Goal: Transaction & Acquisition: Purchase product/service

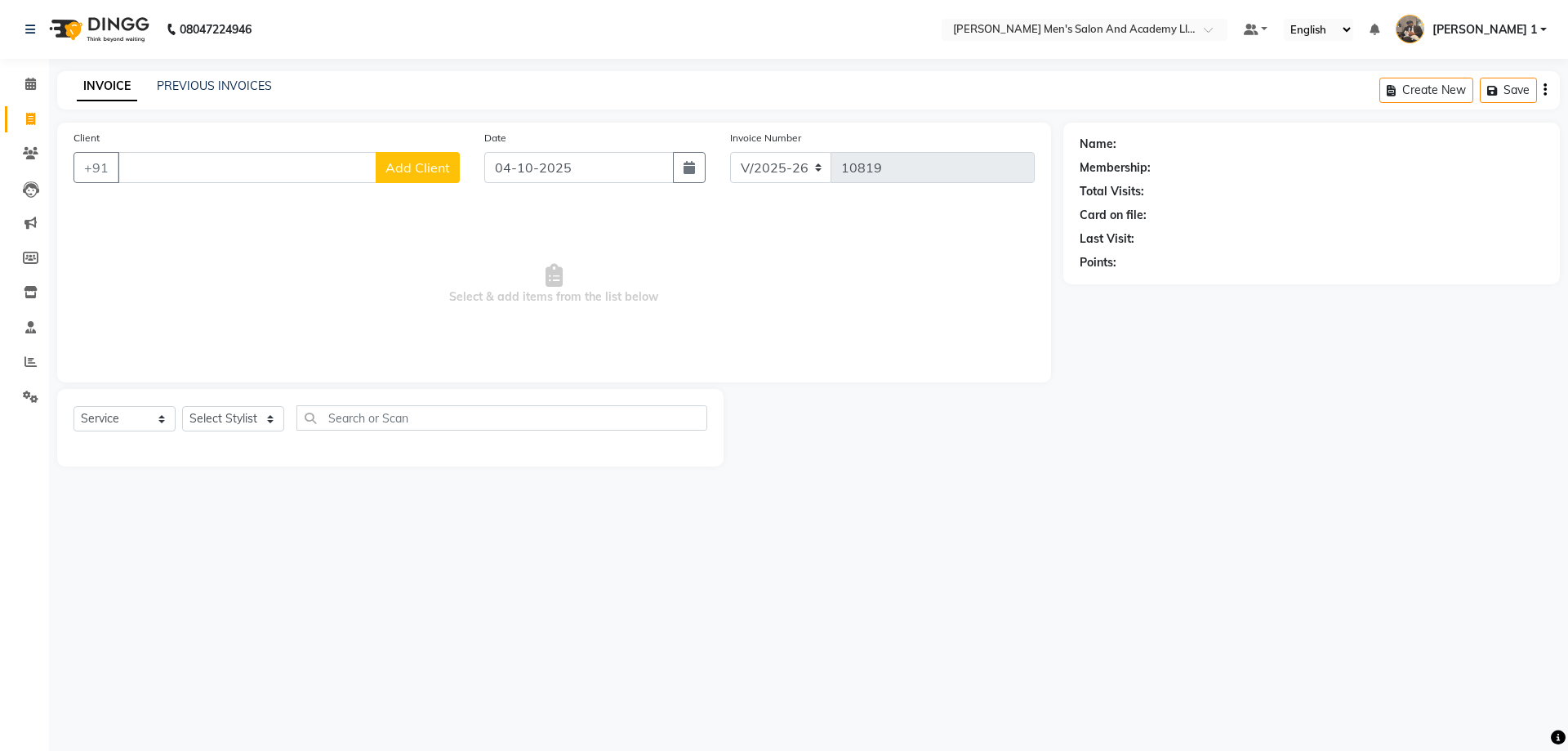
select select "6752"
select select "service"
click at [21, 360] on span at bounding box center [31, 362] width 29 height 19
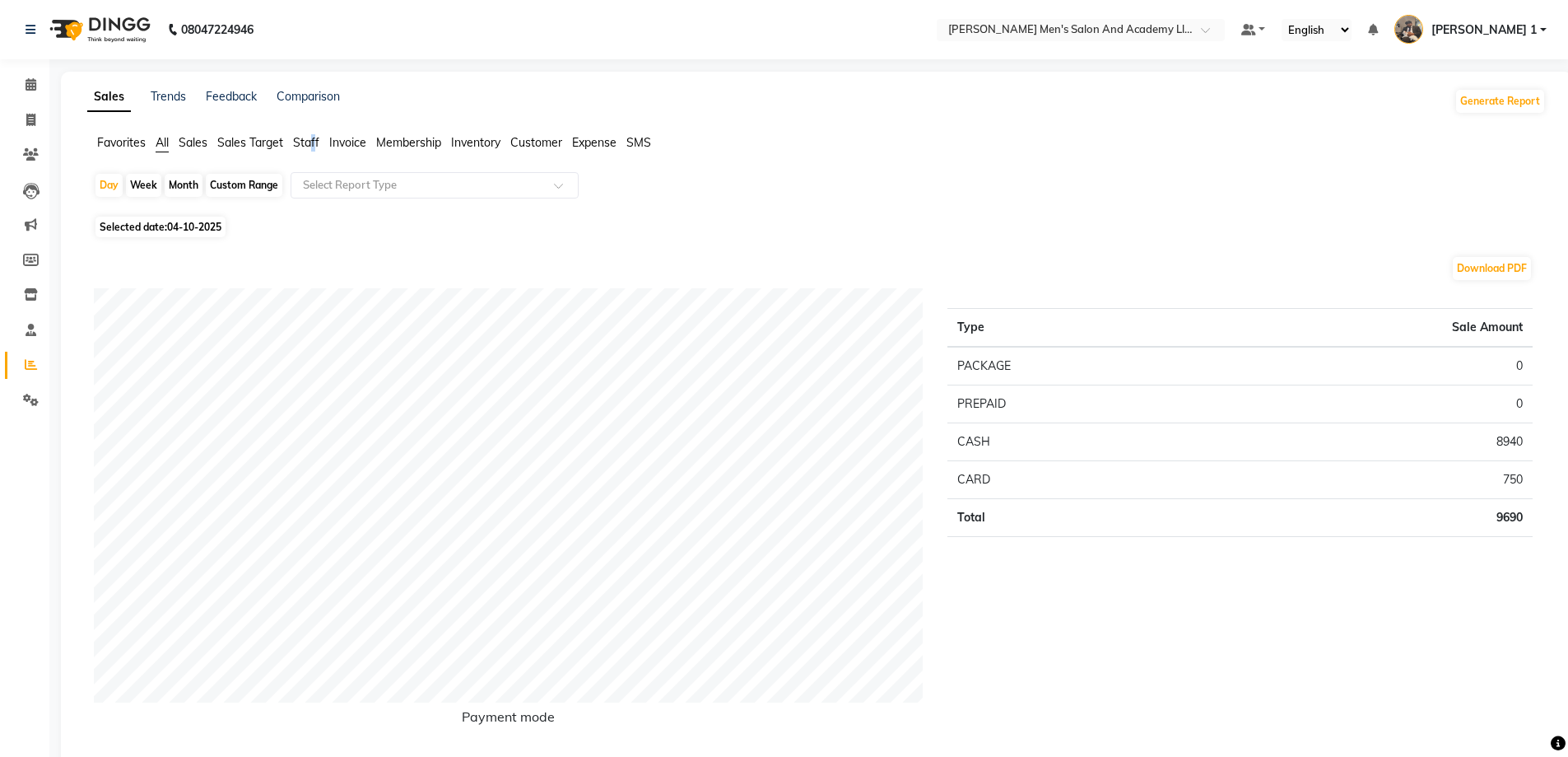
drag, startPoint x: 314, startPoint y: 141, endPoint x: 320, endPoint y: 157, distance: 17.1
click at [318, 148] on span "Staff" at bounding box center [306, 142] width 26 height 15
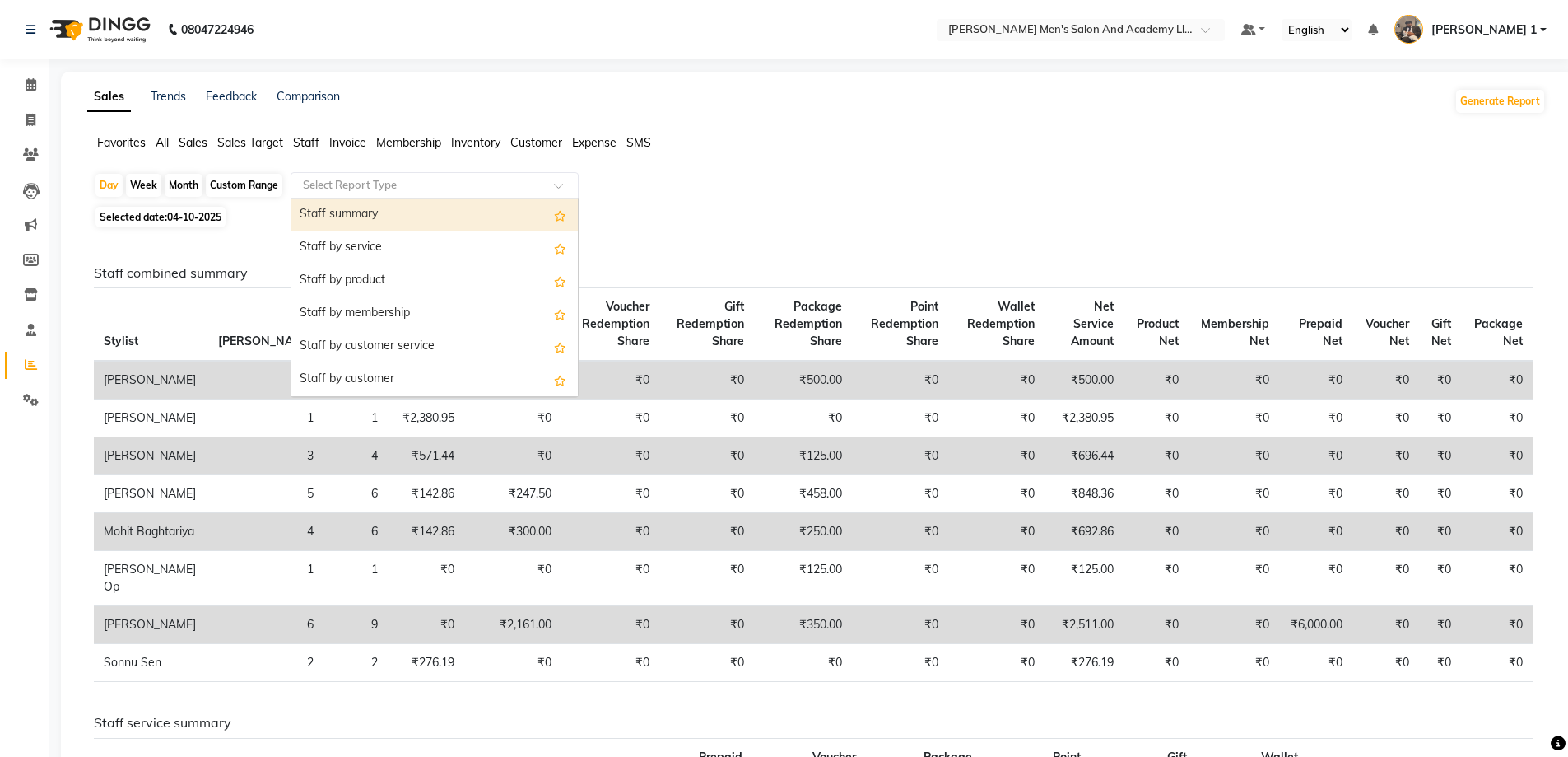
drag, startPoint x: 368, startPoint y: 185, endPoint x: 372, endPoint y: 216, distance: 31.3
click at [368, 197] on div "Select Report Type" at bounding box center [434, 185] width 288 height 26
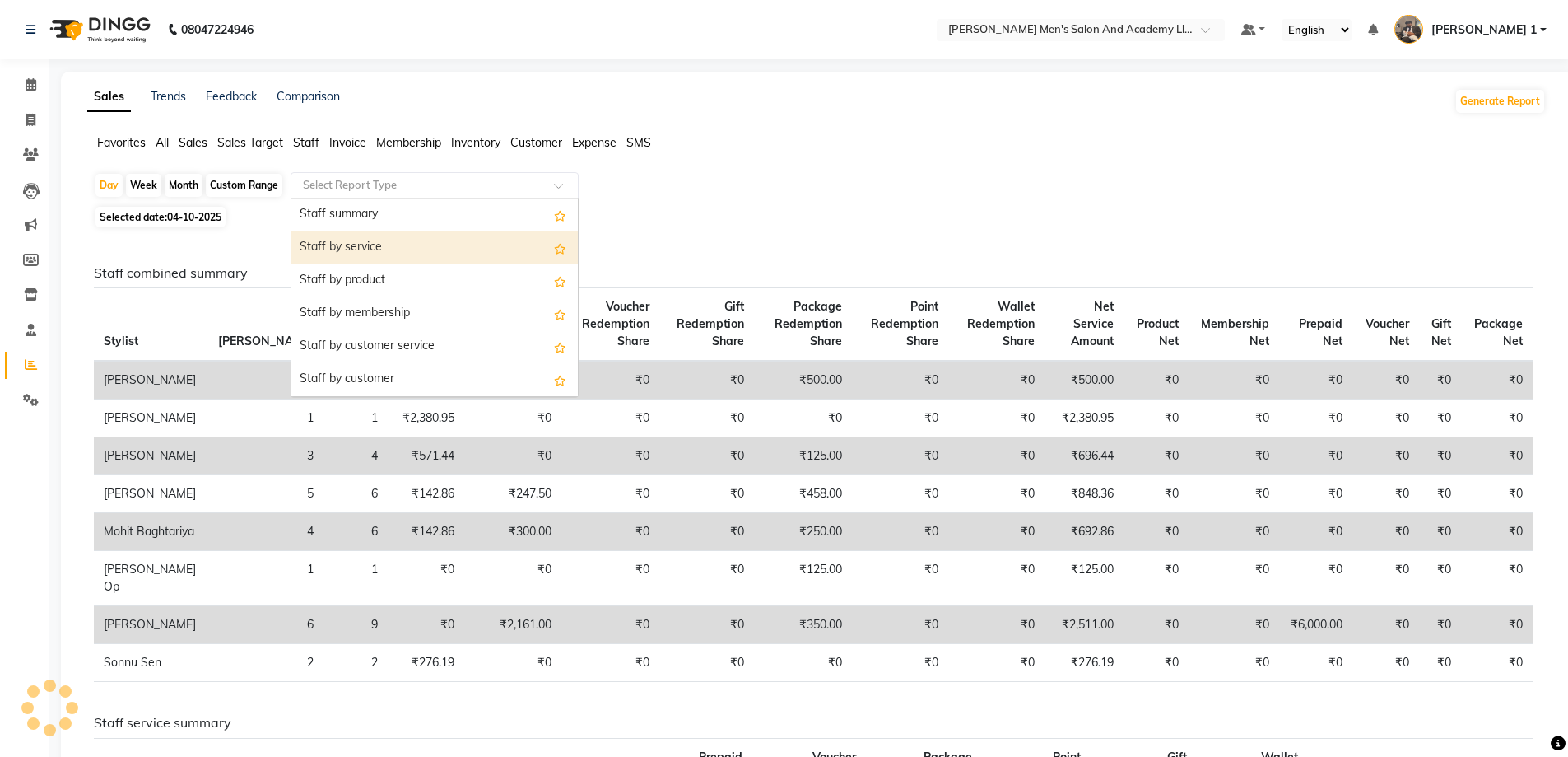
drag, startPoint x: 392, startPoint y: 245, endPoint x: 438, endPoint y: 235, distance: 47.1
click at [393, 245] on div "Staff by service" at bounding box center [435, 247] width 287 height 33
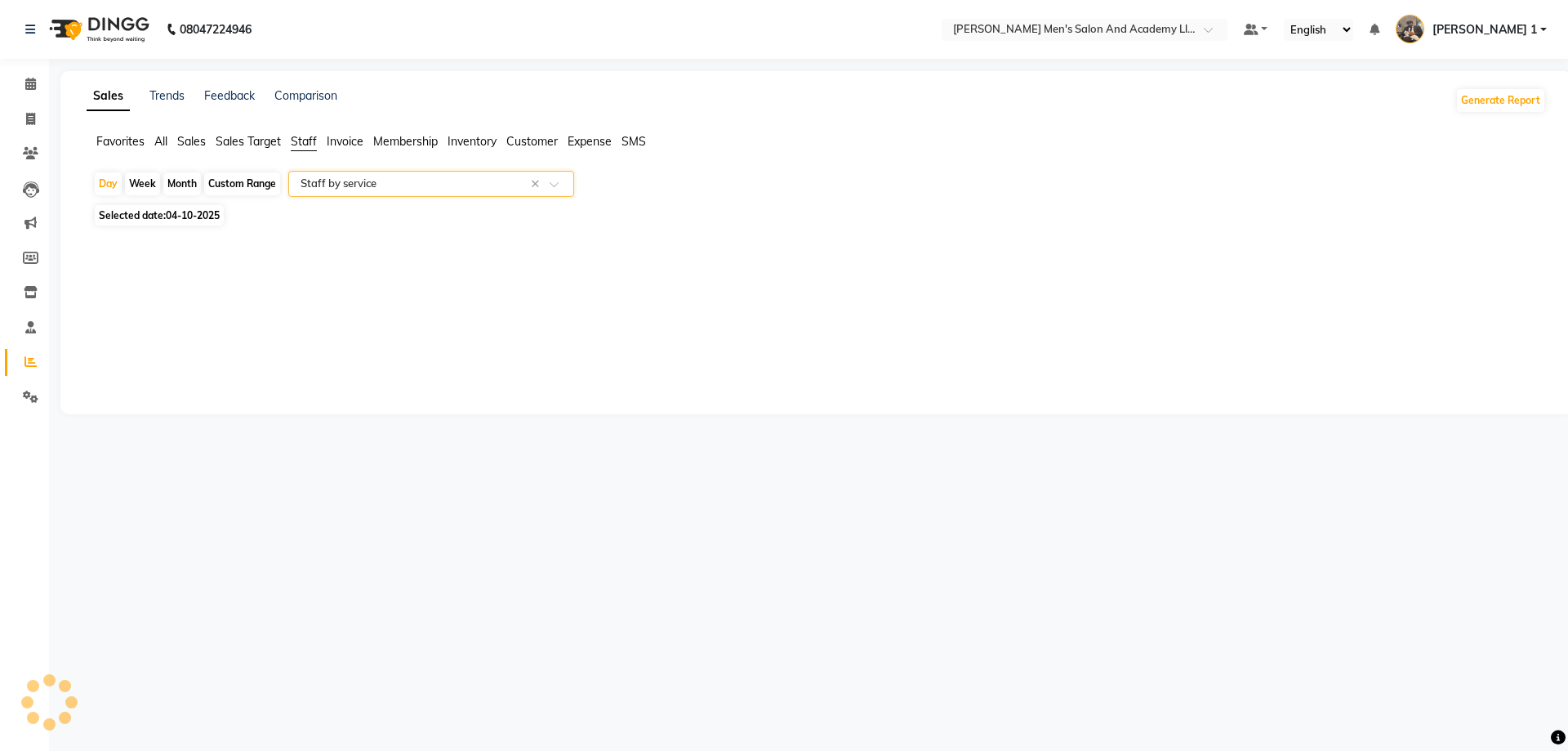
select select "full_report"
select select "csv"
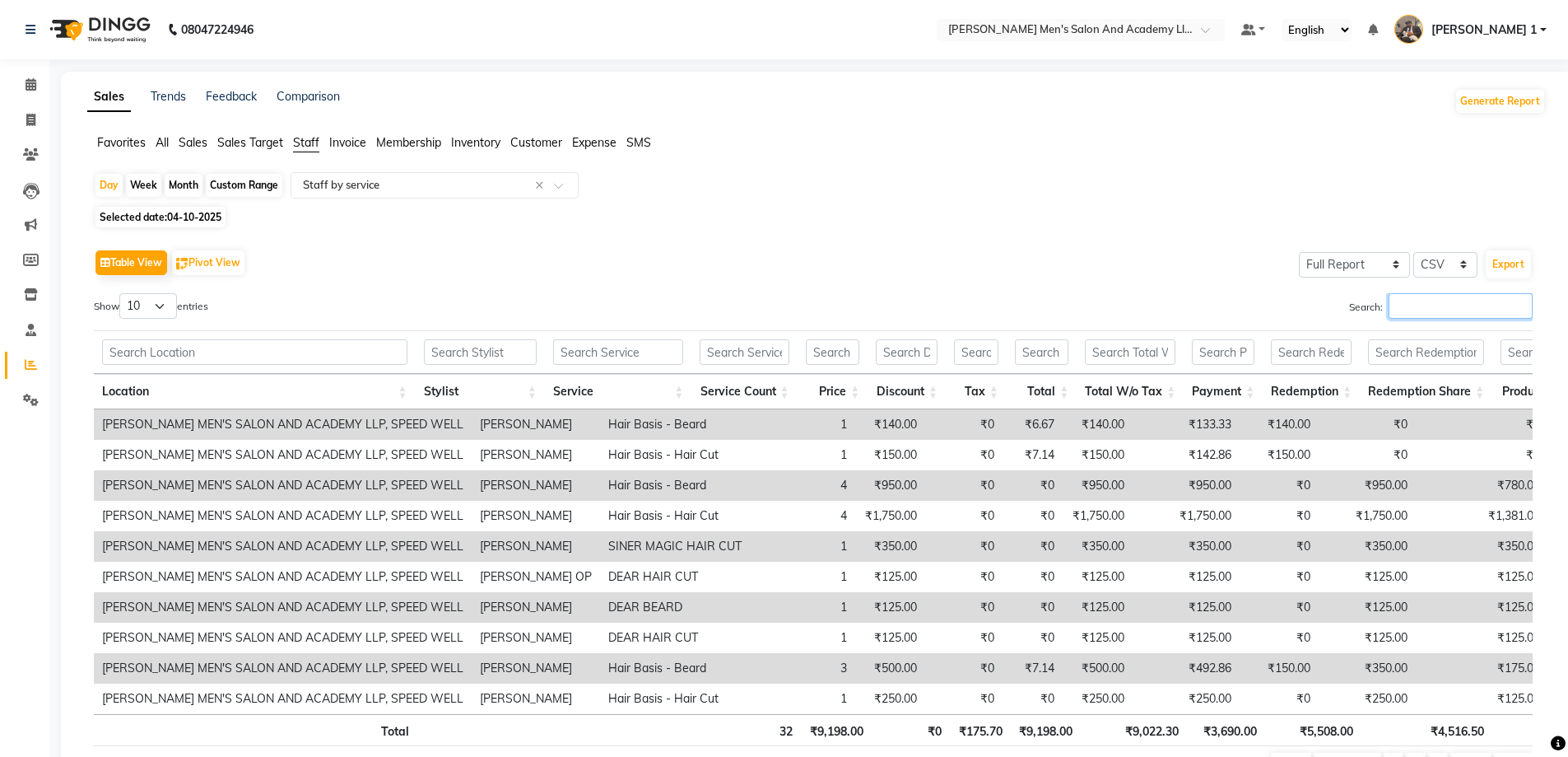
drag, startPoint x: 1476, startPoint y: 307, endPoint x: 1463, endPoint y: 316, distance: 15.8
click at [1475, 309] on input "Search:" at bounding box center [1460, 306] width 144 height 26
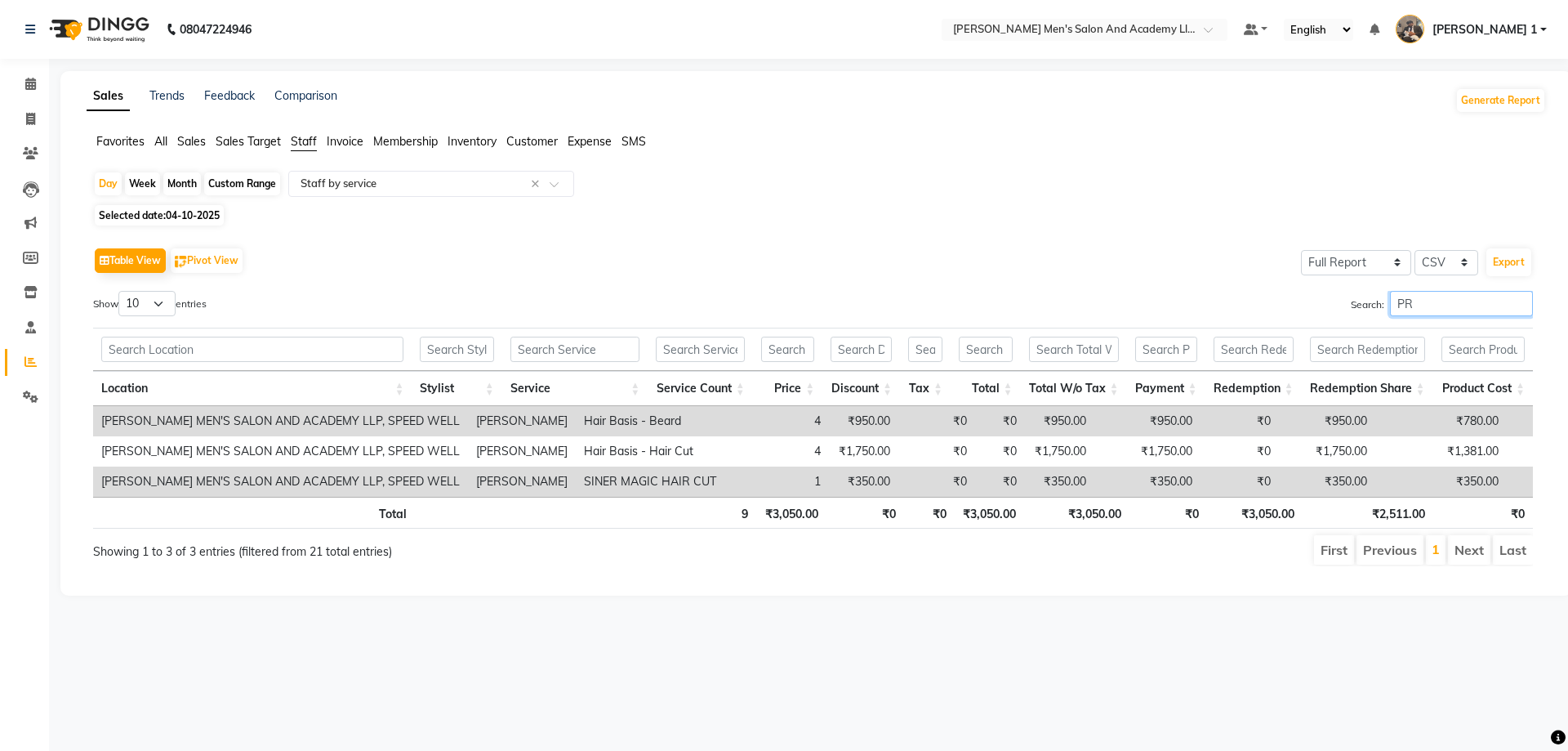
type input "P"
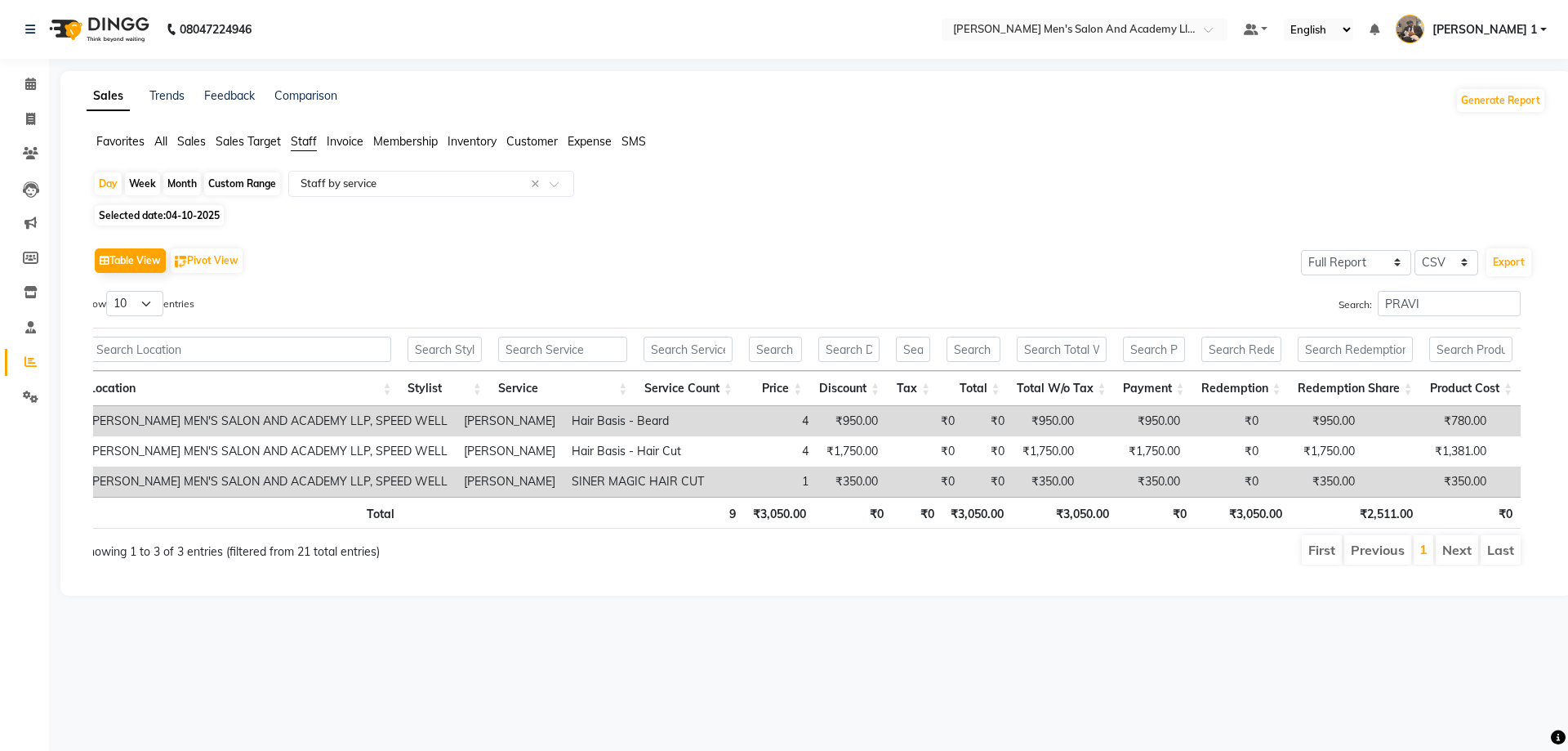
click at [1463, 287] on div "Table View Pivot View Select Full Report Filtered Report Select CSV PDF Export …" at bounding box center [812, 404] width 1440 height 322
click at [1463, 288] on div "Table View Pivot View Select Full Report Filtered Report Select CSV PDF Export …" at bounding box center [812, 404] width 1440 height 322
click at [1463, 289] on div "Table View Pivot View Select Full Report Filtered Report Select CSV PDF Export …" at bounding box center [812, 404] width 1440 height 322
click at [1463, 290] on div "Table View Pivot View Select Full Report Filtered Report Select CSV PDF Export …" at bounding box center [812, 404] width 1440 height 322
click at [1461, 289] on div "Table View Pivot View Select Full Report Filtered Report Select CSV PDF Export …" at bounding box center [812, 404] width 1440 height 322
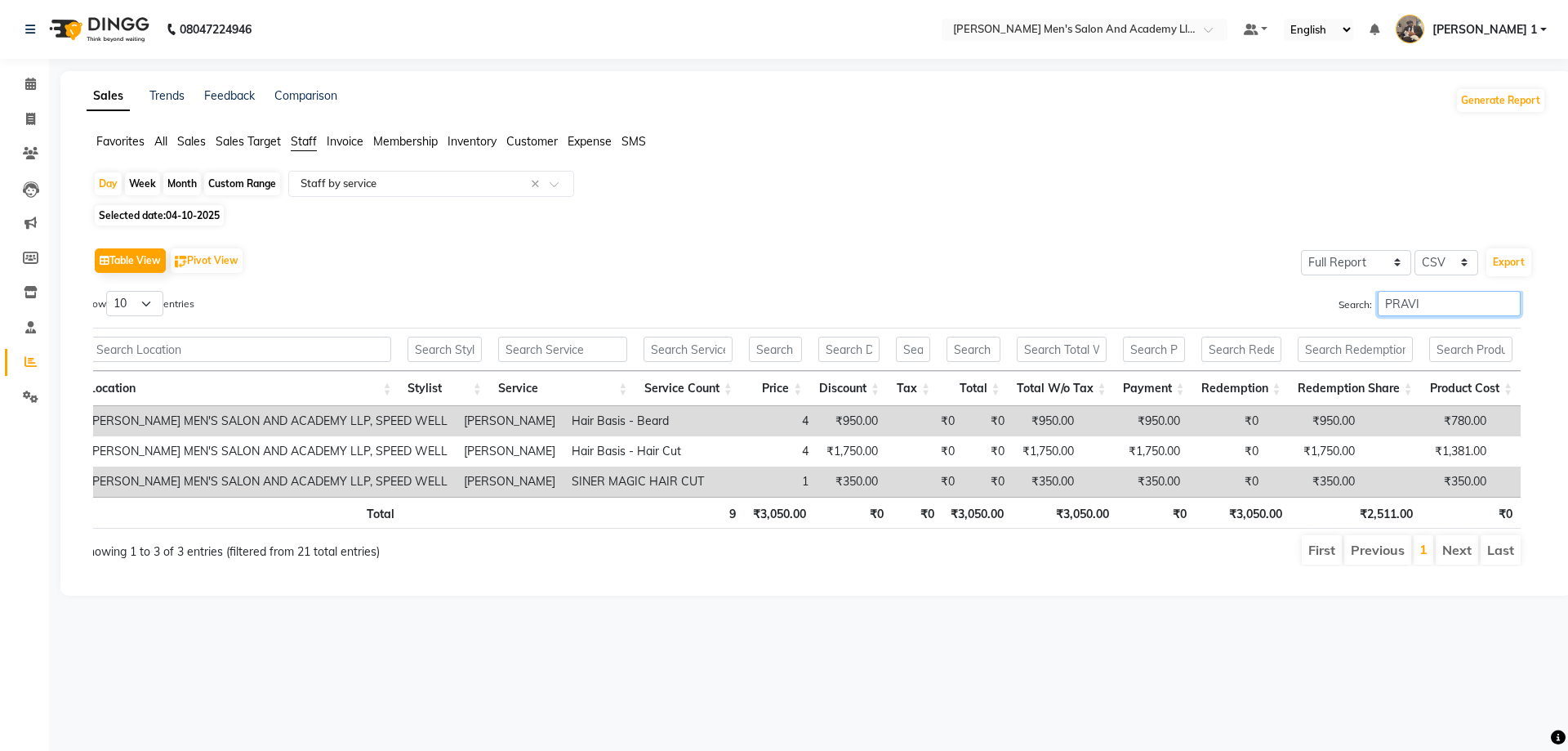
click at [1444, 294] on input "PRAVI" at bounding box center [1448, 303] width 143 height 26
type input "P"
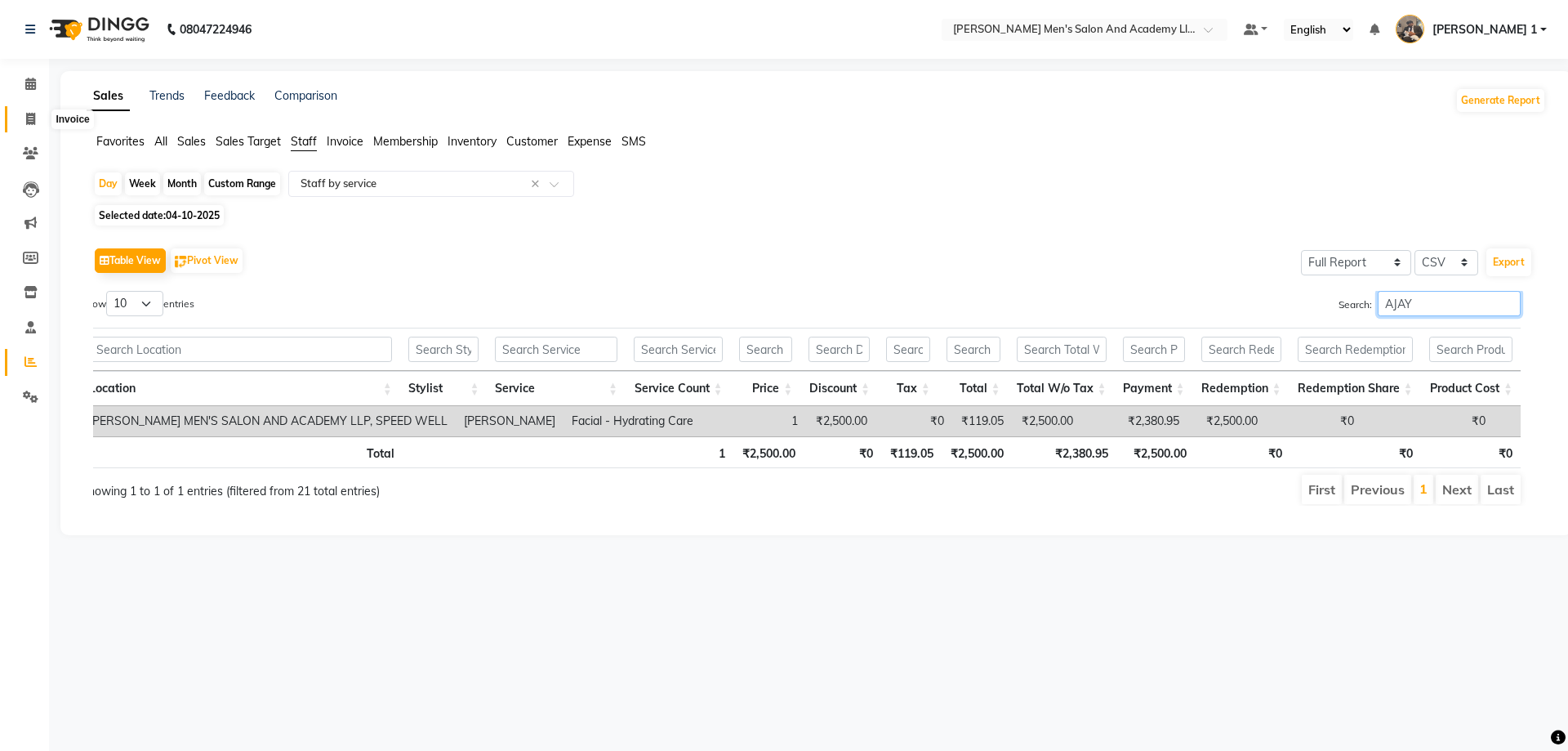
type input "AJAY"
click at [40, 116] on span at bounding box center [31, 120] width 29 height 19
select select "service"
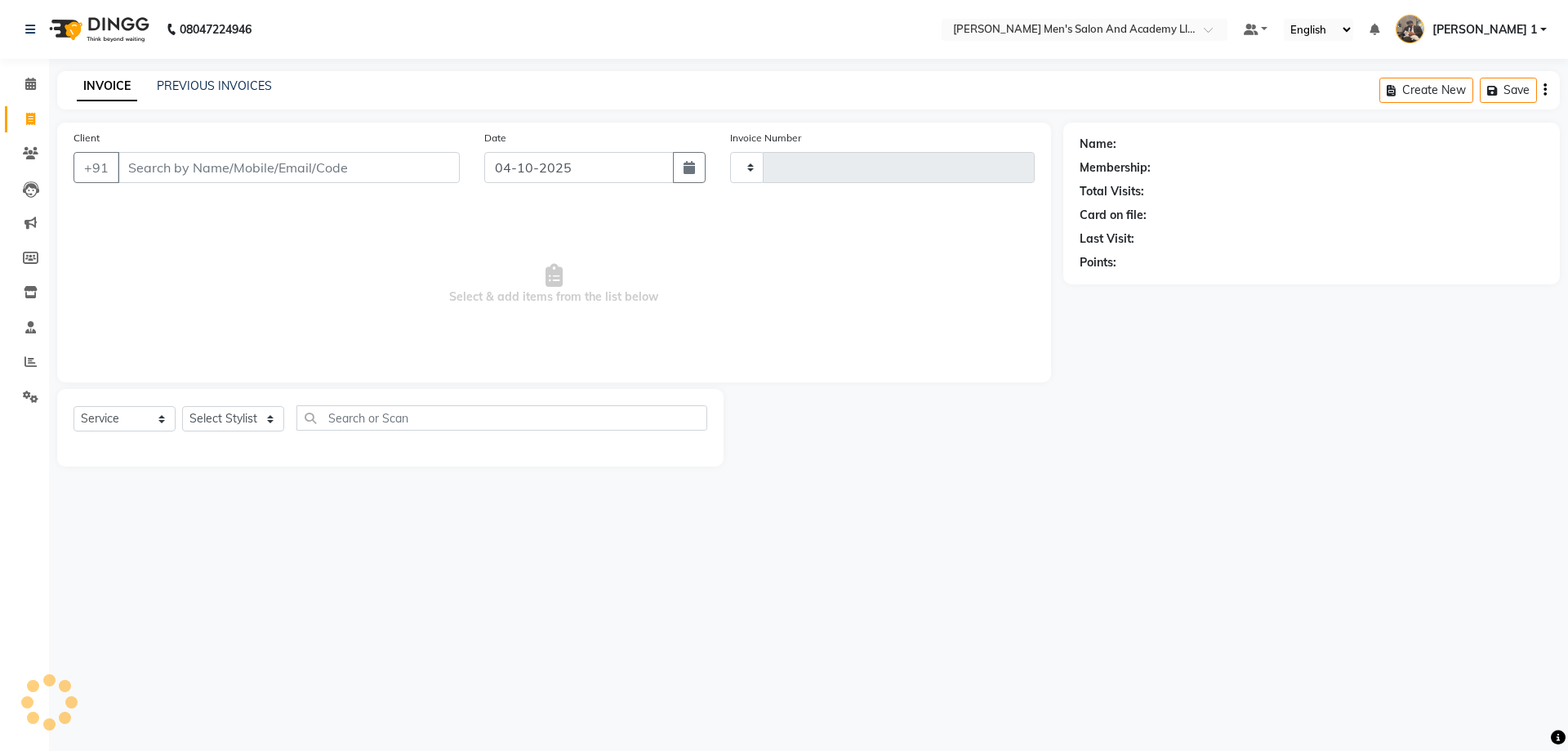
type input "10819"
select select "6752"
click at [27, 358] on icon at bounding box center [31, 362] width 12 height 12
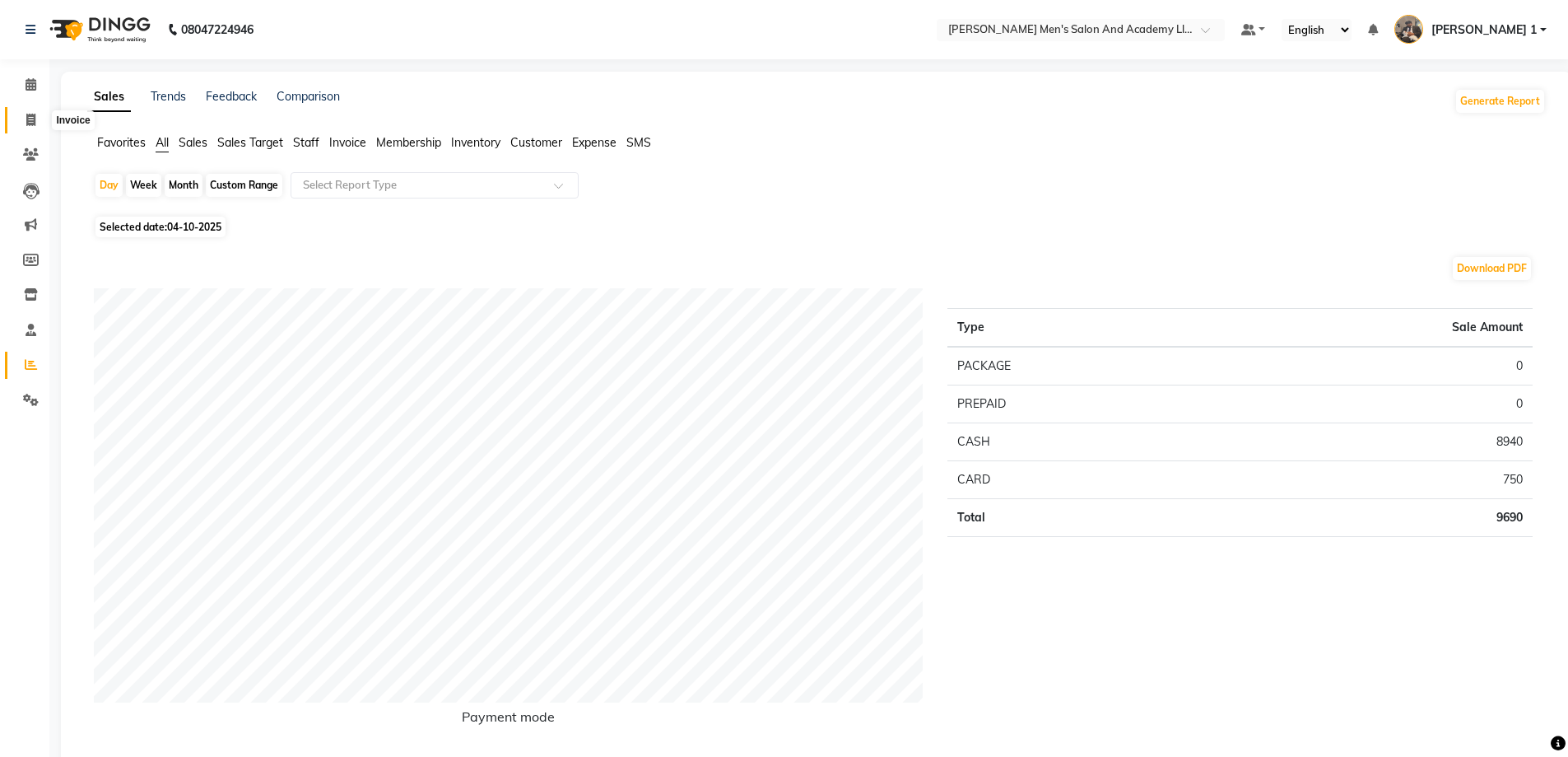
click at [33, 120] on icon at bounding box center [30, 120] width 9 height 12
select select "service"
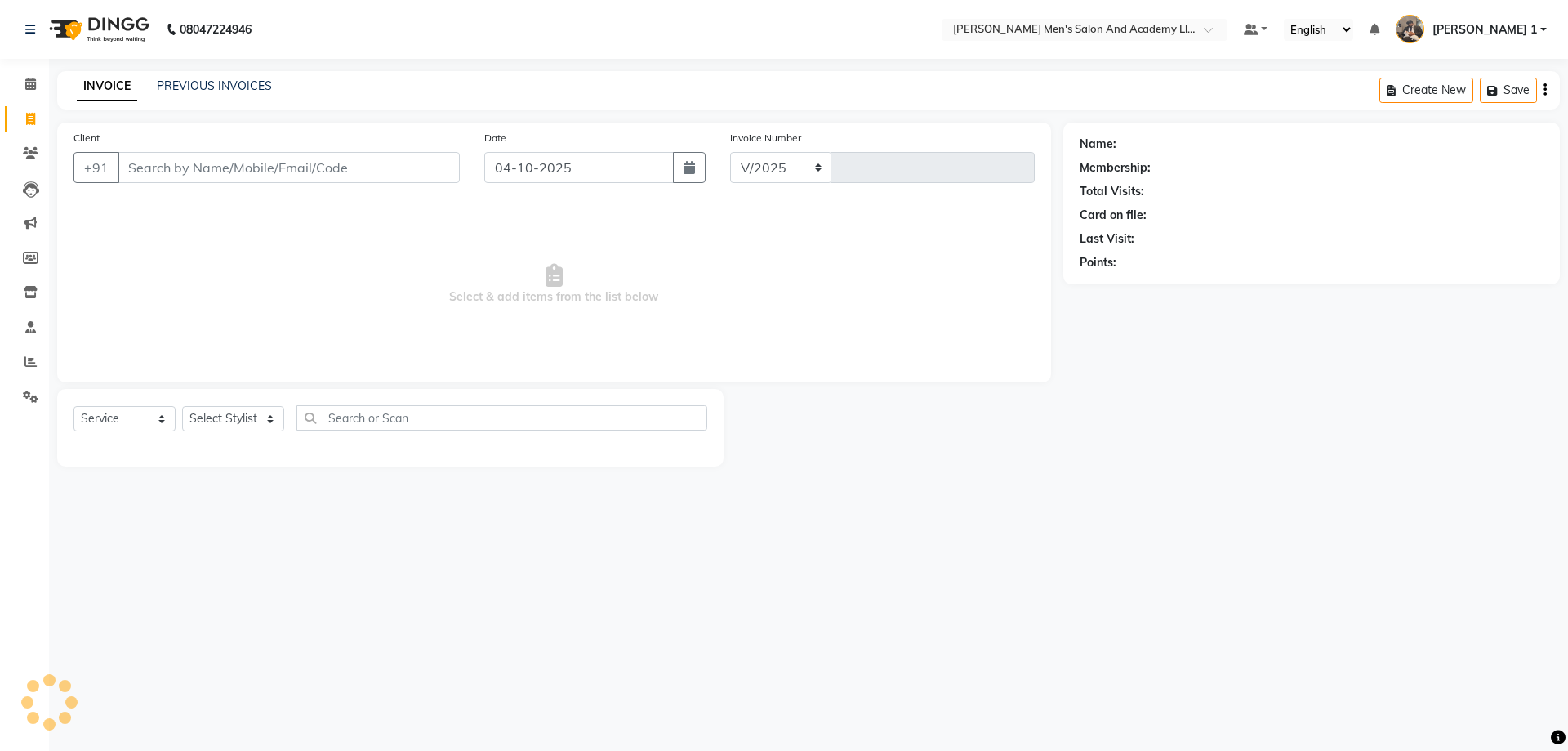
select select "6752"
type input "10819"
click at [181, 164] on input "Client" at bounding box center [289, 167] width 342 height 31
click at [35, 365] on icon at bounding box center [31, 362] width 12 height 12
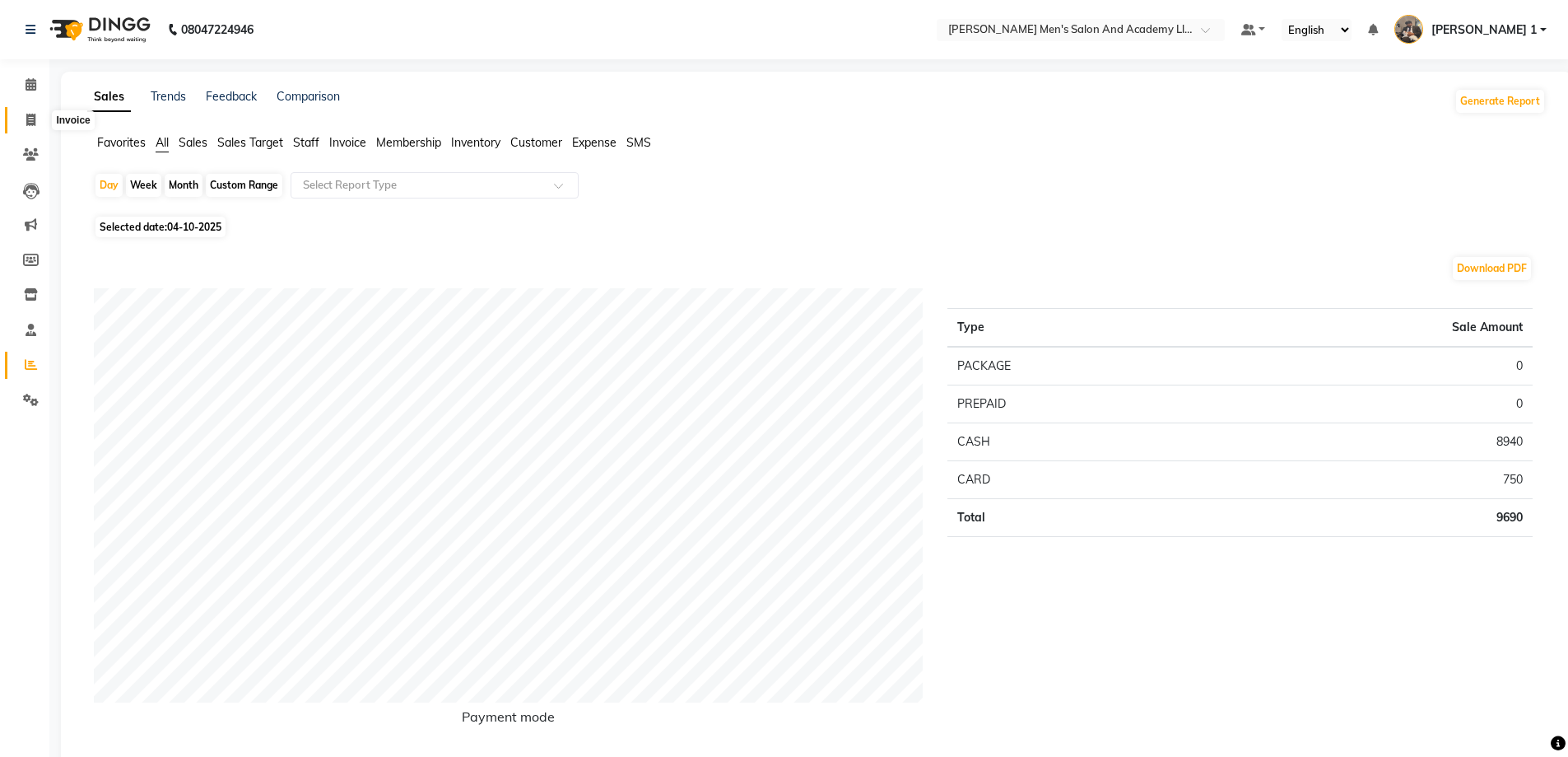
click at [32, 120] on icon at bounding box center [30, 120] width 9 height 12
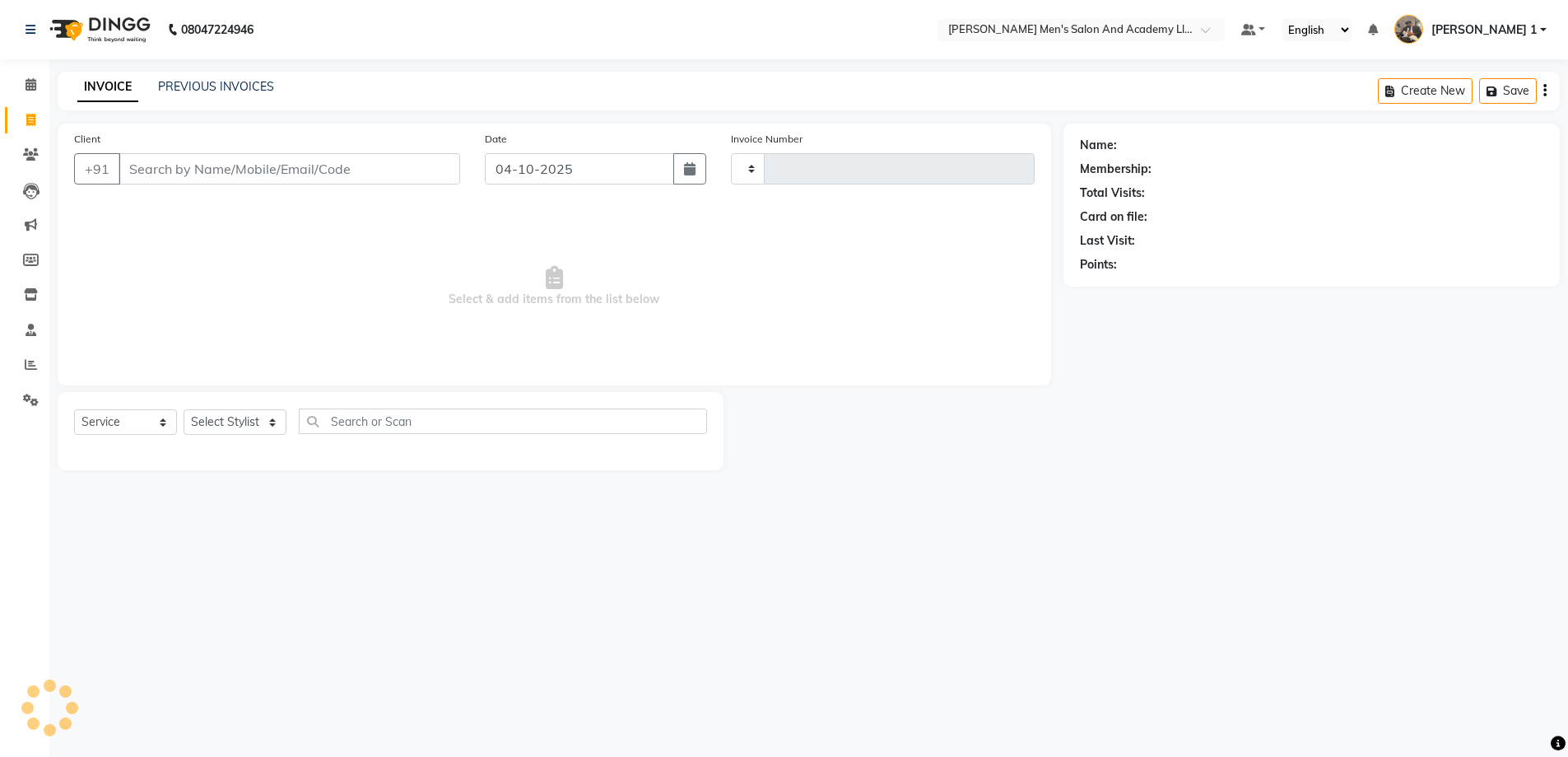
click at [32, 120] on icon at bounding box center [30, 120] width 9 height 12
select select "service"
type input "10819"
select select "6752"
click at [178, 169] on input "Client" at bounding box center [291, 168] width 345 height 31
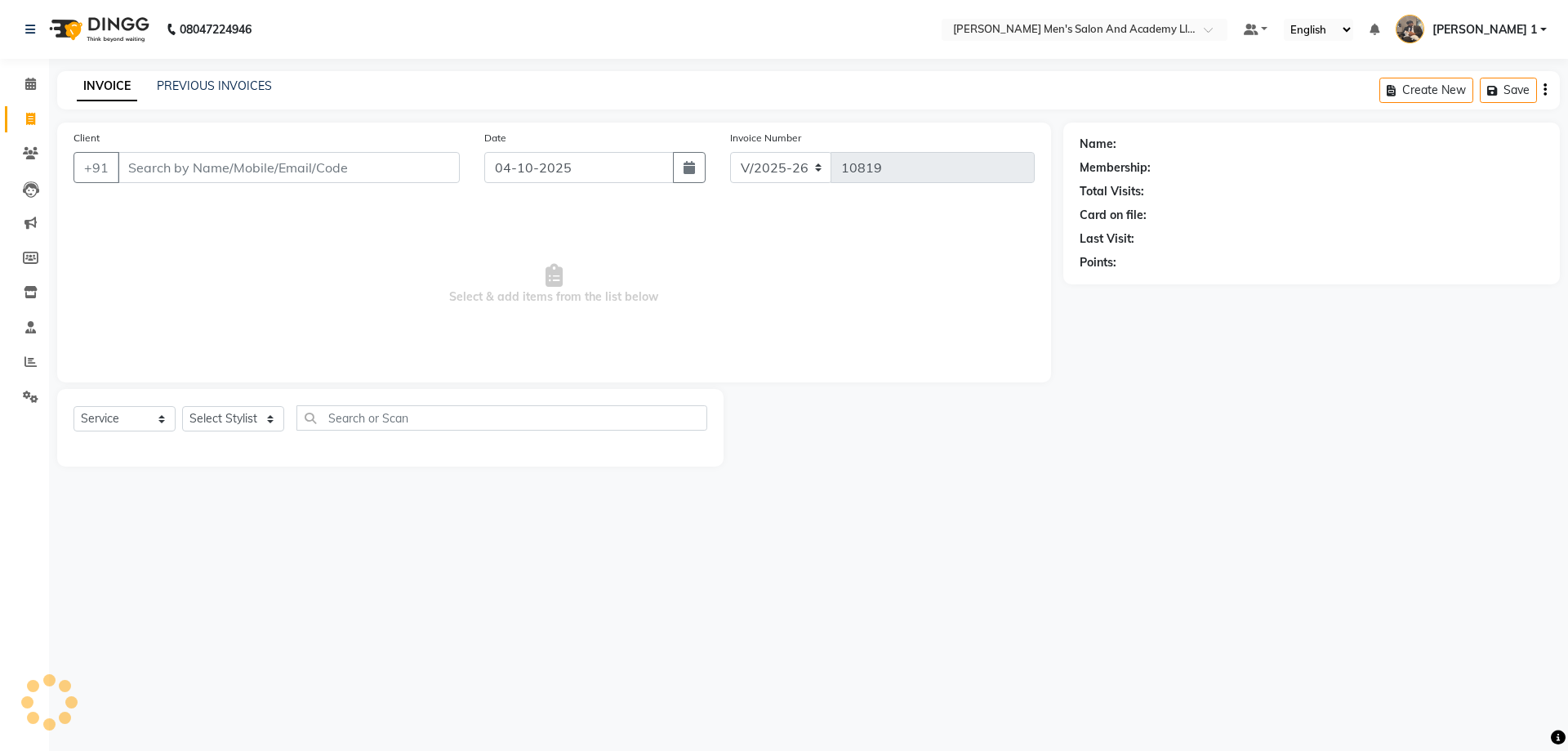
click at [177, 168] on input "Client" at bounding box center [289, 167] width 342 height 31
click at [262, 263] on span "Select & add items from the list below" at bounding box center [553, 284] width 961 height 163
click at [23, 115] on span at bounding box center [31, 120] width 29 height 19
select select "service"
type input "10819"
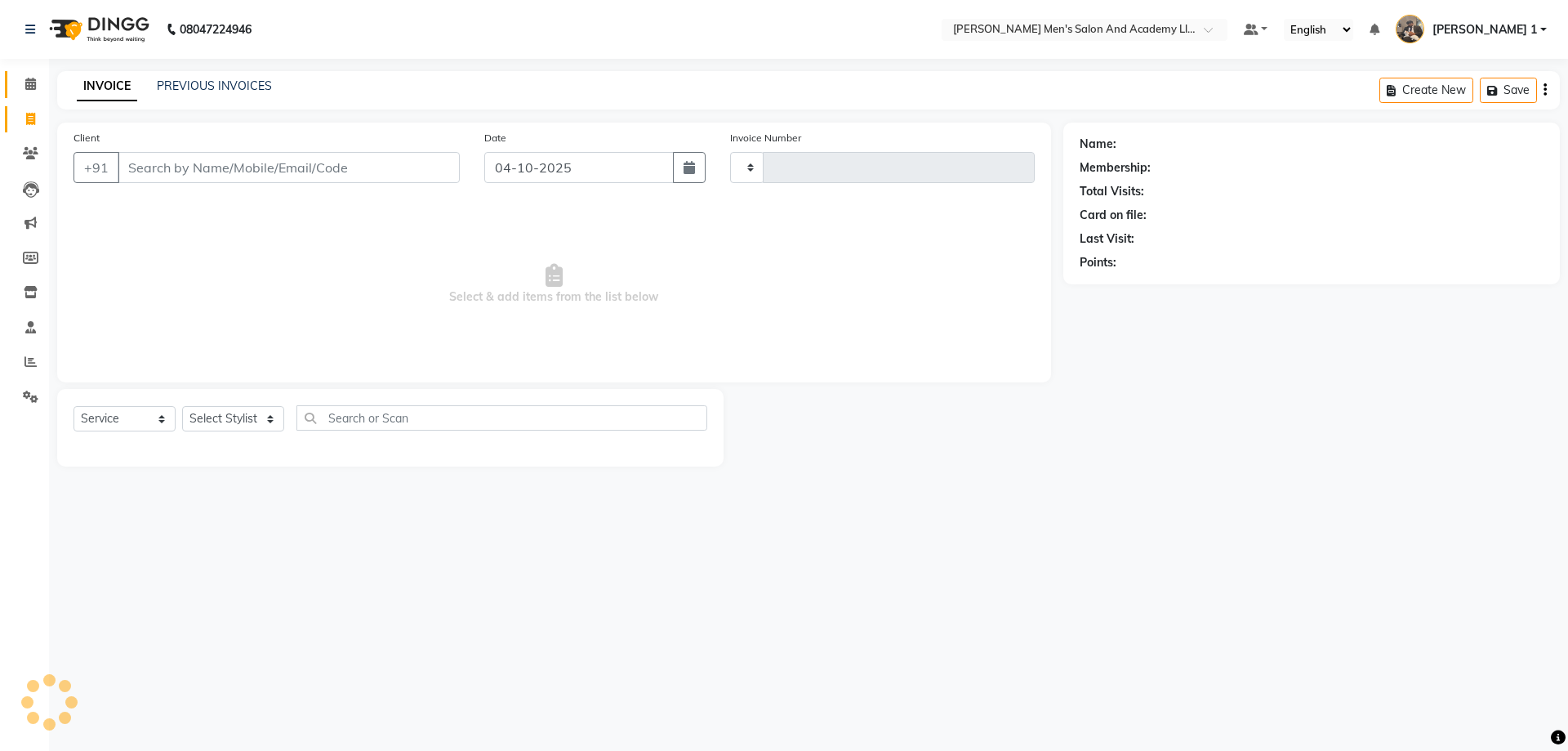
select select "6752"
type input "9328159060"
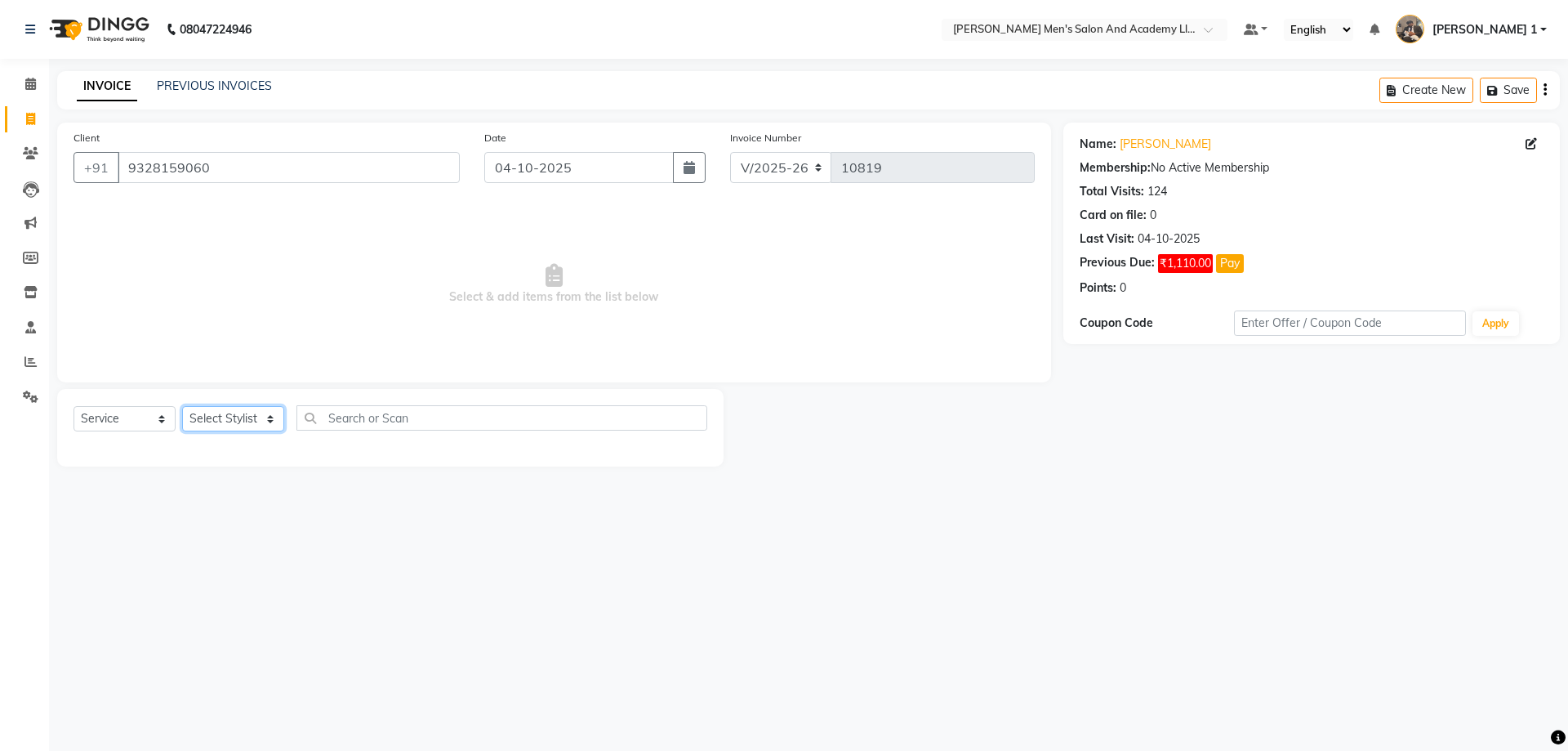
click at [228, 418] on select "Select Stylist [PERSON_NAME] [PERSON_NAME] [PERSON_NAME] [PERSON_NAME] [PERSON_…" at bounding box center [232, 419] width 102 height 26
select select "52737"
click at [182, 406] on select "Select Stylist [PERSON_NAME] [PERSON_NAME] [PERSON_NAME] [PERSON_NAME] [PERSON_…" at bounding box center [232, 419] width 102 height 26
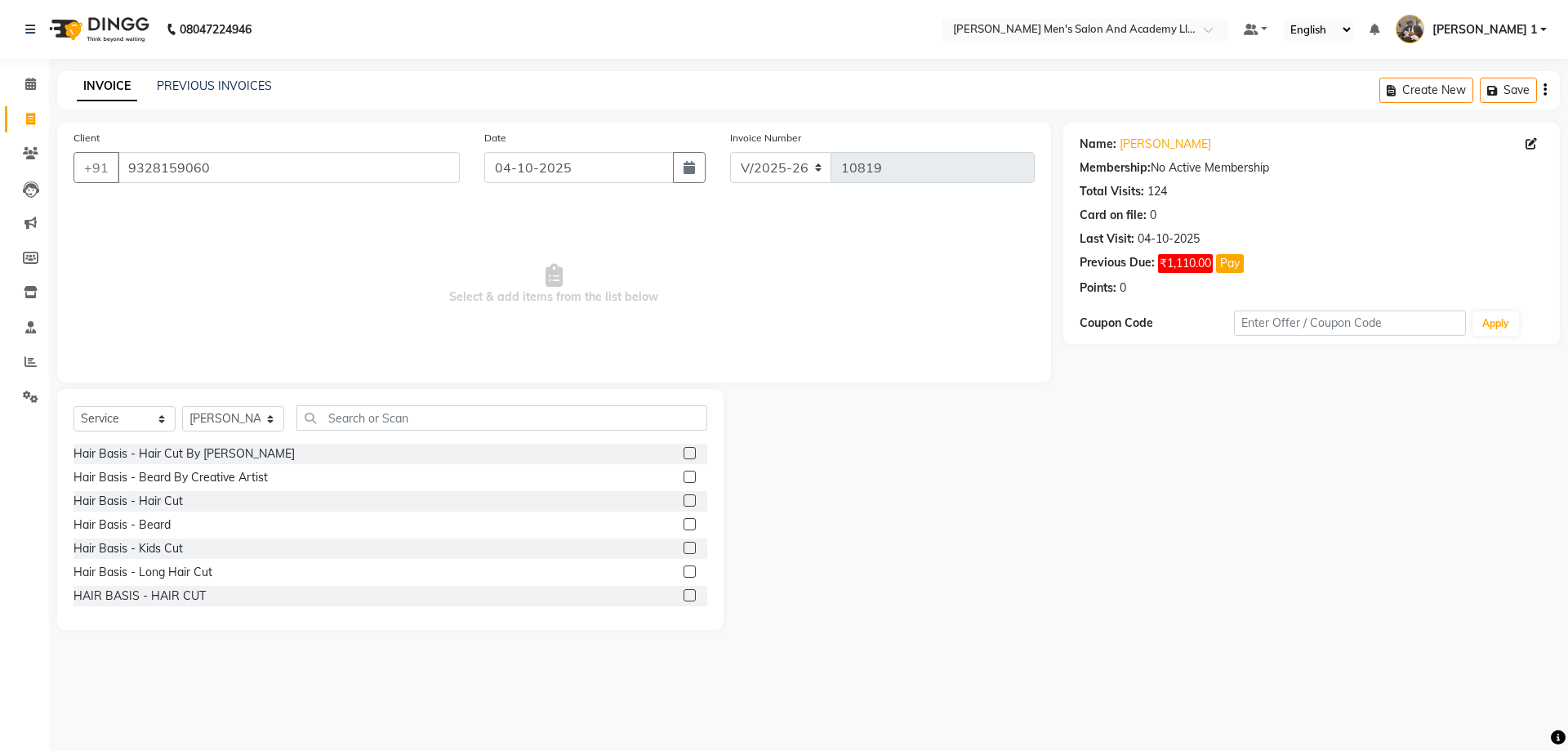
click at [169, 490] on div "Hair Basis - Hair Cut By Sandy Bavaliya Hair Basis - Beard By Creative Artist H…" at bounding box center [389, 525] width 633 height 163
click at [166, 508] on div "Hair Basis - Hair Cut" at bounding box center [127, 500] width 110 height 17
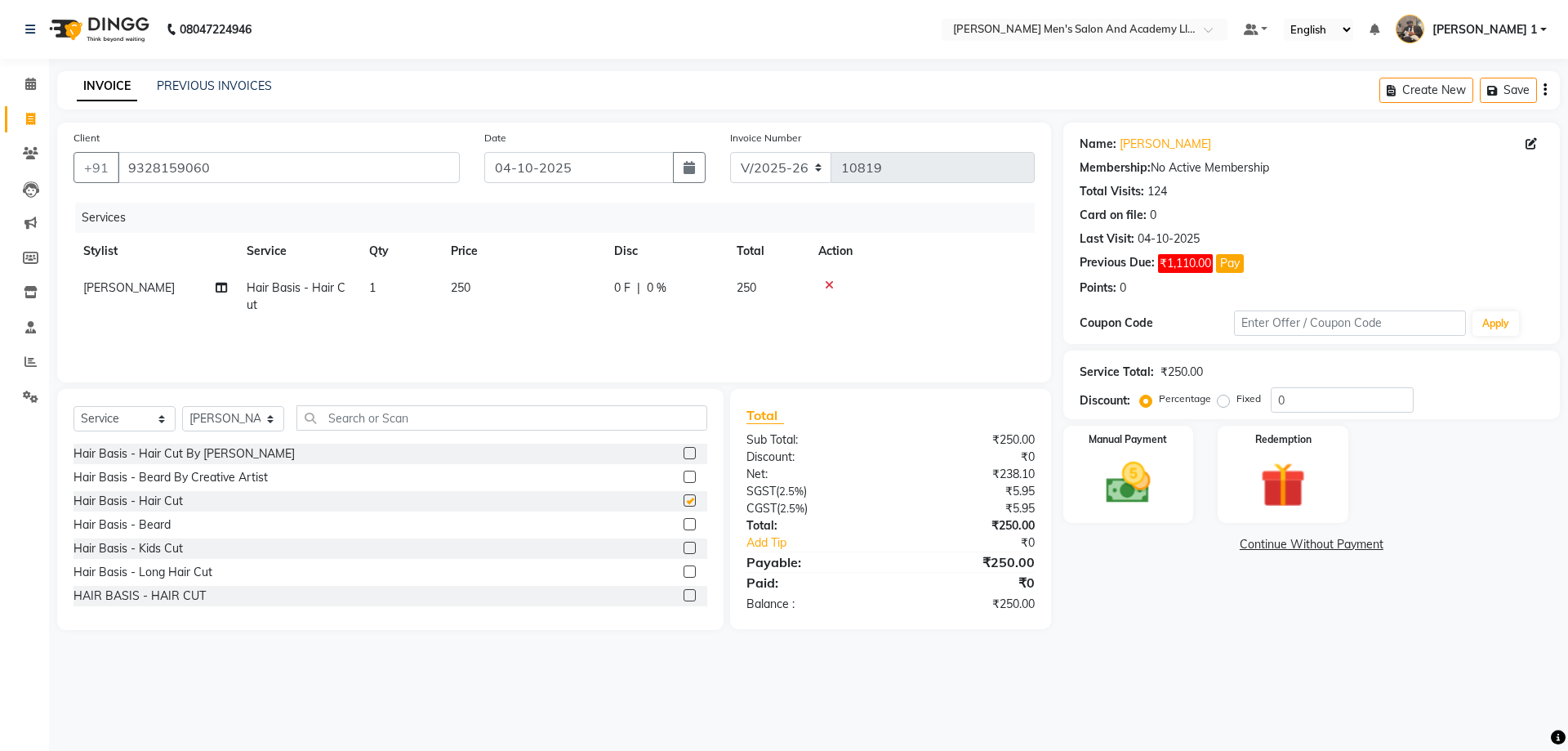
checkbox input "false"
click at [515, 305] on td "250" at bounding box center [522, 296] width 163 height 54
select select "52737"
drag, startPoint x: 540, startPoint y: 294, endPoint x: 473, endPoint y: 297, distance: 67.1
click at [473, 297] on tr "[PERSON_NAME] [PERSON_NAME] [PERSON_NAME] [PERSON_NAME] [PERSON_NAME] AVINASH […" at bounding box center [553, 300] width 961 height 62
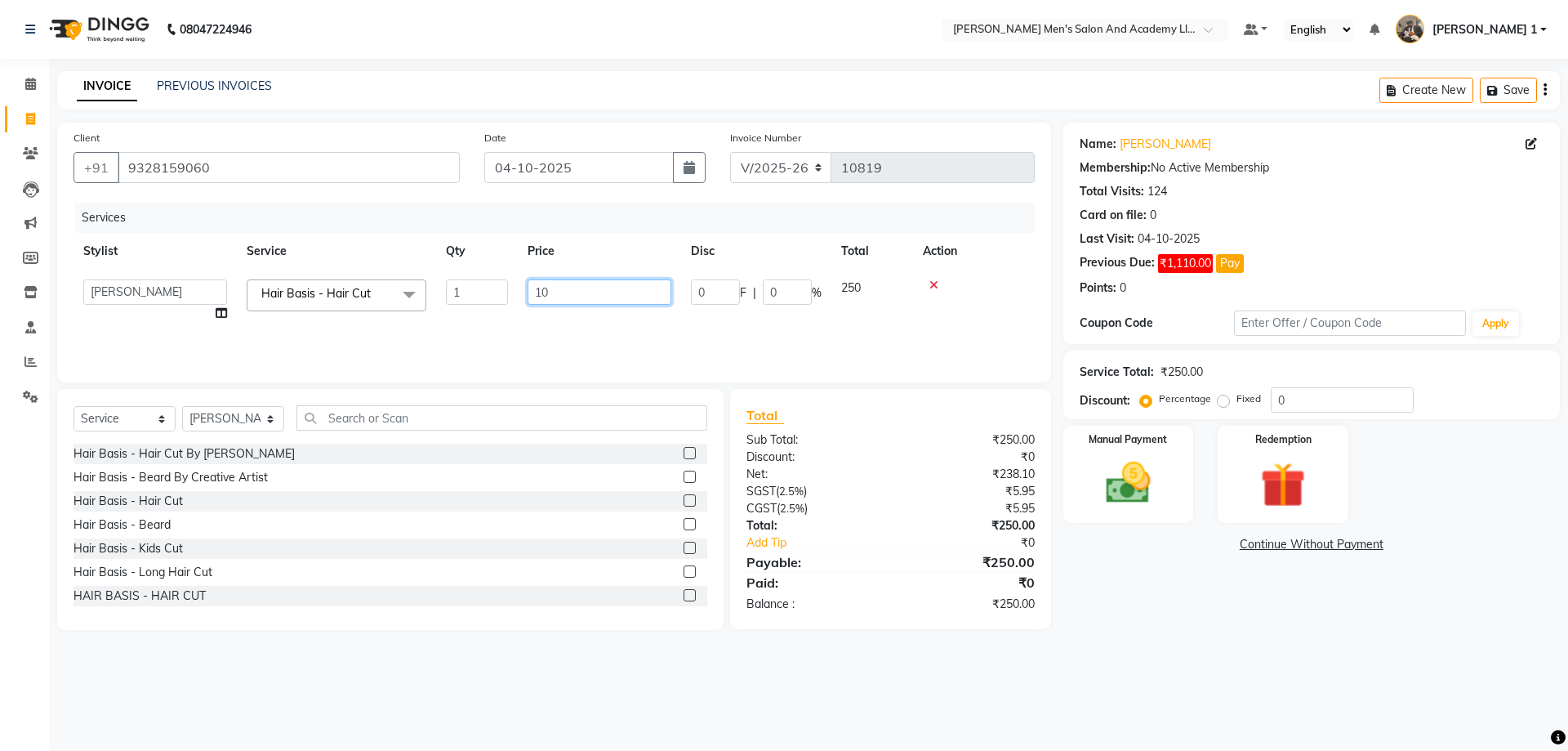
type input "150"
click at [1114, 501] on img at bounding box center [1127, 482] width 76 height 54
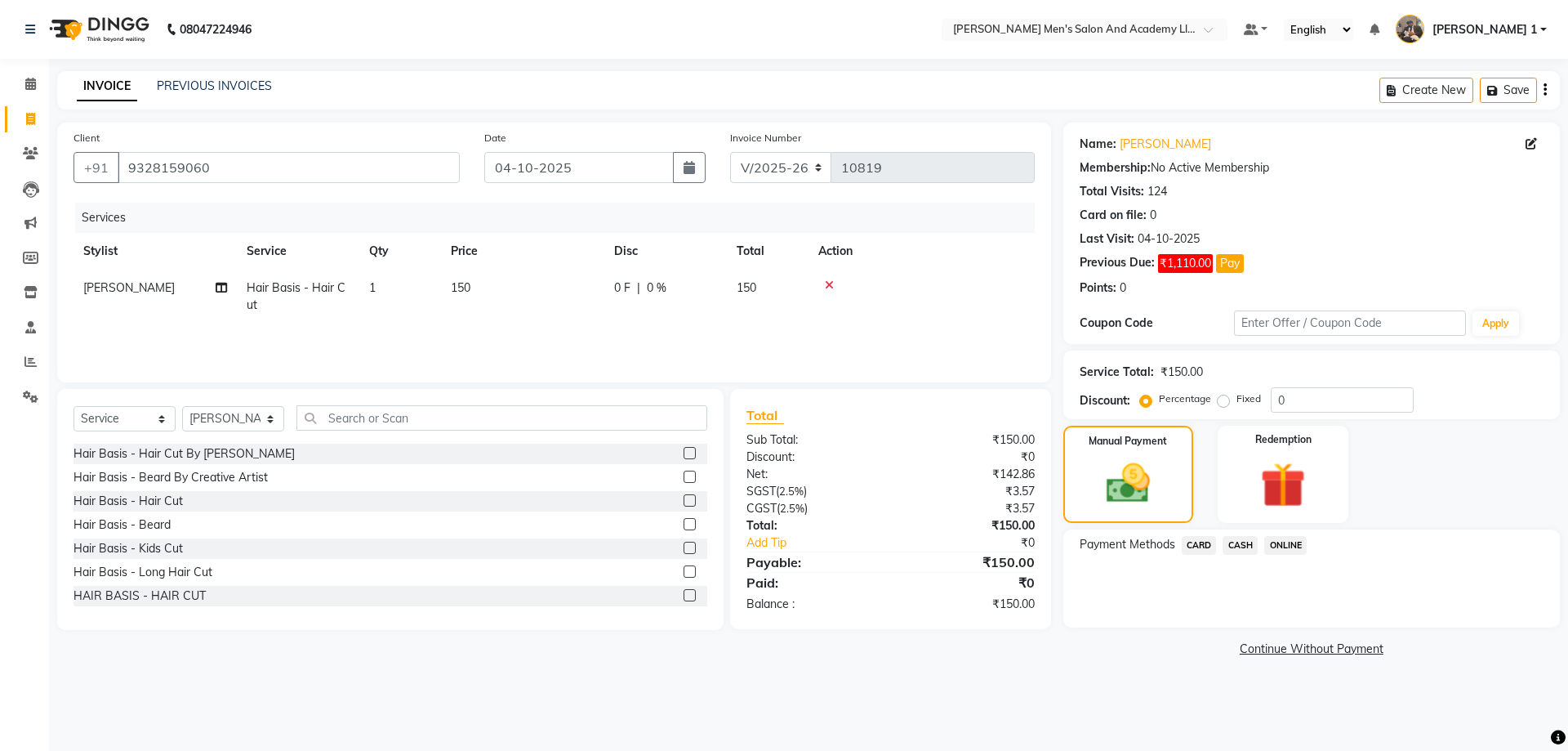
click at [1237, 542] on span "CASH" at bounding box center [1240, 544] width 36 height 19
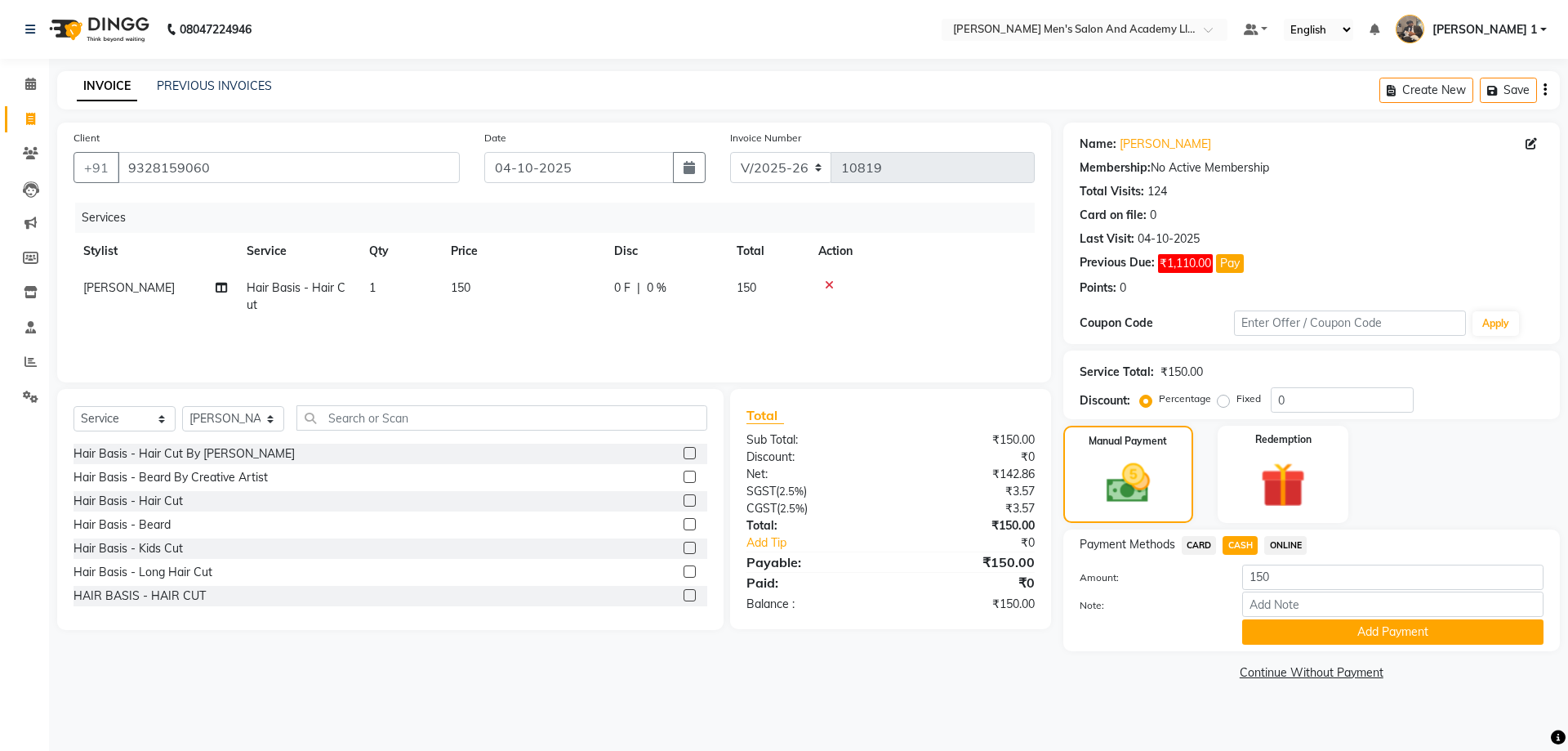
drag, startPoint x: 1245, startPoint y: 636, endPoint x: 1232, endPoint y: 658, distance: 25.6
click at [1241, 637] on div "Add Payment" at bounding box center [1393, 631] width 326 height 26
click at [1297, 624] on button "Add Payment" at bounding box center [1392, 631] width 301 height 26
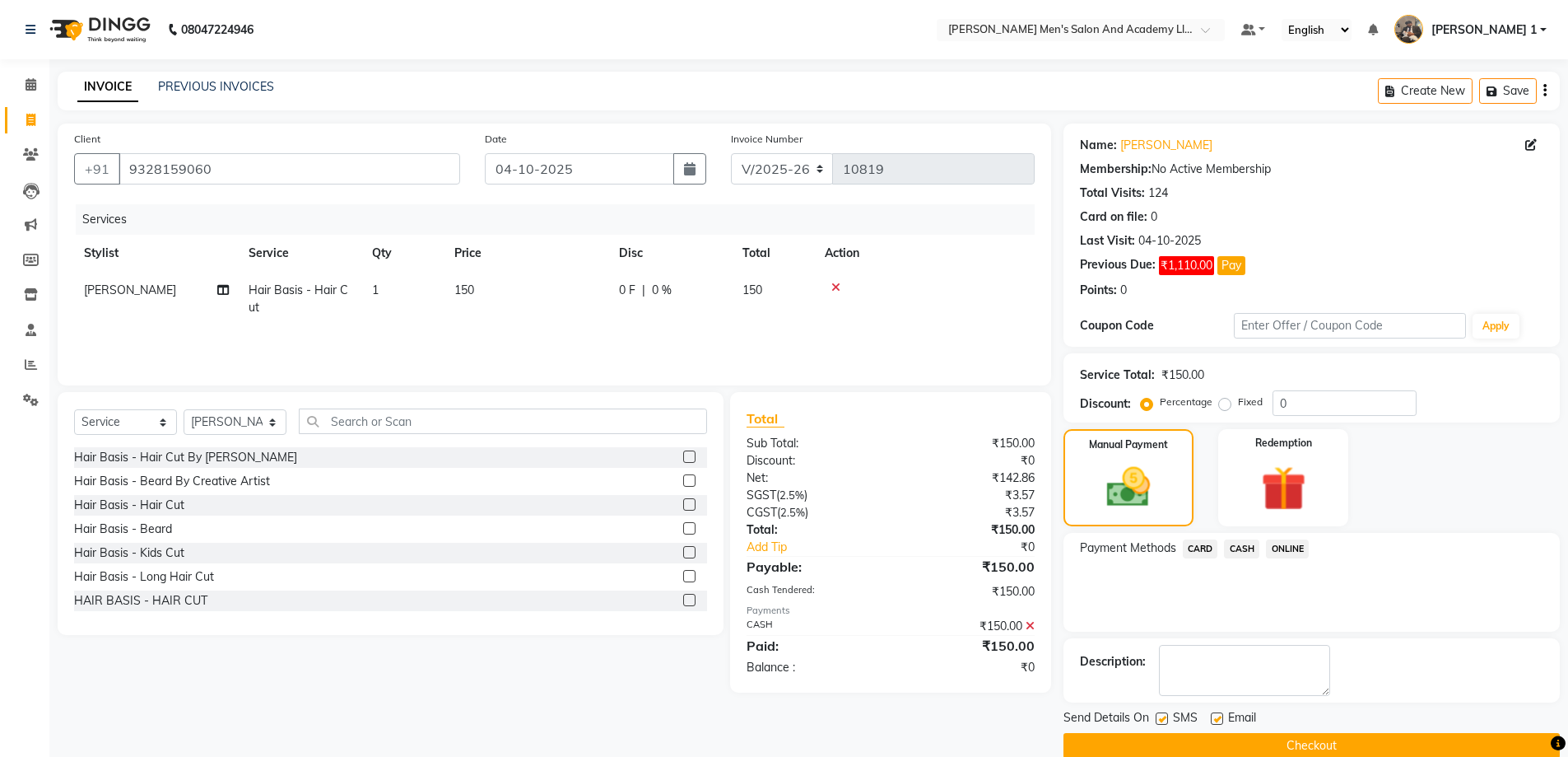
click at [1217, 717] on label at bounding box center [1217, 718] width 12 height 12
click at [1217, 717] on input "checkbox" at bounding box center [1216, 719] width 11 height 11
checkbox input "false"
click at [1164, 712] on label at bounding box center [1162, 718] width 12 height 12
click at [1164, 714] on input "checkbox" at bounding box center [1161, 719] width 11 height 11
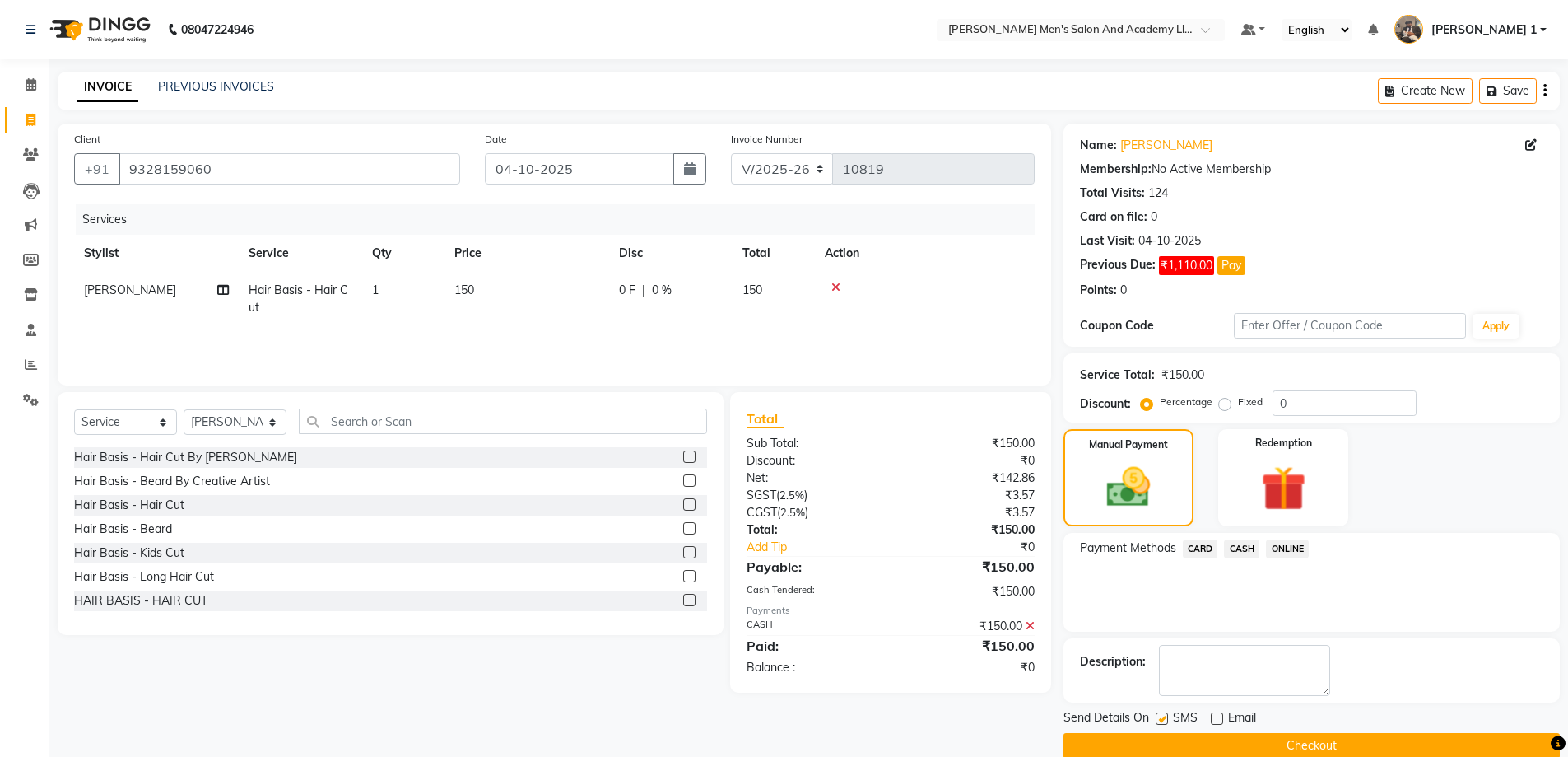
checkbox input "false"
click at [1162, 744] on button "Checkout" at bounding box center [1312, 746] width 496 height 26
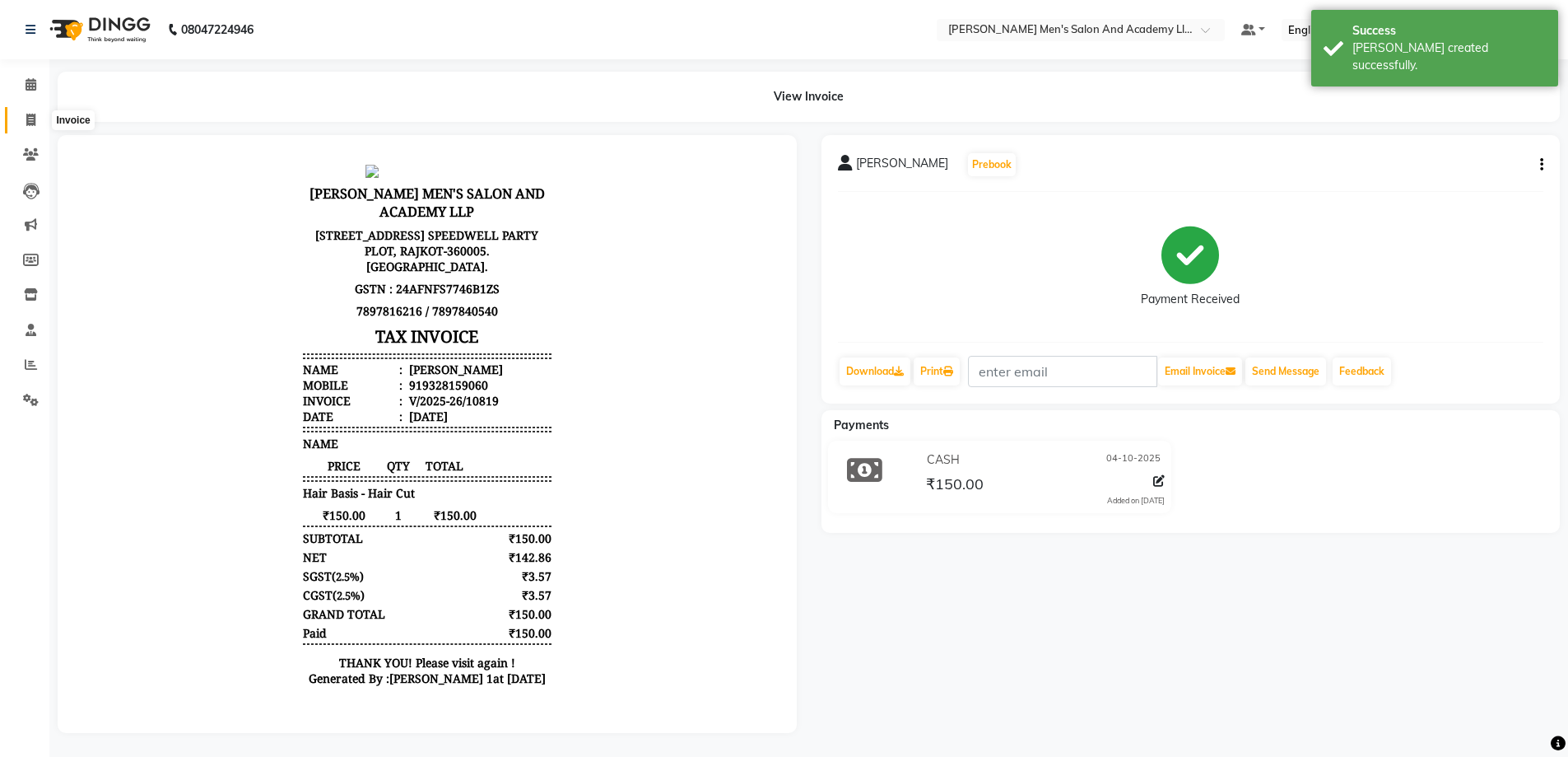
click at [36, 118] on icon at bounding box center [30, 120] width 9 height 12
select select "service"
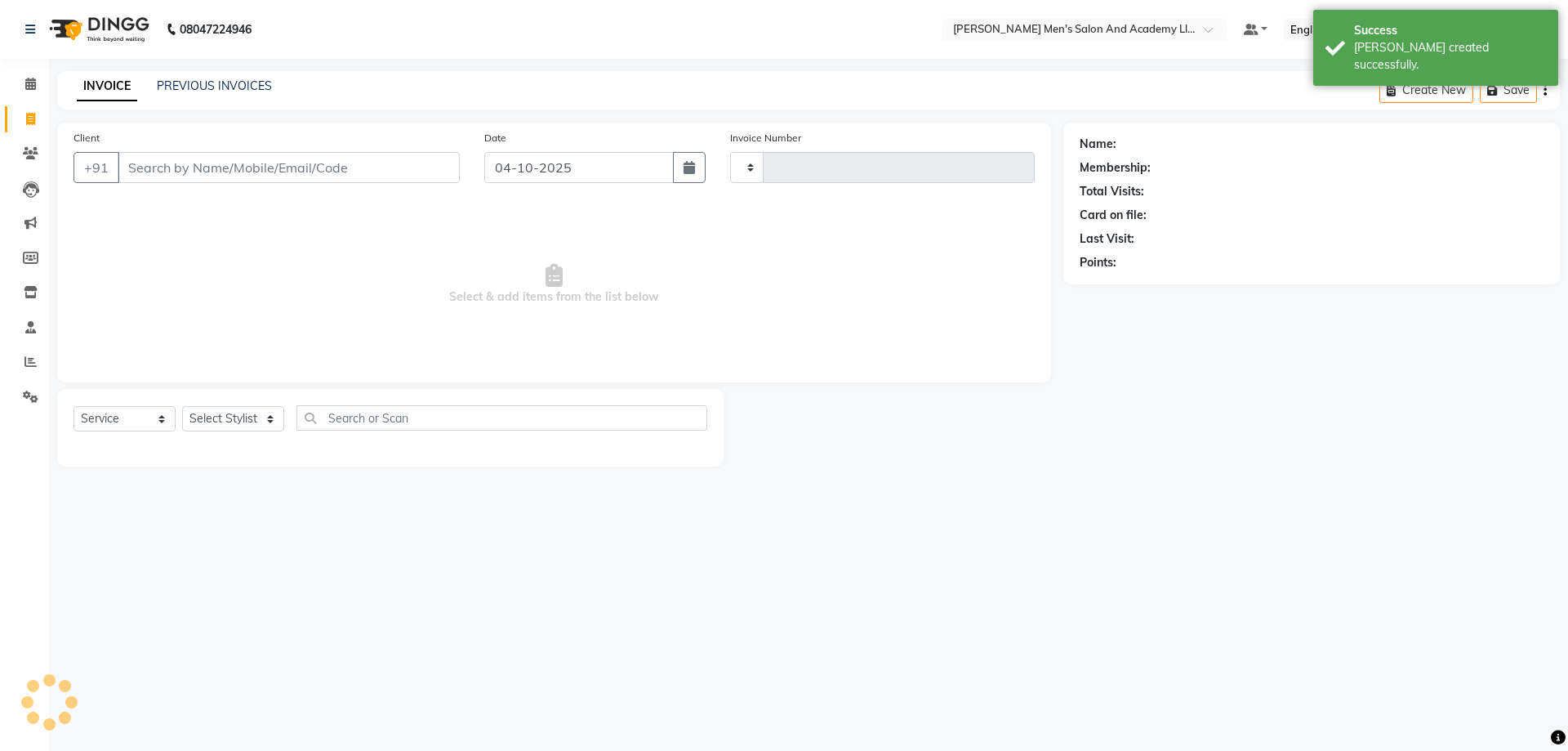
type input "10820"
select select "6752"
click at [211, 81] on link "PREVIOUS INVOICES" at bounding box center [214, 85] width 116 height 15
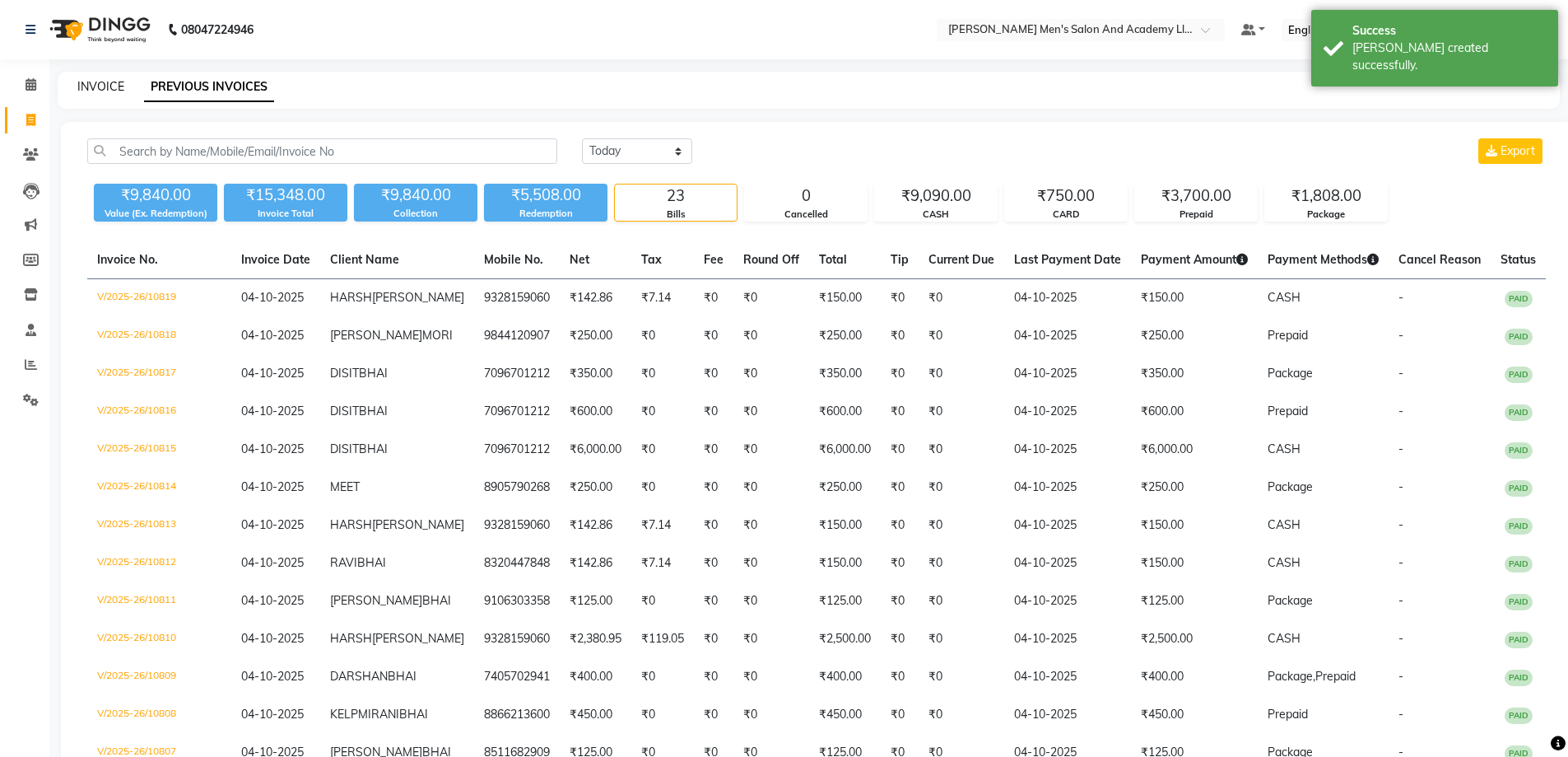
click at [106, 79] on link "INVOICE" at bounding box center [101, 86] width 47 height 15
select select "6752"
select select "service"
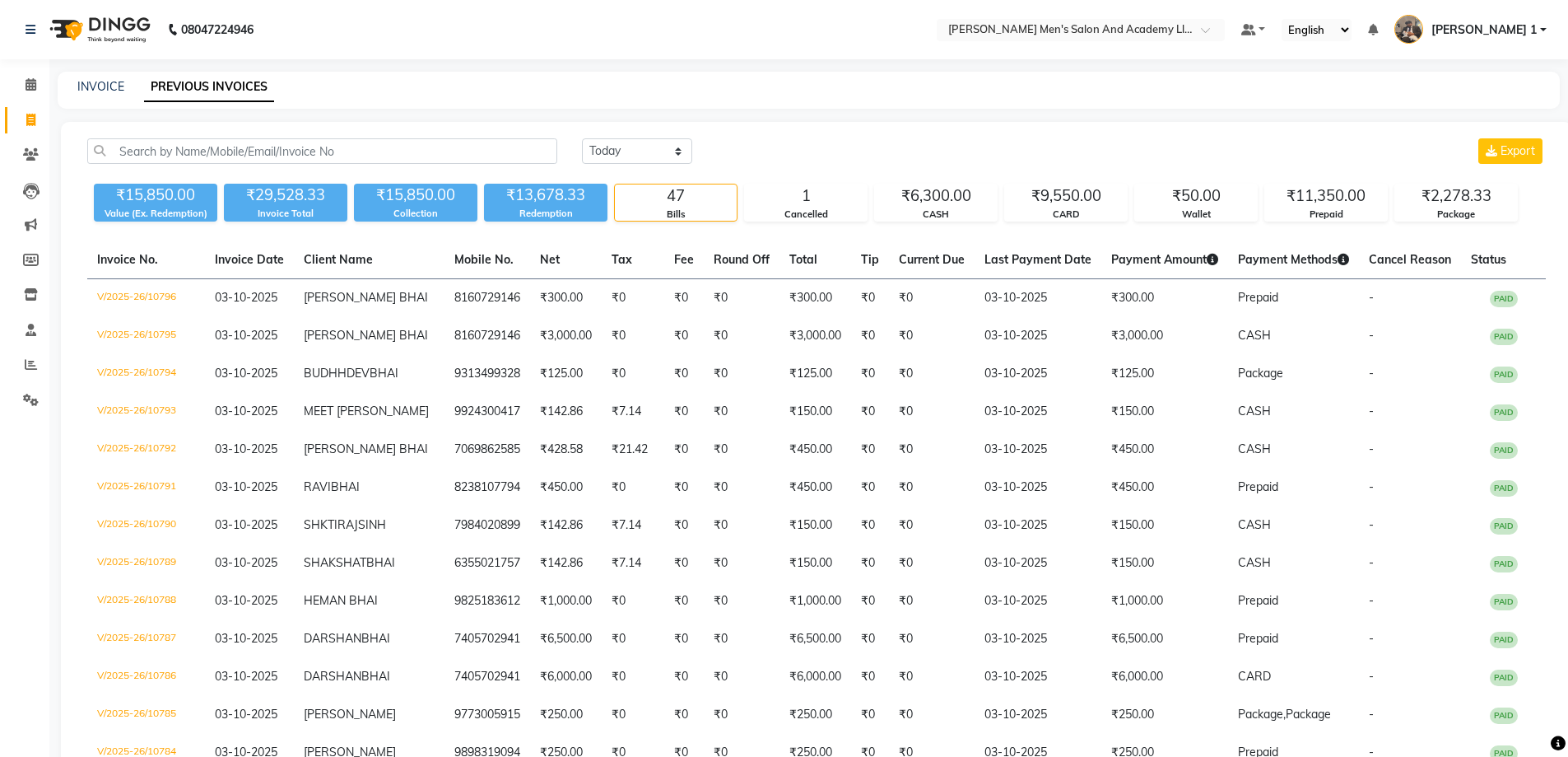
select select "[DATE]"
click at [117, 82] on link "INVOICE" at bounding box center [101, 86] width 47 height 15
select select "service"
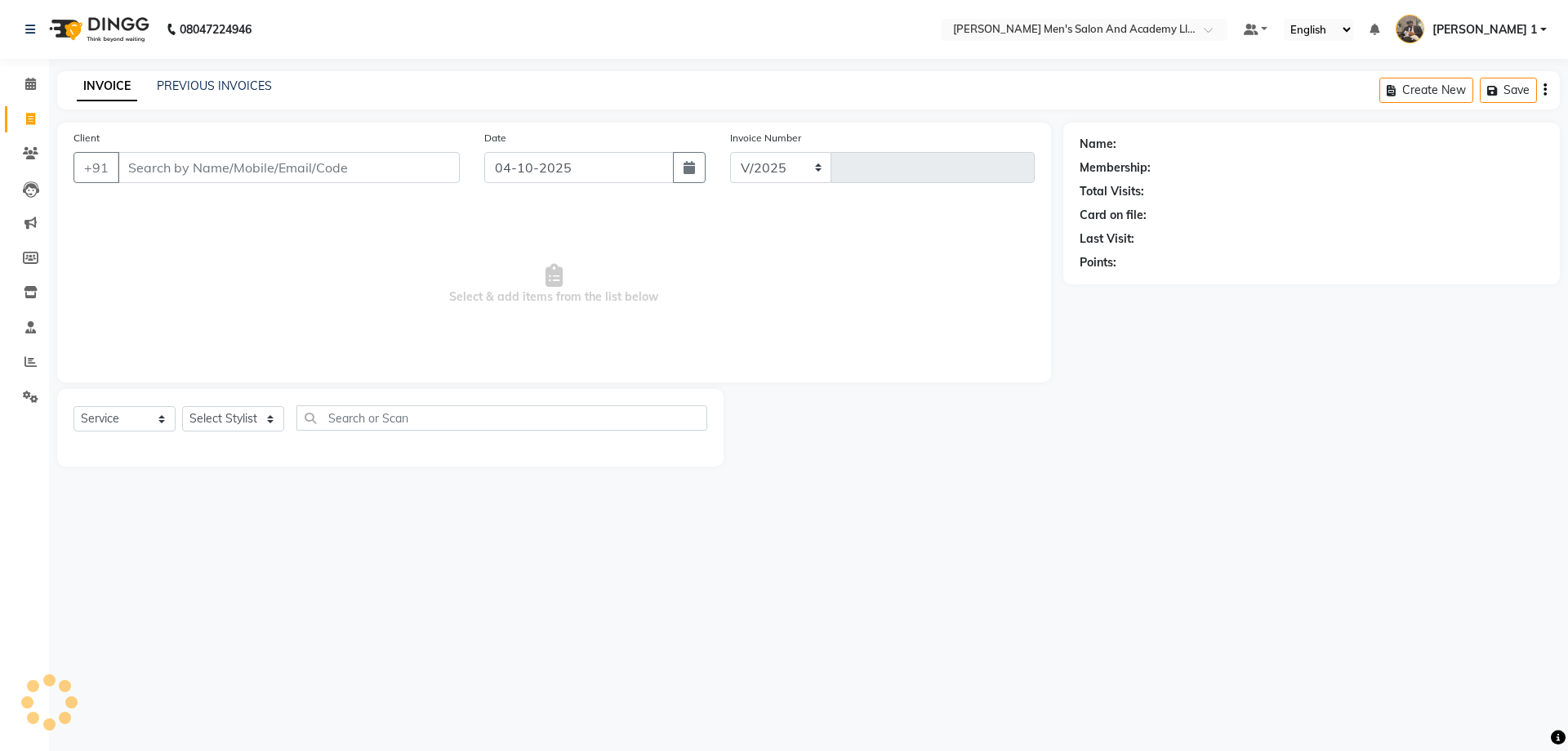
select select "6752"
type input "10820"
click at [227, 78] on link "PREVIOUS INVOICES" at bounding box center [214, 85] width 116 height 15
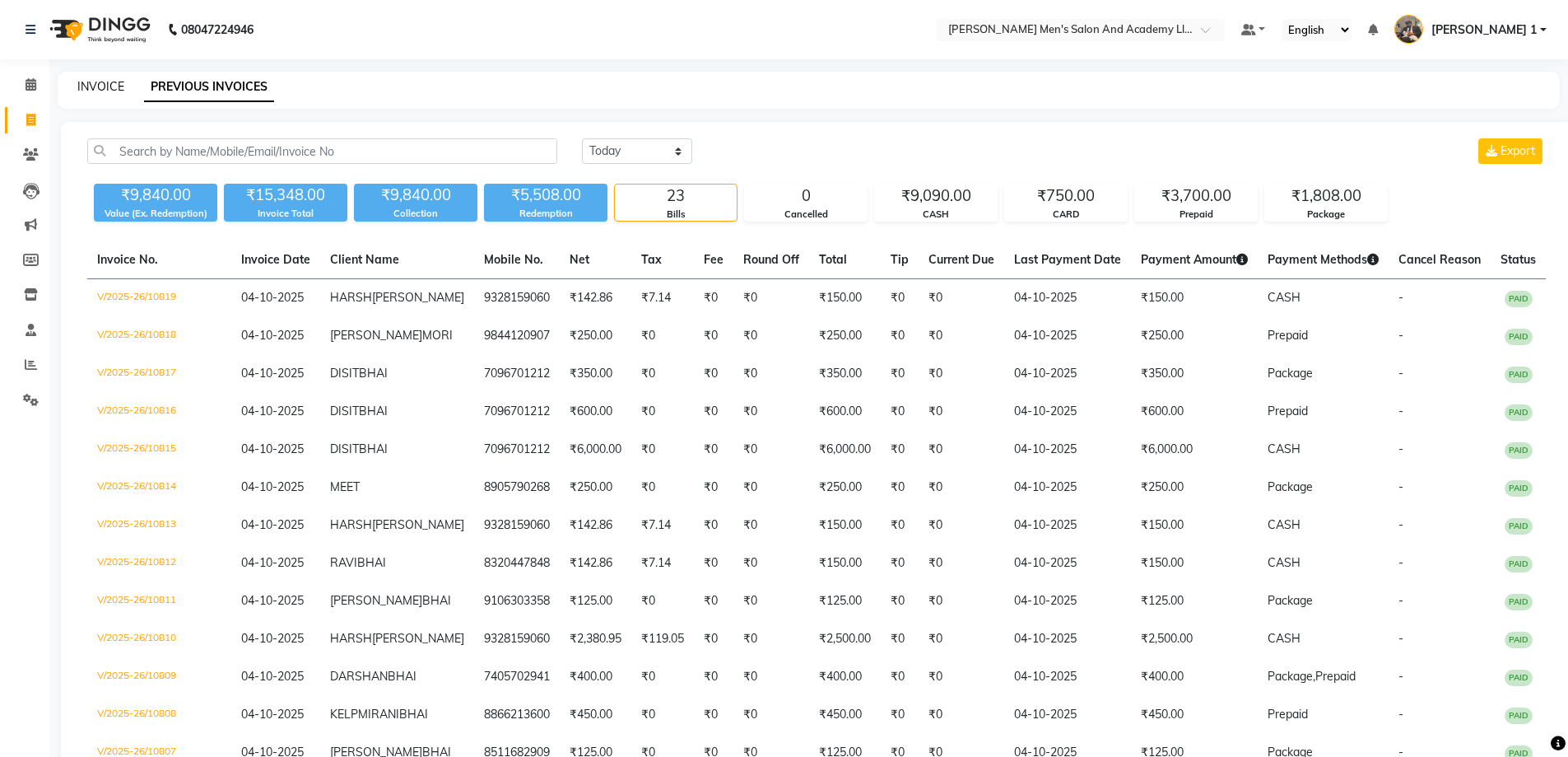
click at [108, 86] on link "INVOICE" at bounding box center [101, 86] width 47 height 15
select select "service"
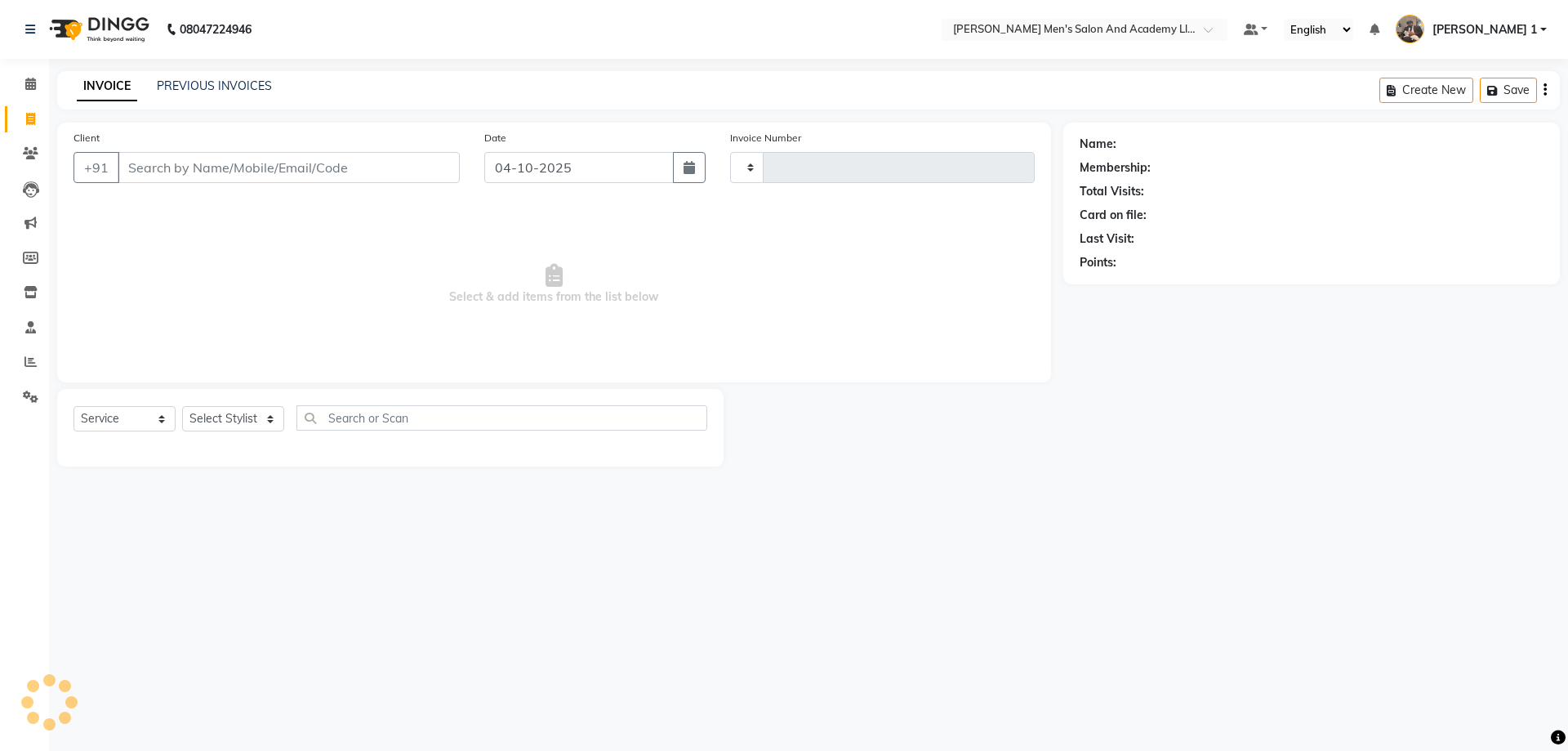
type input "10820"
select select "6752"
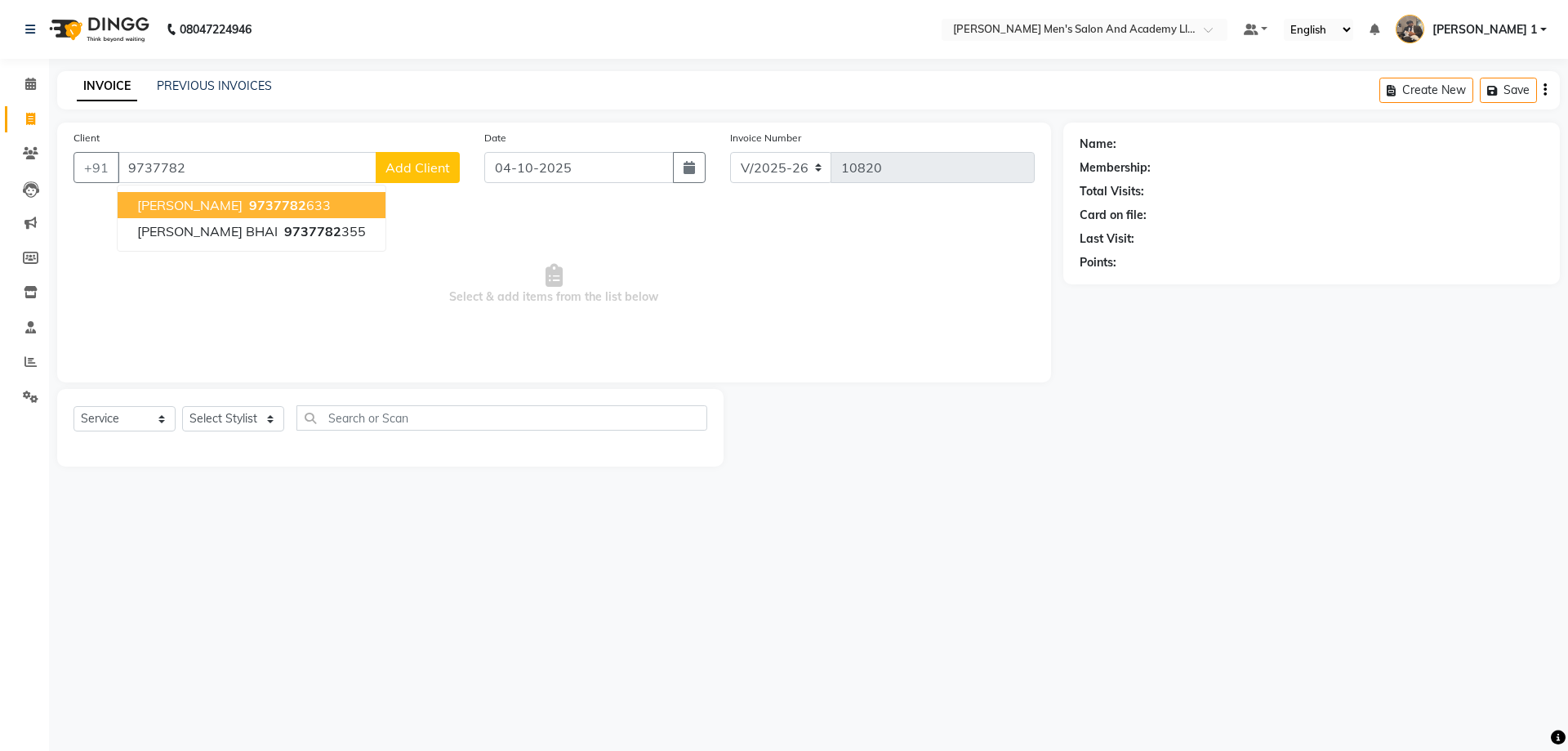
click at [249, 208] on span "9737782" at bounding box center [278, 205] width 57 height 17
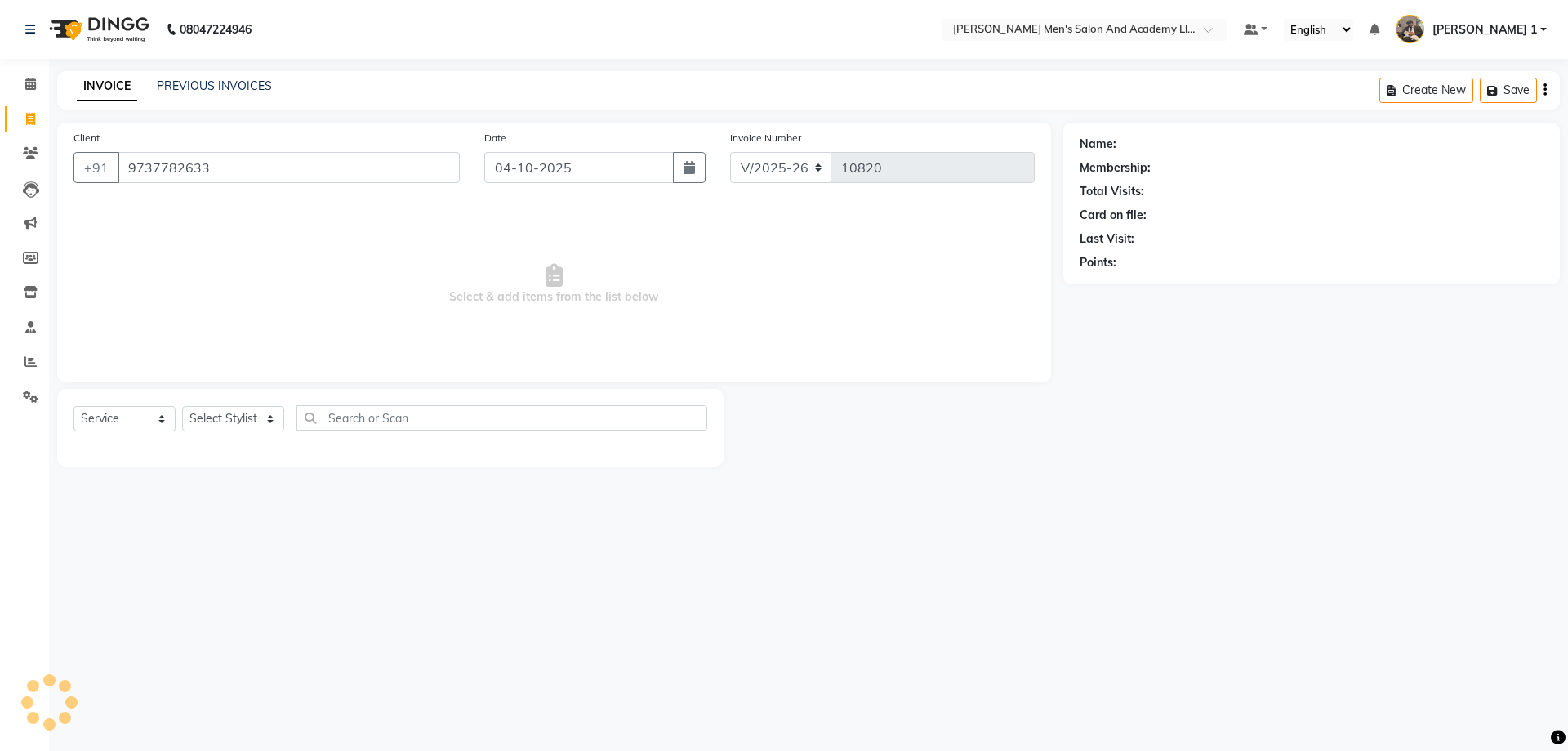
type input "9737782633"
click at [1127, 280] on icon "button" at bounding box center [1125, 286] width 12 height 12
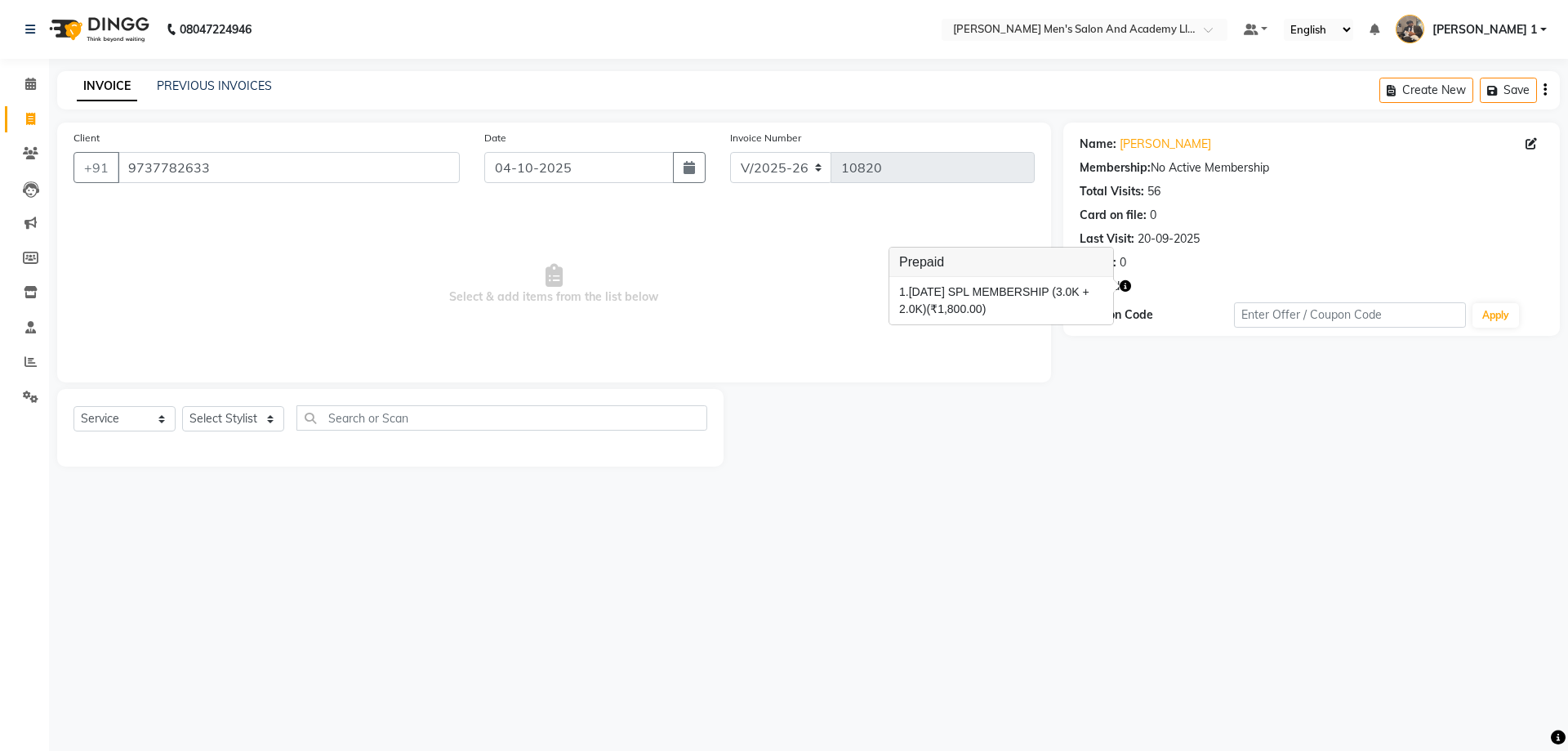
click at [758, 265] on span "Select & add items from the list below" at bounding box center [553, 284] width 961 height 163
click at [256, 387] on div "Client [PHONE_NUMBER] Date [DATE] Invoice Number V/2025 V/[PHONE_NUMBER] Select…" at bounding box center [553, 294] width 1019 height 344
click at [264, 417] on select "Select Stylist [PERSON_NAME] [PERSON_NAME] [PERSON_NAME] [PERSON_NAME] [PERSON_…" at bounding box center [232, 419] width 102 height 26
select select "52738"
click at [182, 406] on select "Select Stylist [PERSON_NAME] [PERSON_NAME] [PERSON_NAME] [PERSON_NAME] [PERSON_…" at bounding box center [232, 419] width 102 height 26
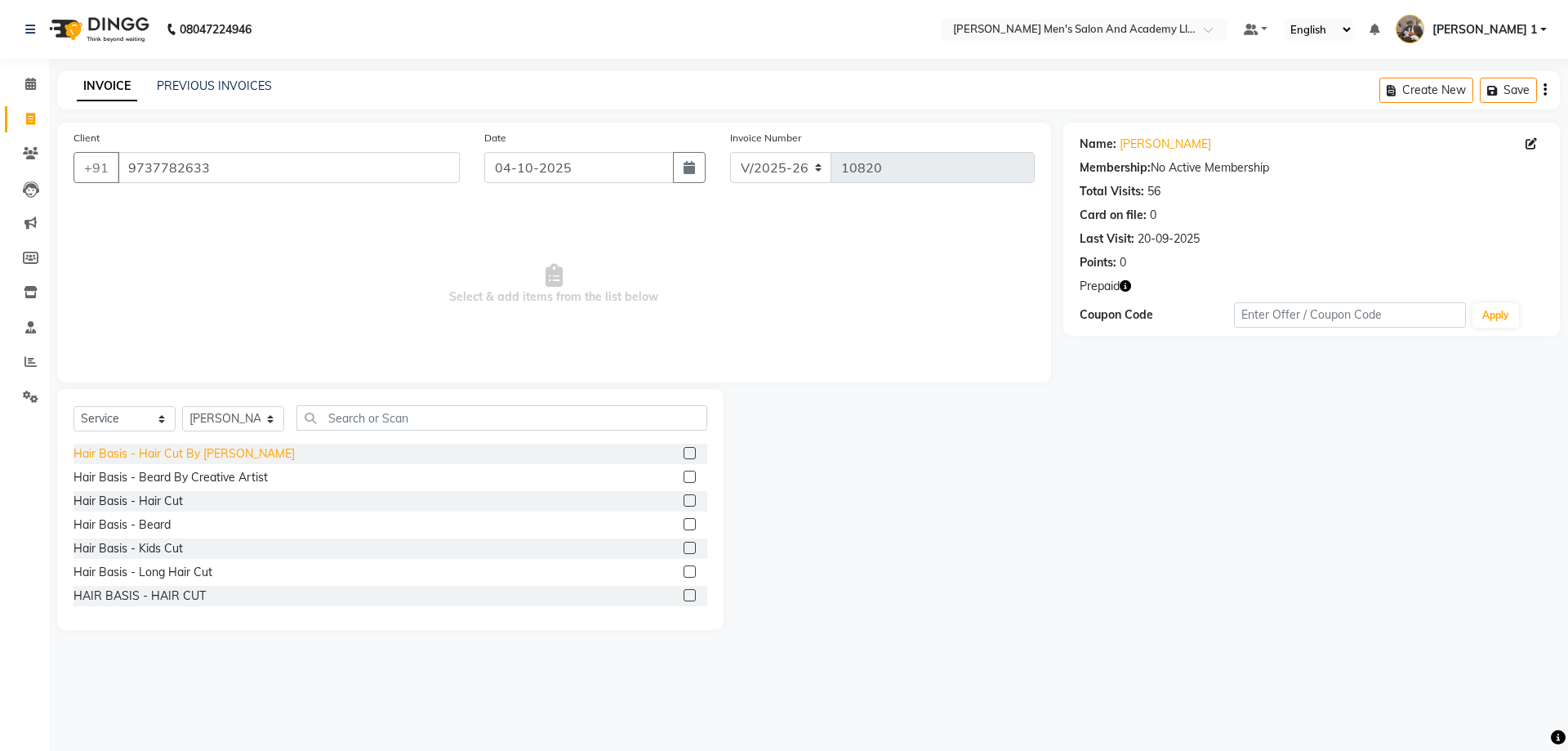
drag, startPoint x: 162, startPoint y: 524, endPoint x: 260, endPoint y: 456, distance: 119.3
click at [162, 525] on div "Hair Basis - Beard" at bounding box center [122, 524] width 97 height 17
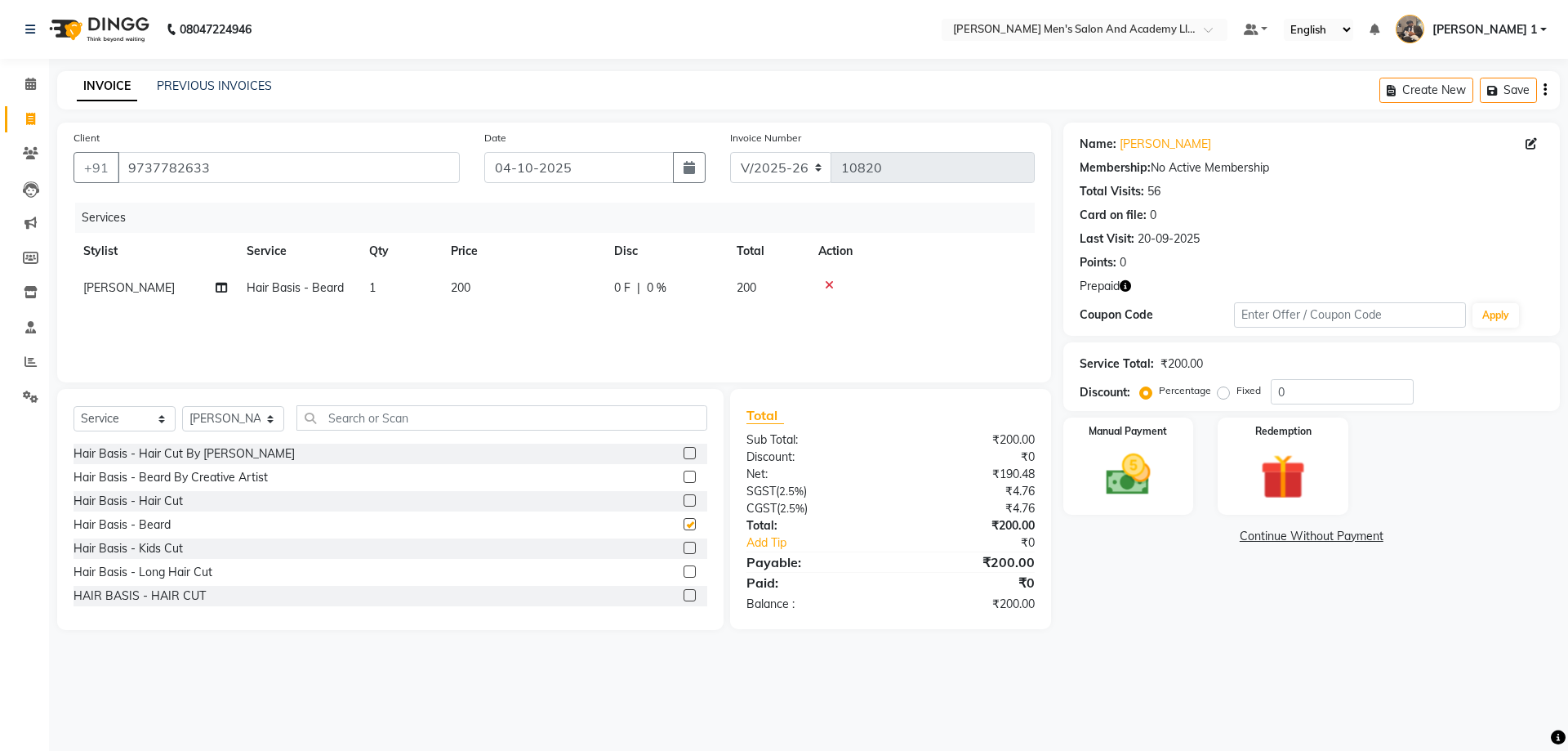
checkbox input "false"
drag, startPoint x: 506, startPoint y: 281, endPoint x: 523, endPoint y: 286, distance: 17.7
click at [507, 281] on td "200" at bounding box center [522, 288] width 163 height 37
select select "52738"
click at [443, 314] on tr "[PERSON_NAME] [PERSON_NAME] [PERSON_NAME] [PERSON_NAME] [PERSON_NAME] AVINASH […" at bounding box center [553, 300] width 961 height 62
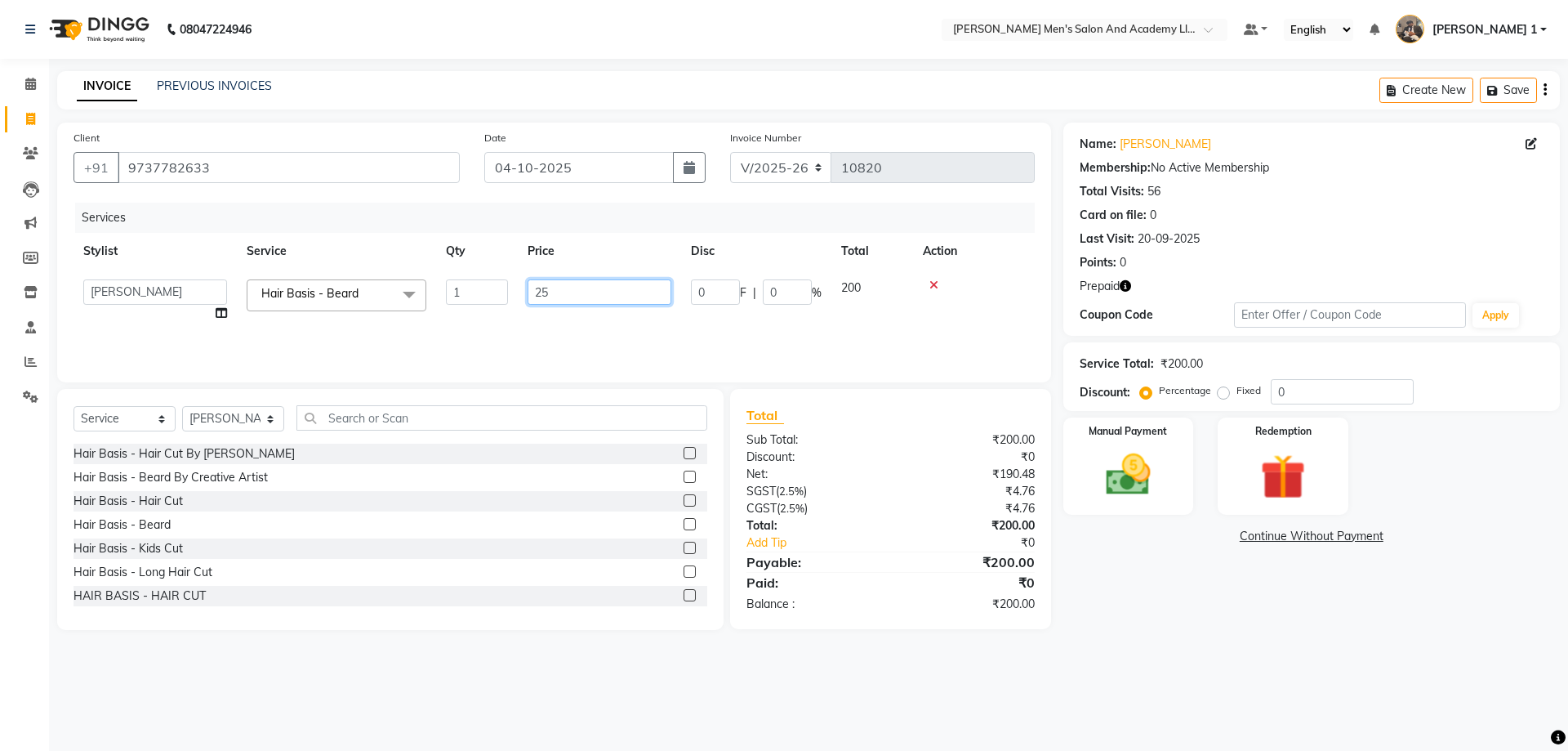
type input "250"
drag, startPoint x: 405, startPoint y: 306, endPoint x: 589, endPoint y: 322, distance: 184.7
click at [1280, 492] on img at bounding box center [1282, 476] width 76 height 58
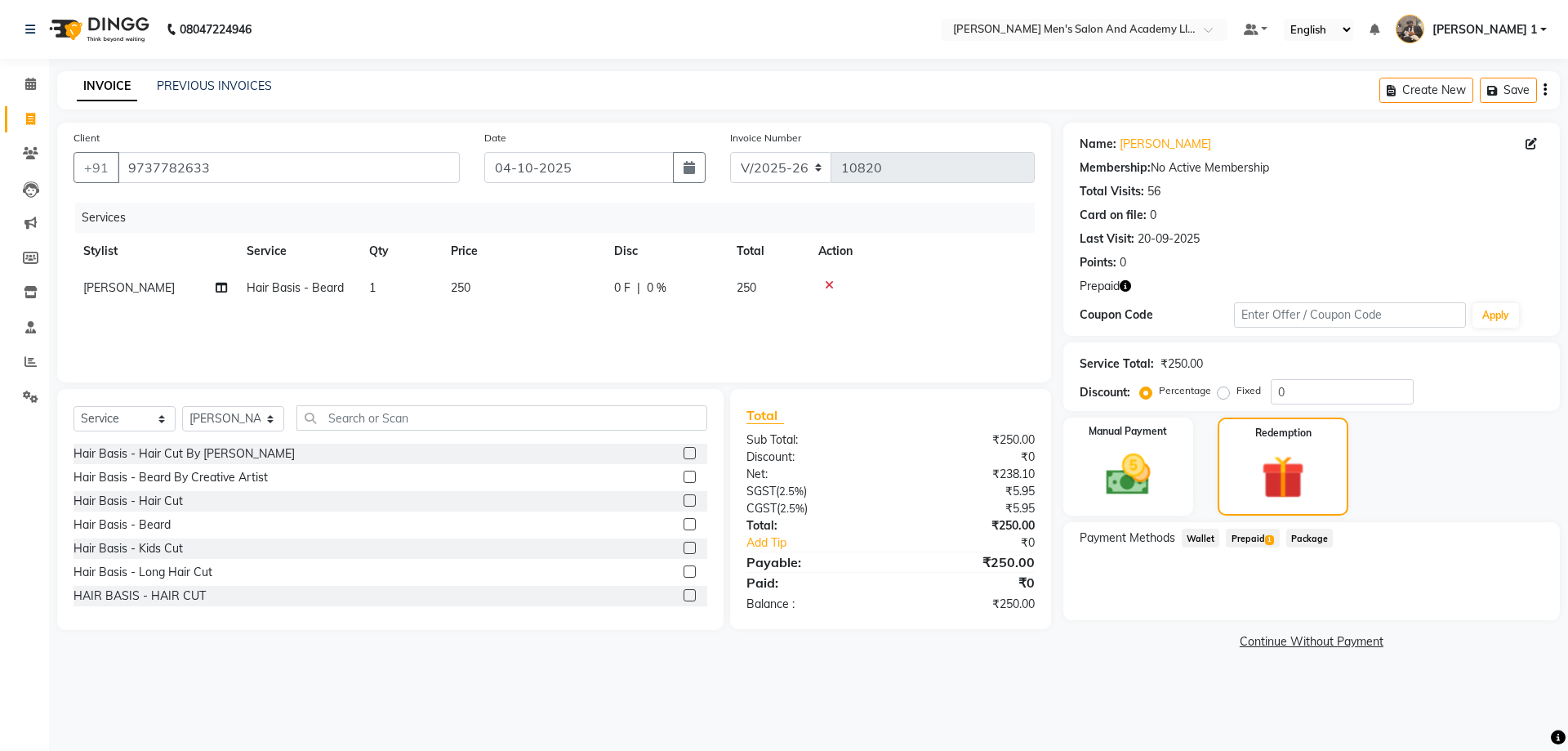
click at [1254, 525] on div "Payment Methods Wallet Prepaid 1 Package" at bounding box center [1311, 570] width 496 height 98
click at [1254, 534] on span "Prepaid 1" at bounding box center [1253, 538] width 53 height 19
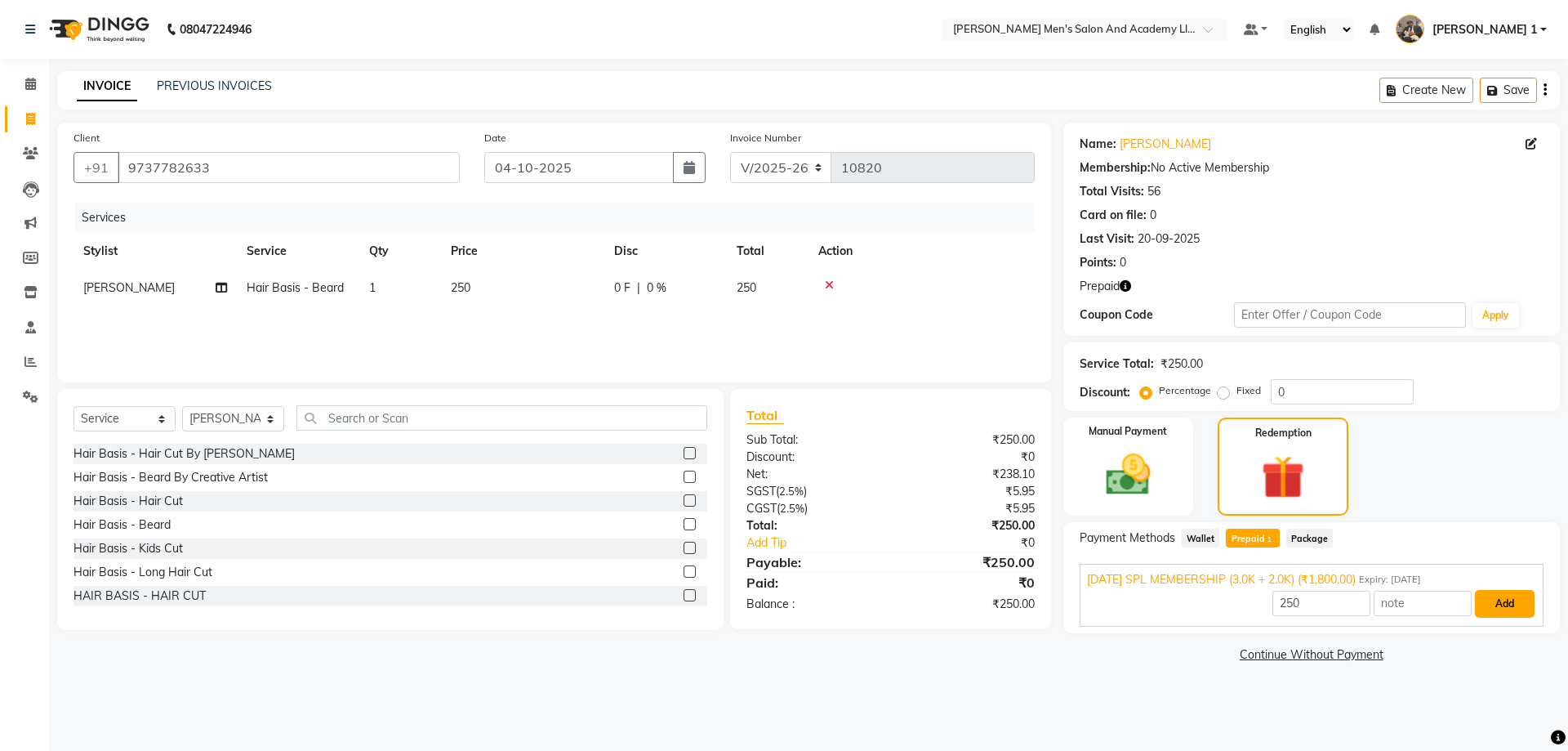
click at [1491, 600] on button "Add" at bounding box center [1505, 604] width 59 height 28
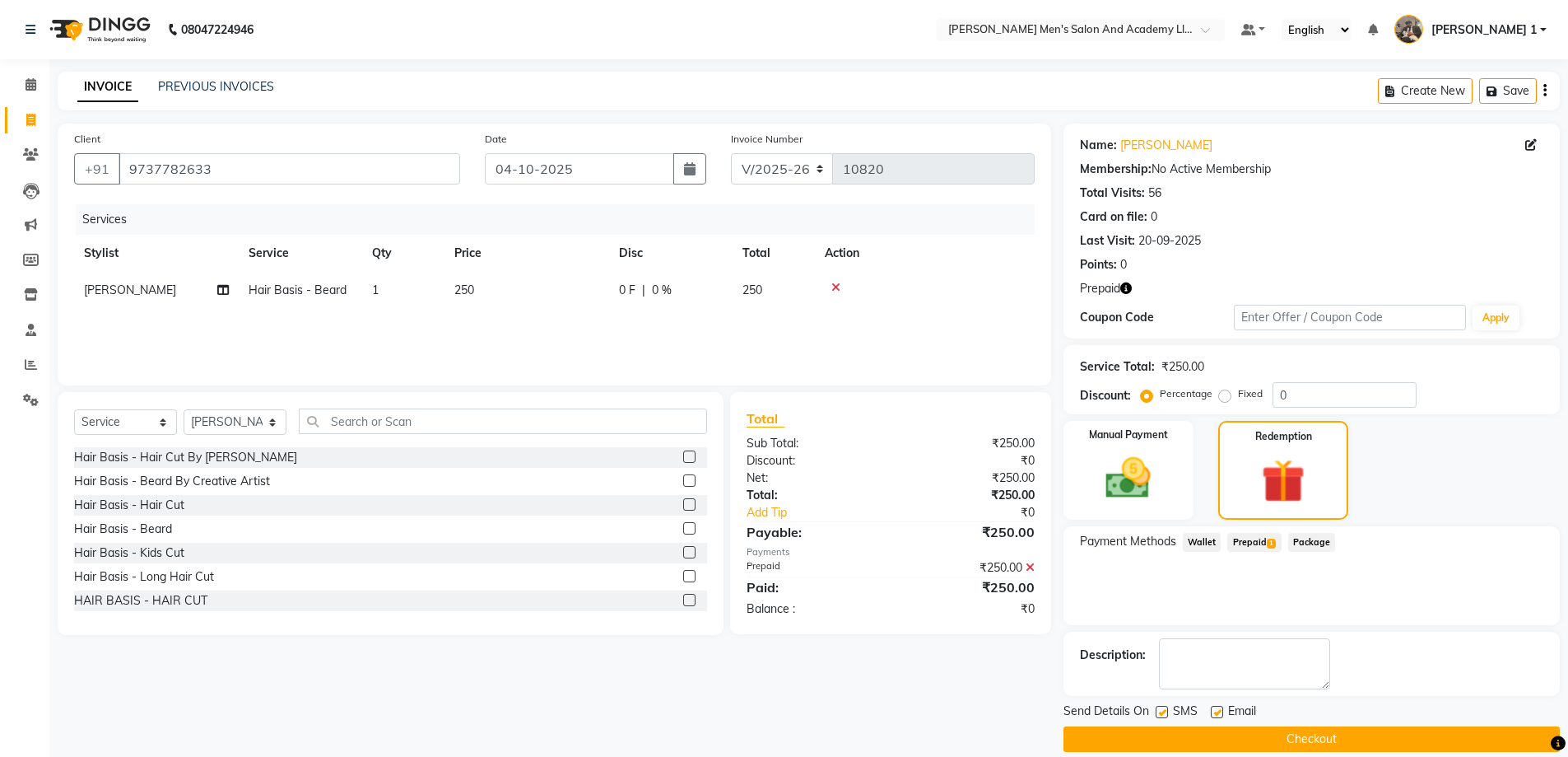
click at [1212, 714] on label at bounding box center [1217, 711] width 12 height 12
click at [1212, 714] on input "checkbox" at bounding box center [1216, 712] width 11 height 11
checkbox input "false"
click at [1214, 742] on button "Checkout" at bounding box center [1312, 739] width 496 height 26
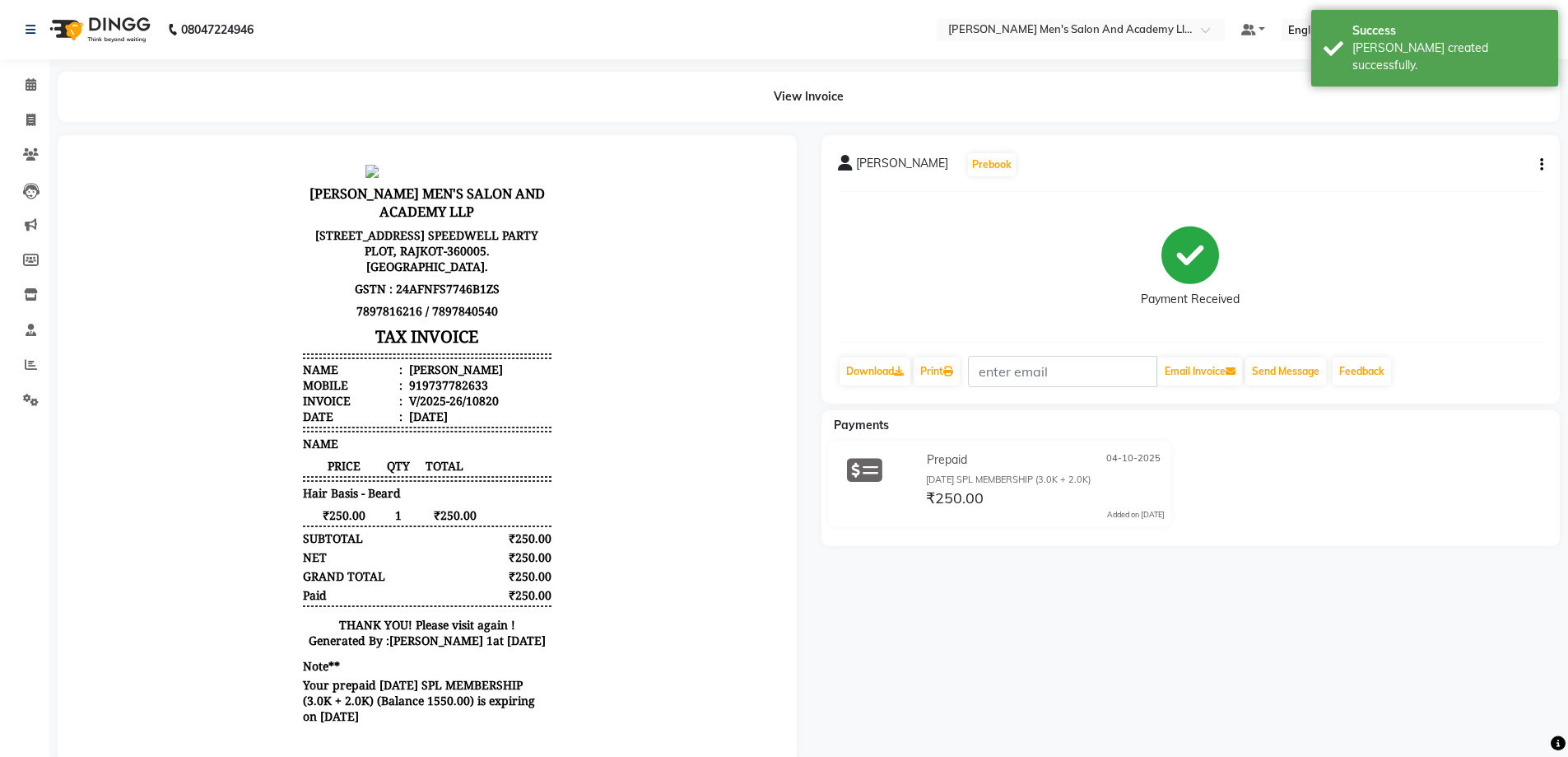
scroll to position [45, 0]
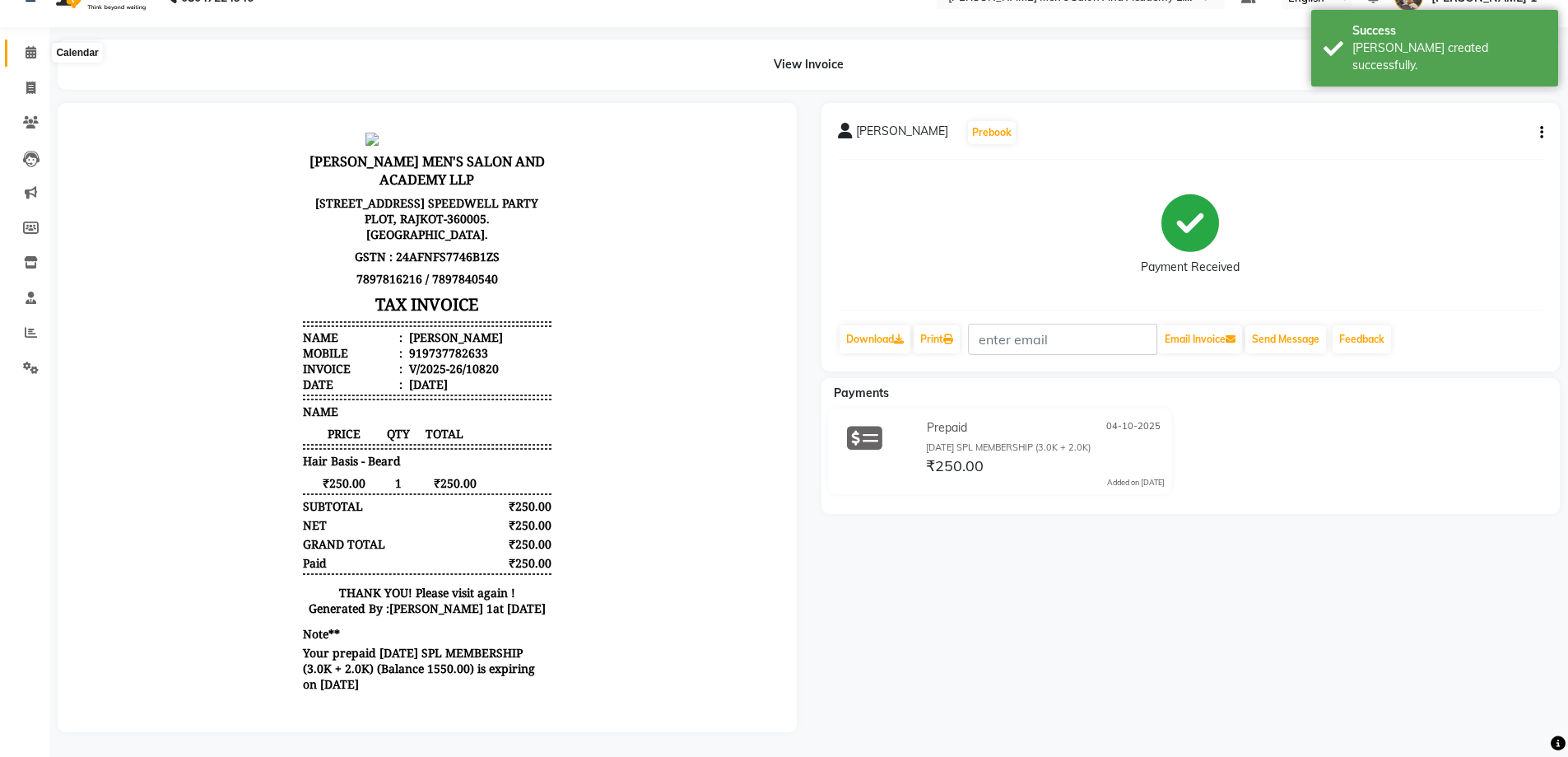
click at [31, 50] on span at bounding box center [31, 53] width 29 height 19
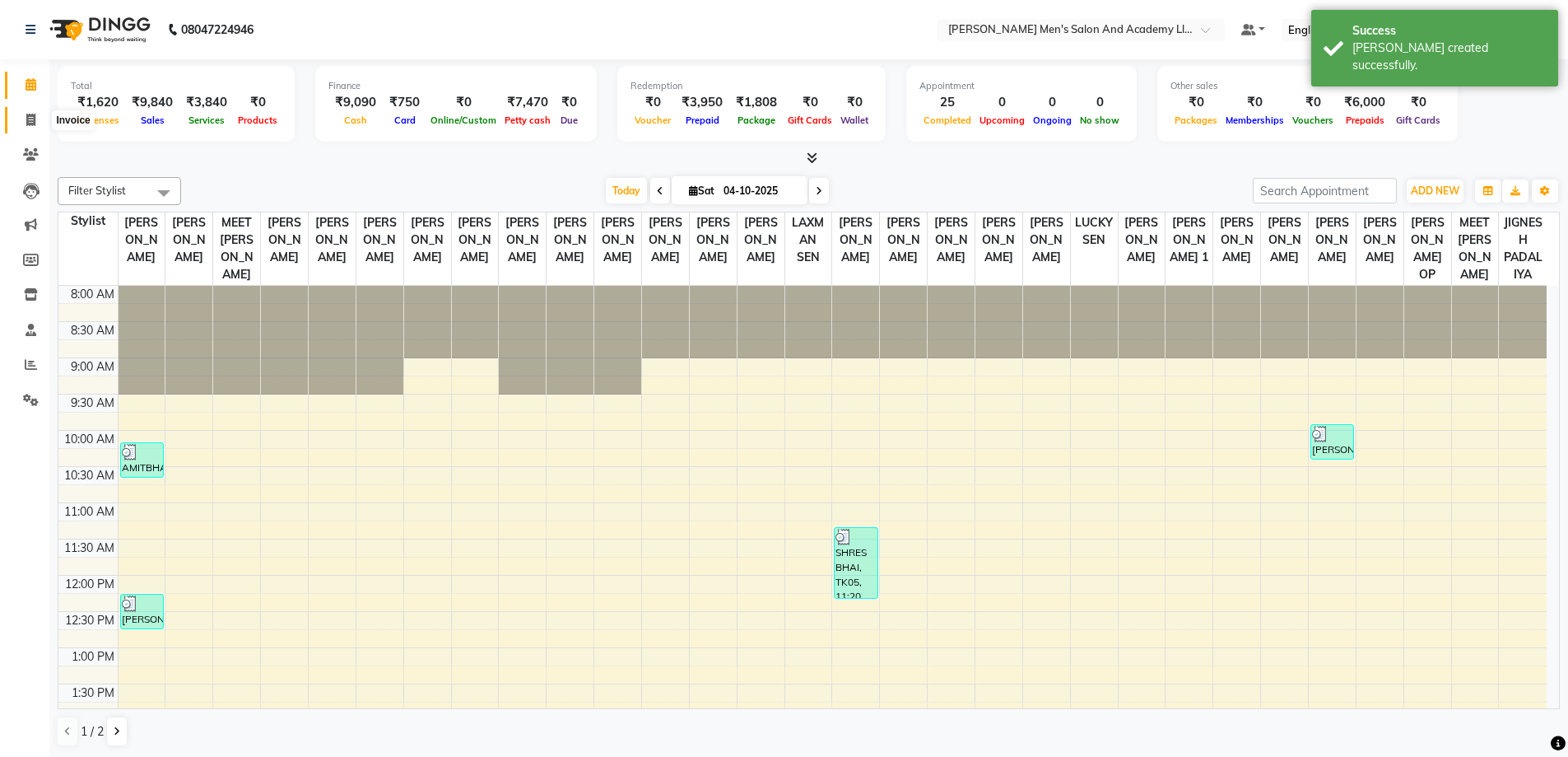
click at [37, 115] on span at bounding box center [31, 121] width 29 height 19
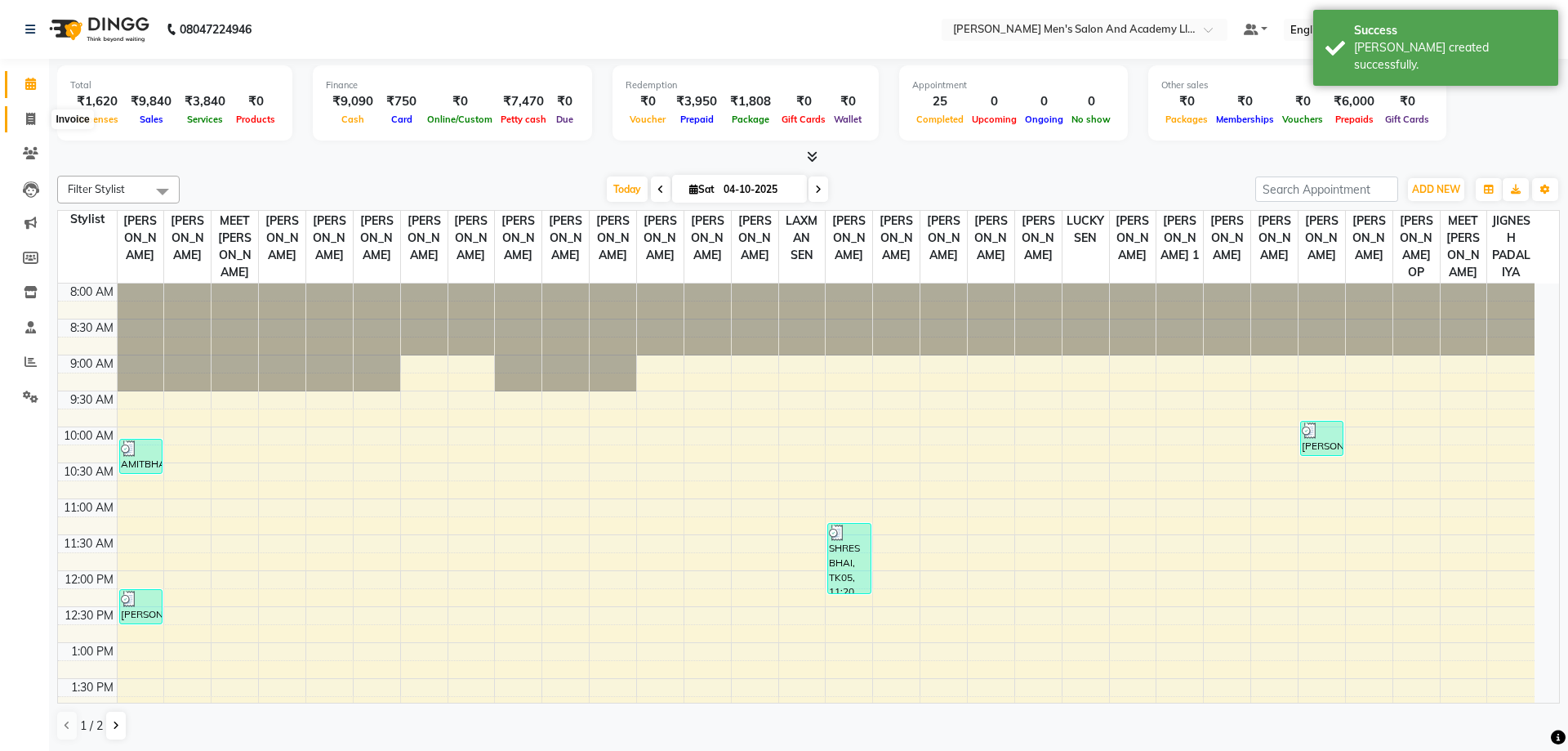
select select "service"
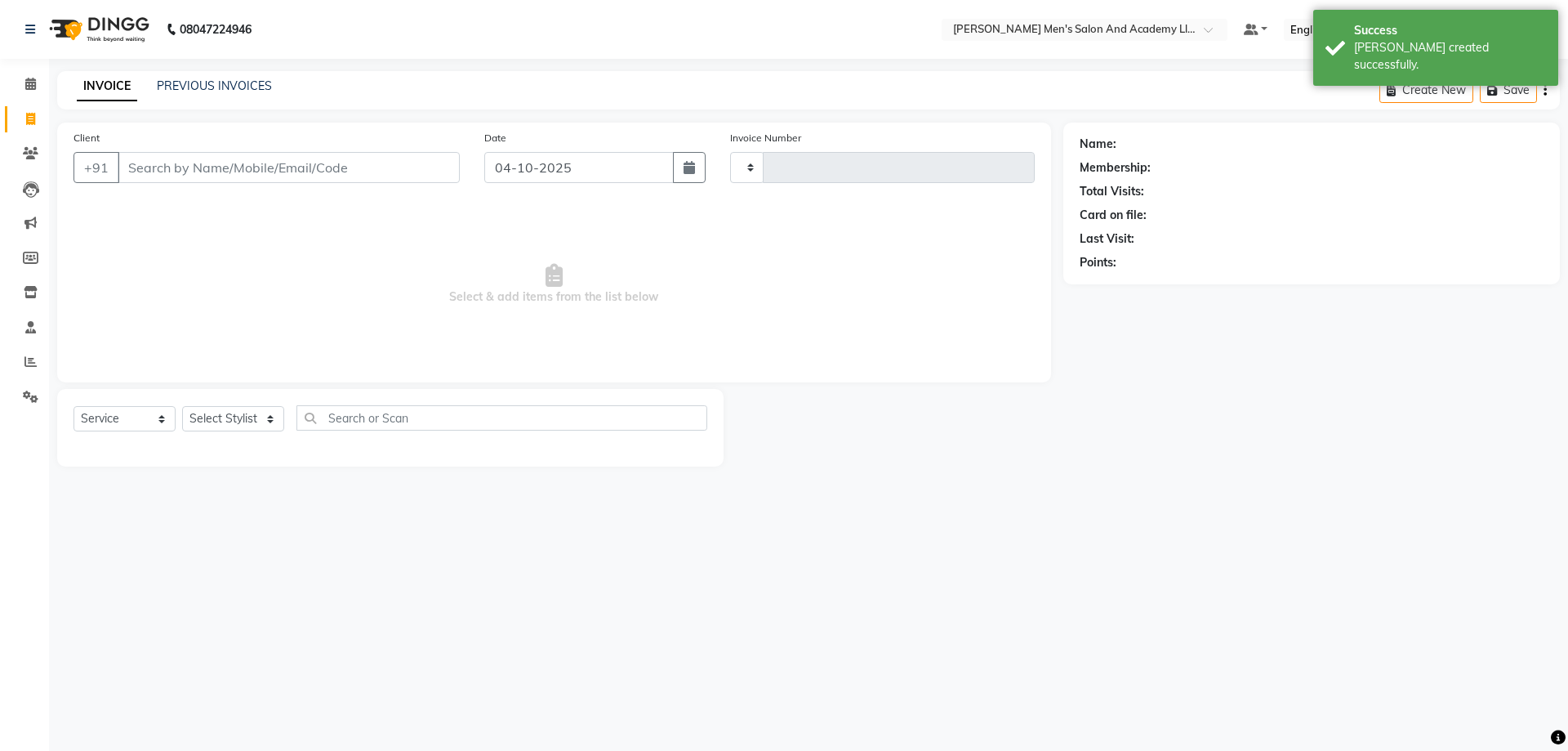
type input "10821"
select select "6752"
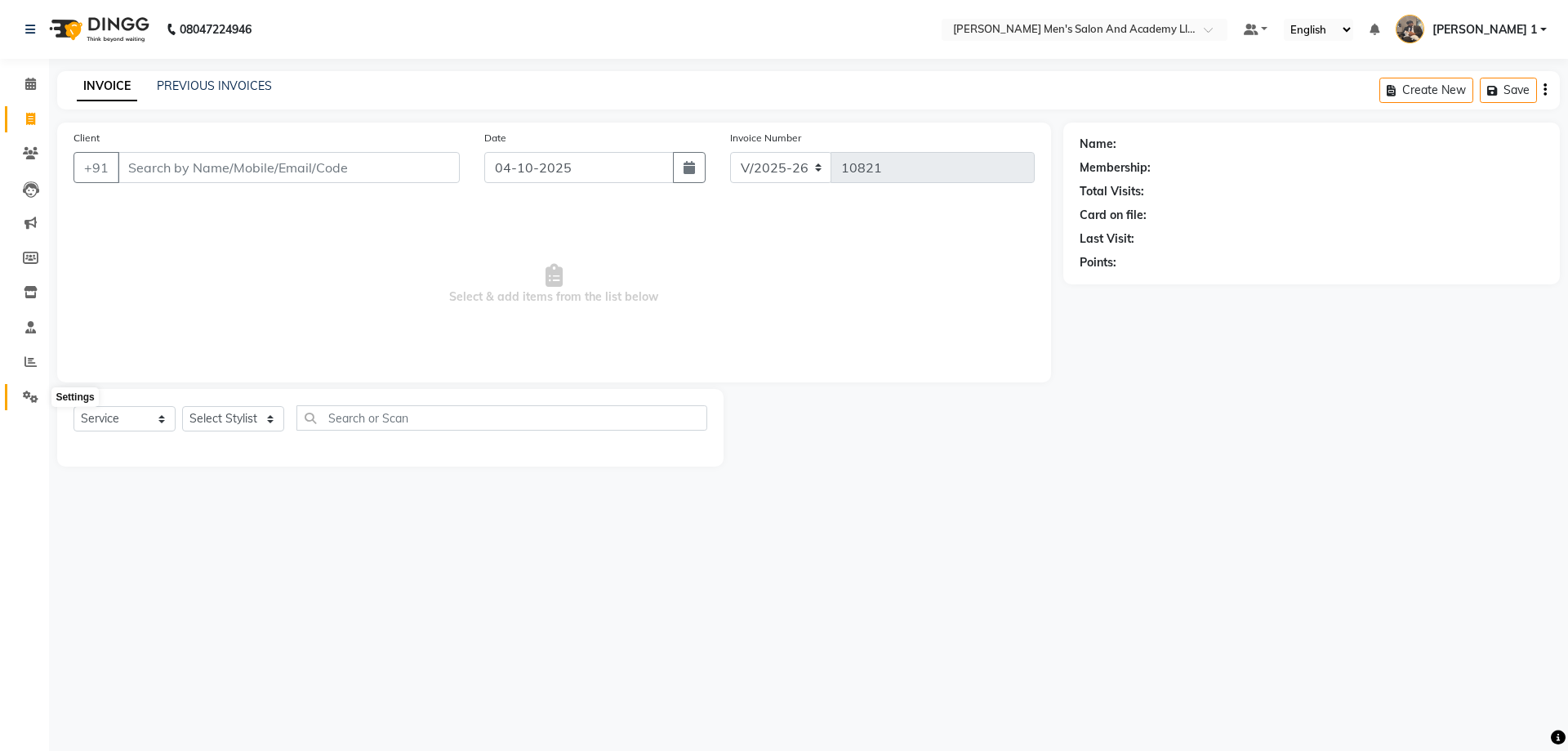
click at [42, 388] on span at bounding box center [31, 397] width 29 height 19
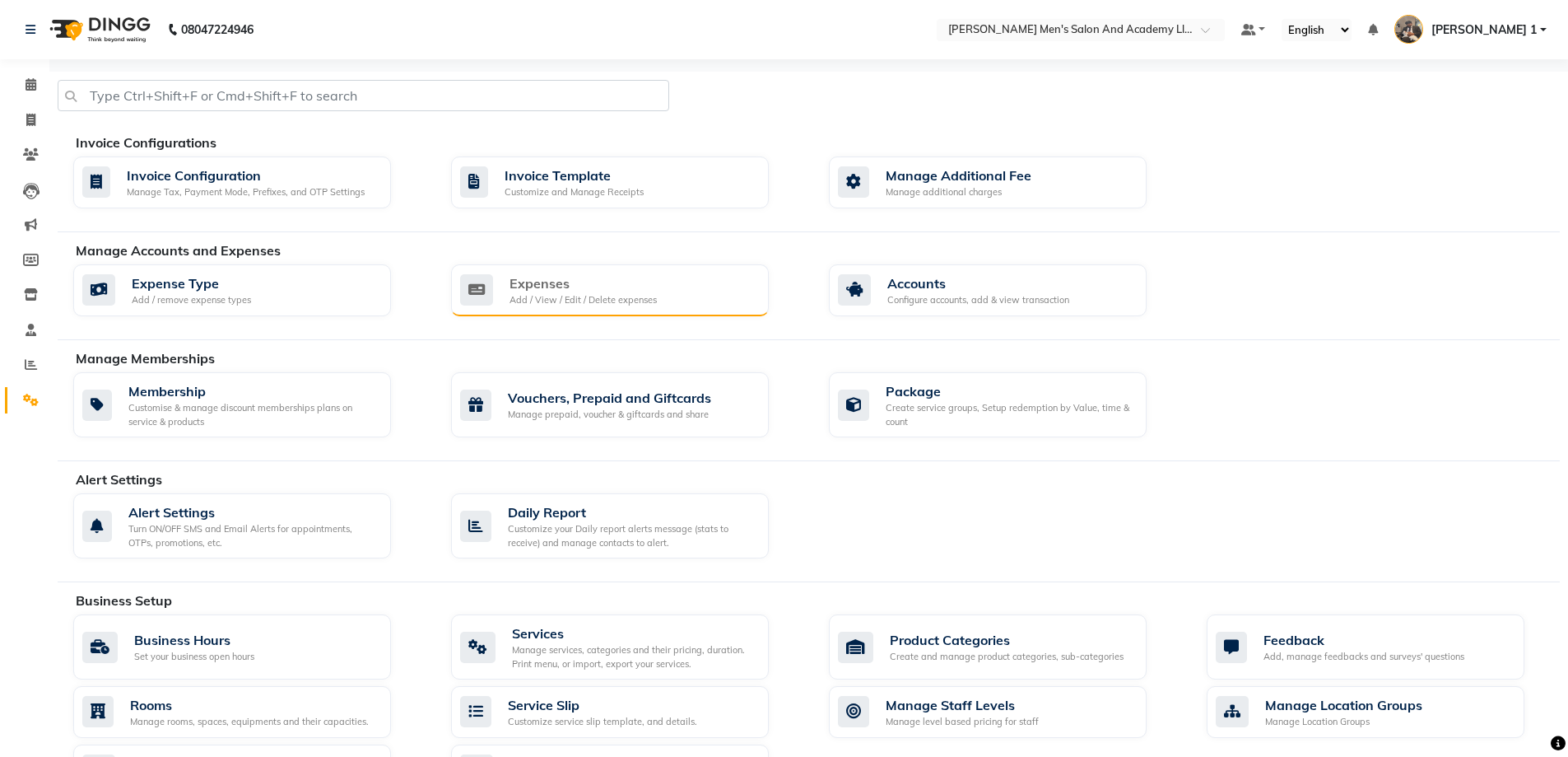
click at [663, 278] on div "Expenses Add / View / Edit / Delete expenses" at bounding box center [608, 290] width 296 height 34
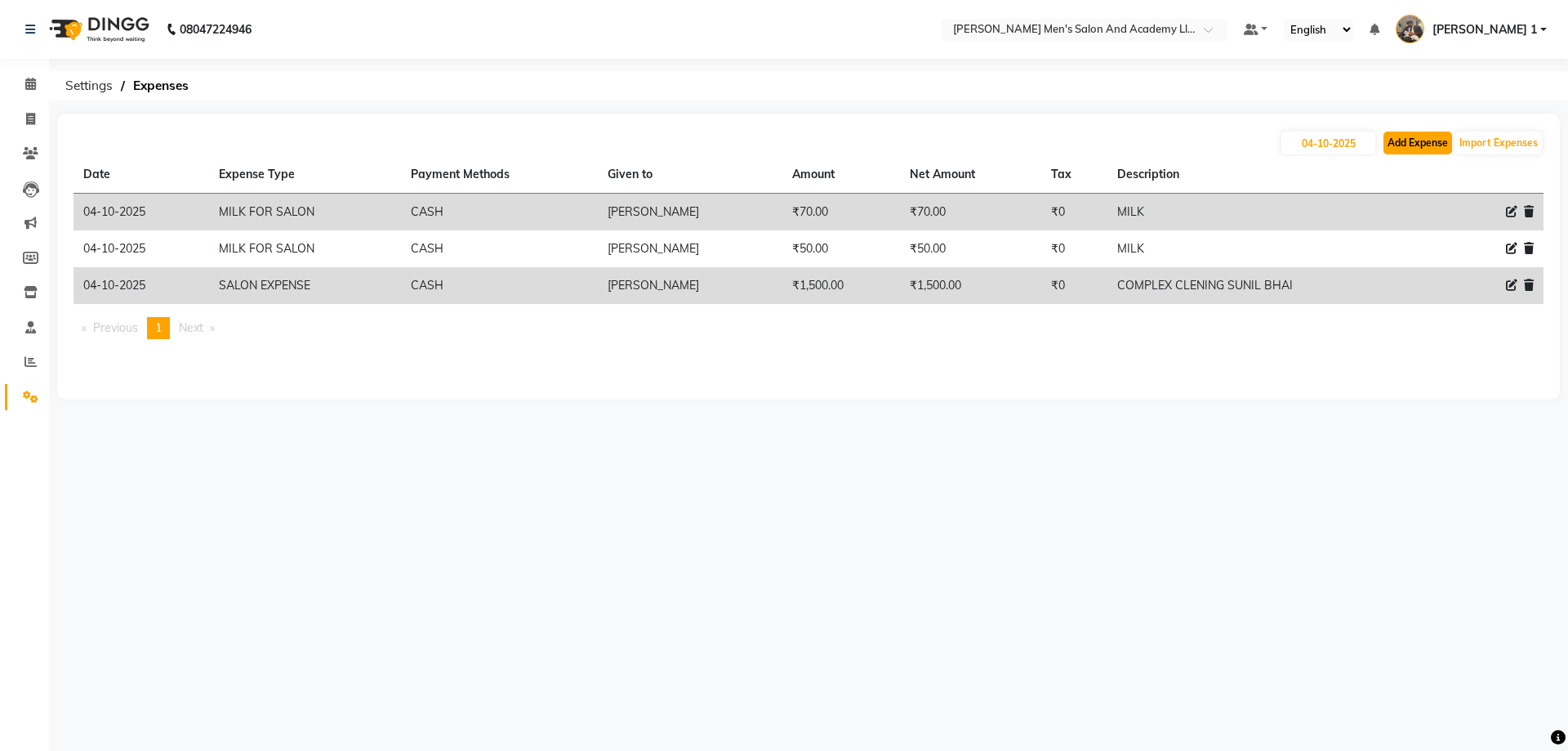
click at [1428, 146] on button "Add Expense" at bounding box center [1417, 142] width 68 height 23
select select "1"
select select "5802"
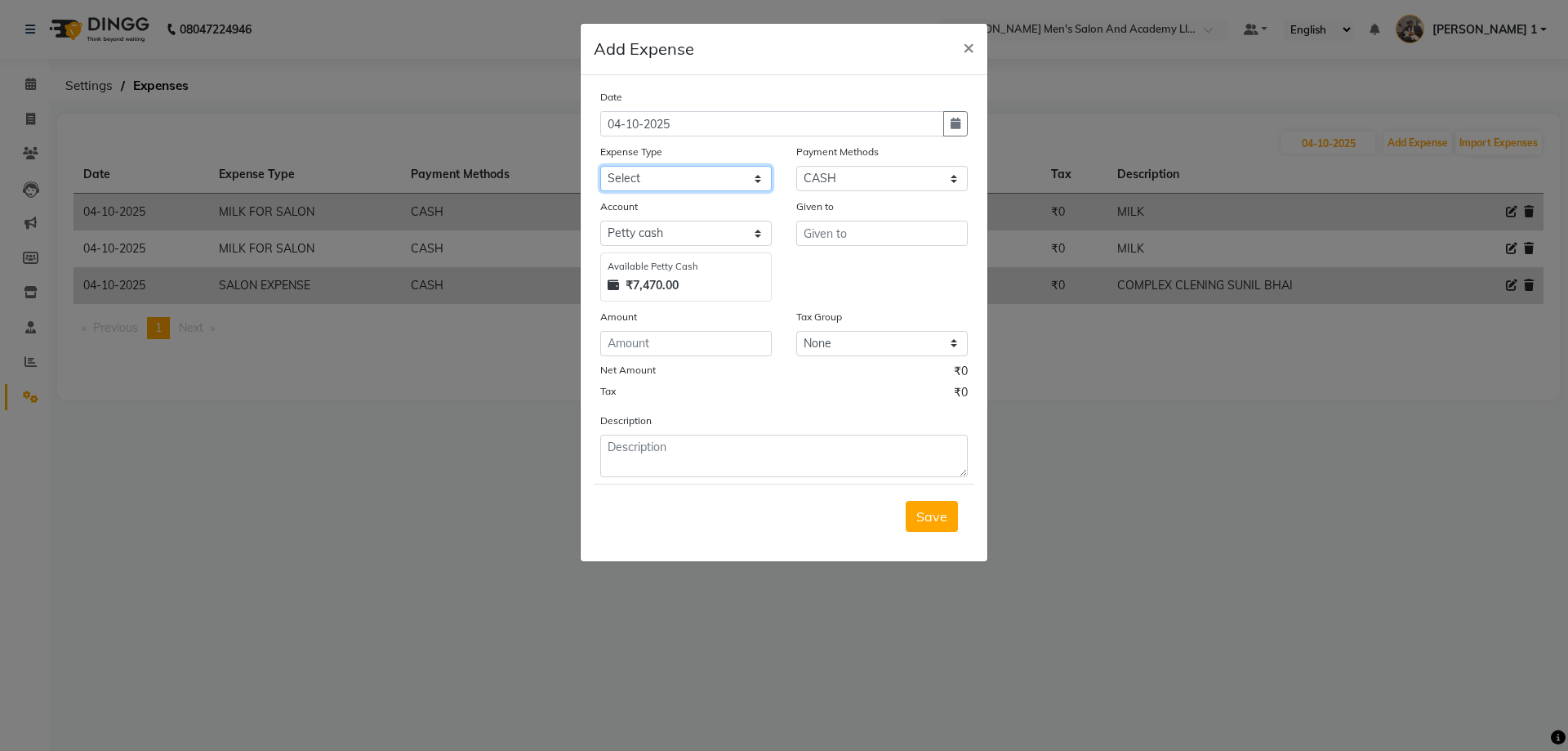
drag, startPoint x: 661, startPoint y: 176, endPoint x: 666, endPoint y: 189, distance: 13.9
click at [661, 176] on select "Select ADVANCE RUPEES FOR STAFF CLEANING GROSSERY CLENING ITEM HOUSEKEEPIN clie…" at bounding box center [686, 179] width 172 height 26
select select "19507"
click at [600, 166] on select "Select ADVANCE RUPEES FOR STAFF CLEANING GROSSERY CLENING ITEM HOUSEKEEPIN clie…" at bounding box center [686, 179] width 172 height 26
click at [679, 360] on div "Date [DATE] Expense Type Select ADVANCE RUPEES FOR STAFF CLEANING GROSSERY CLEN…" at bounding box center [784, 282] width 368 height 388
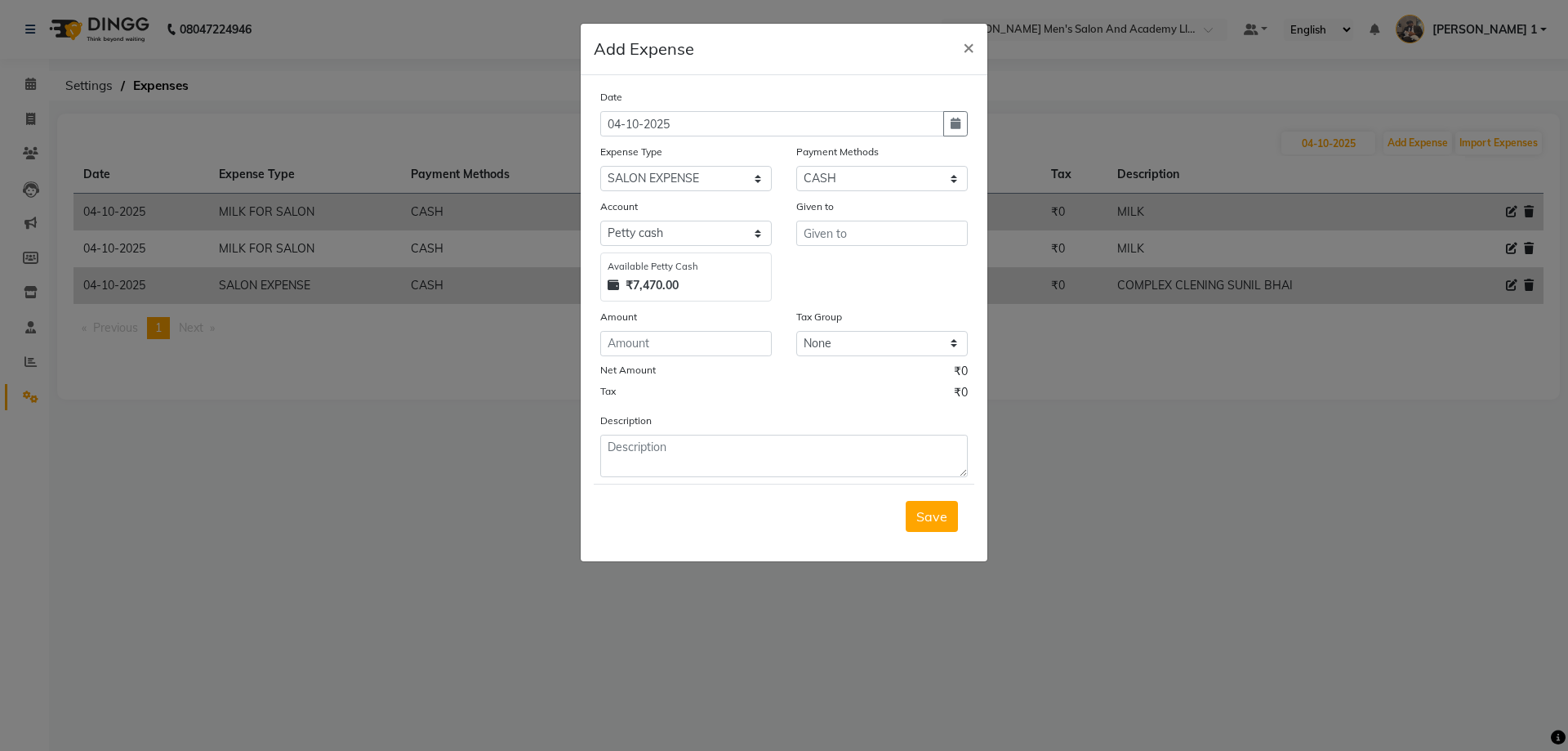
click at [679, 356] on div "Date [DATE] Expense Type Select ADVANCE RUPEES FOR STAFF CLEANING GROSSERY CLEN…" at bounding box center [784, 282] width 368 height 388
click at [699, 331] on input "number" at bounding box center [686, 344] width 172 height 26
type input "90"
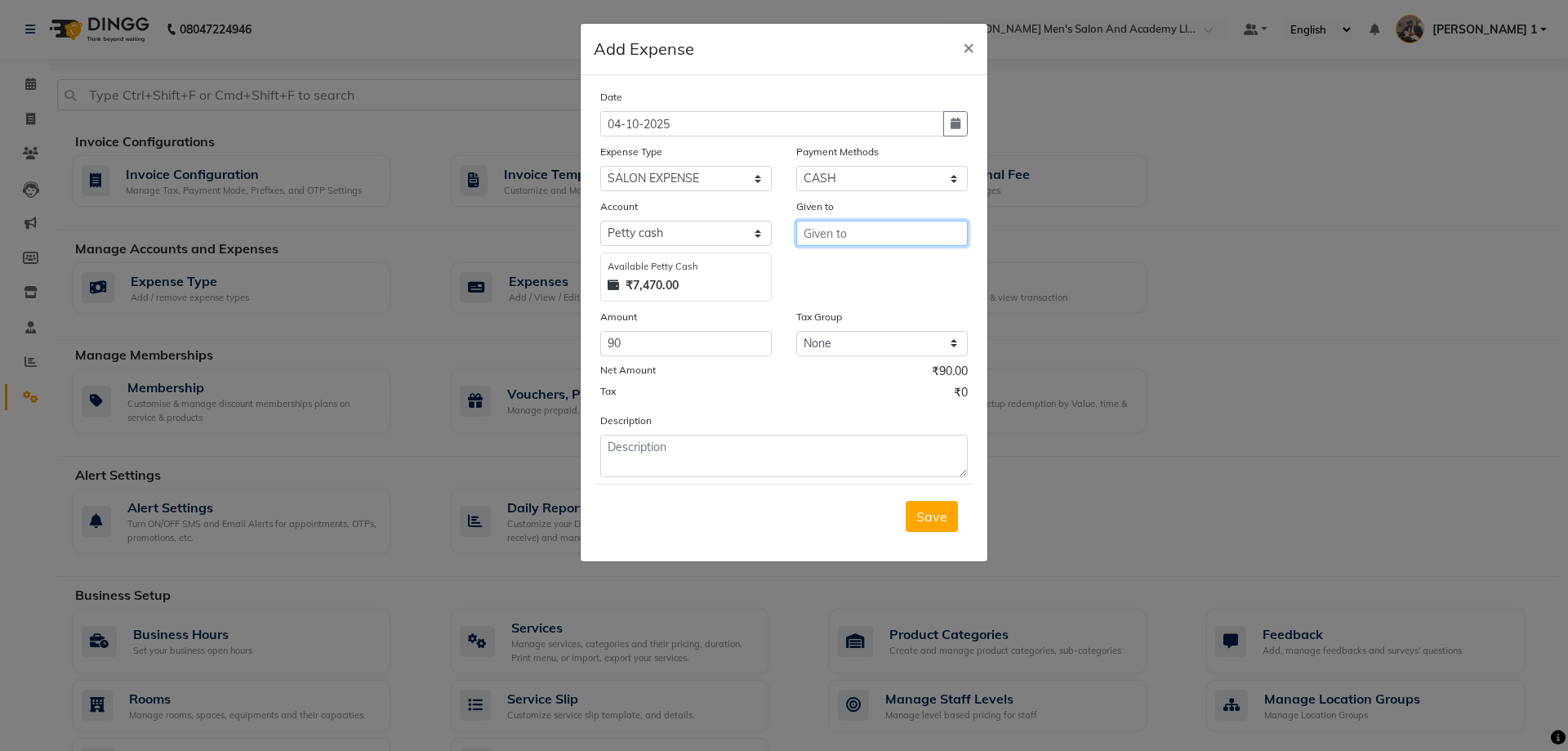
click at [811, 234] on input "text" at bounding box center [882, 233] width 172 height 26
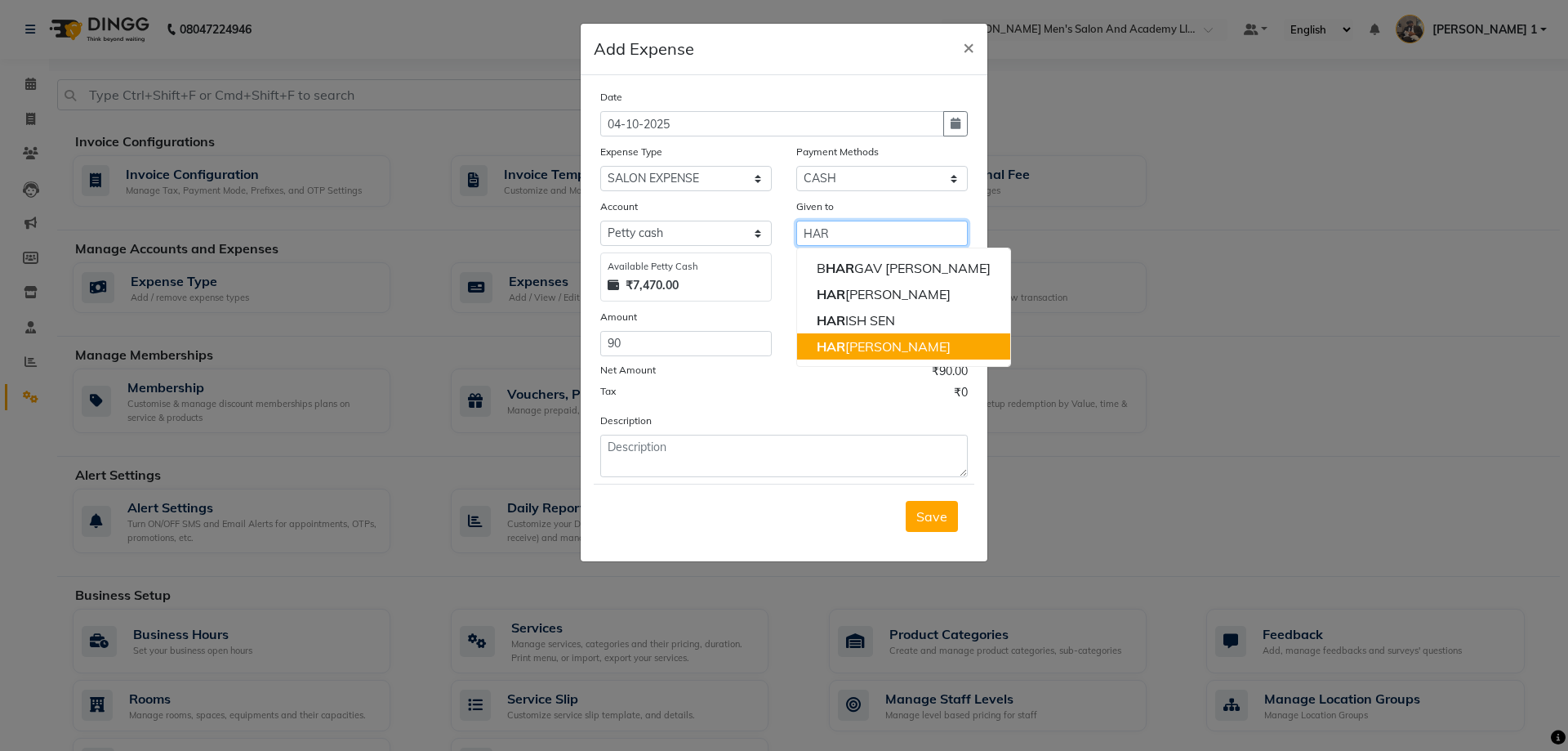
click at [882, 345] on ngb-highlight "HAR [PERSON_NAME]" at bounding box center [883, 346] width 134 height 17
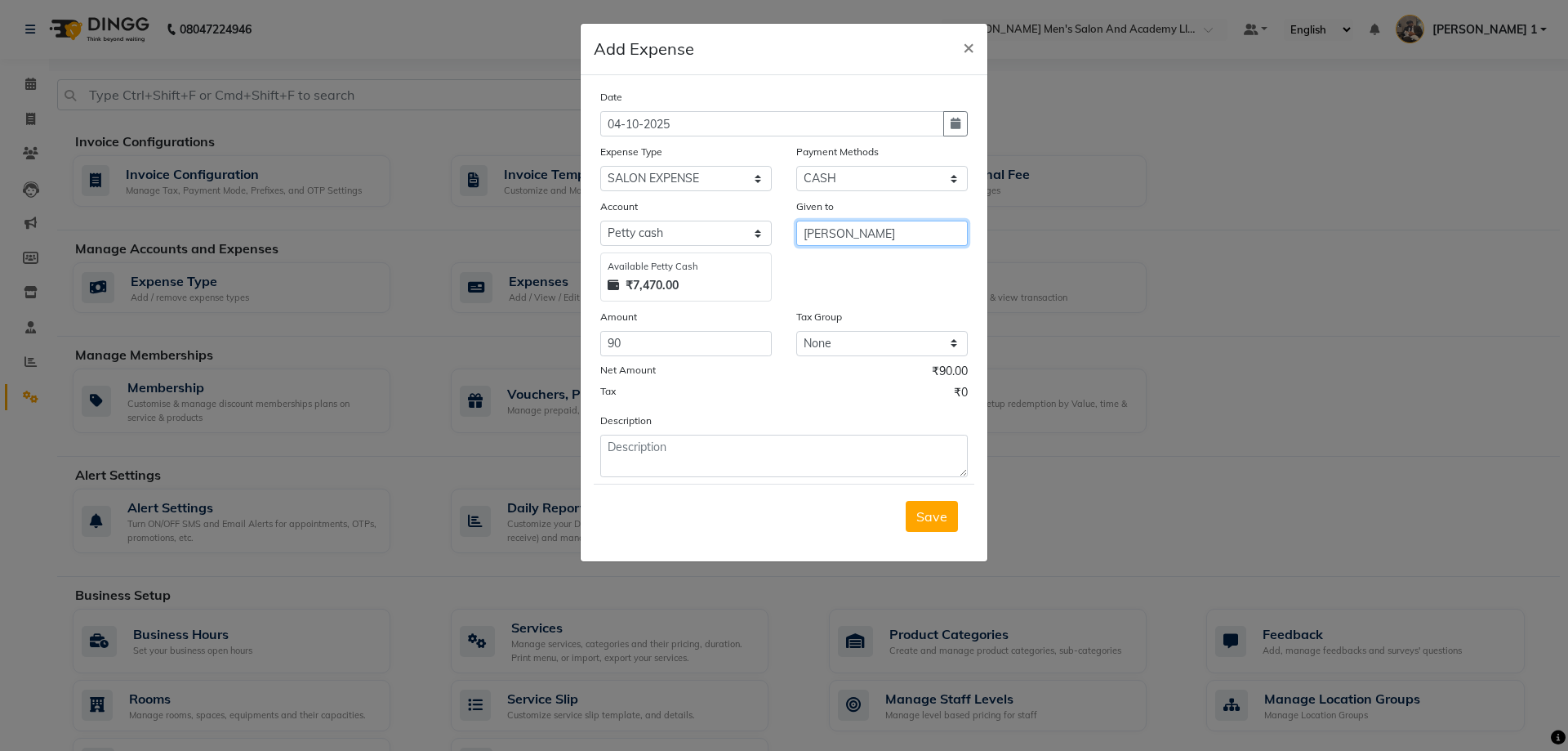
type input "[PERSON_NAME]"
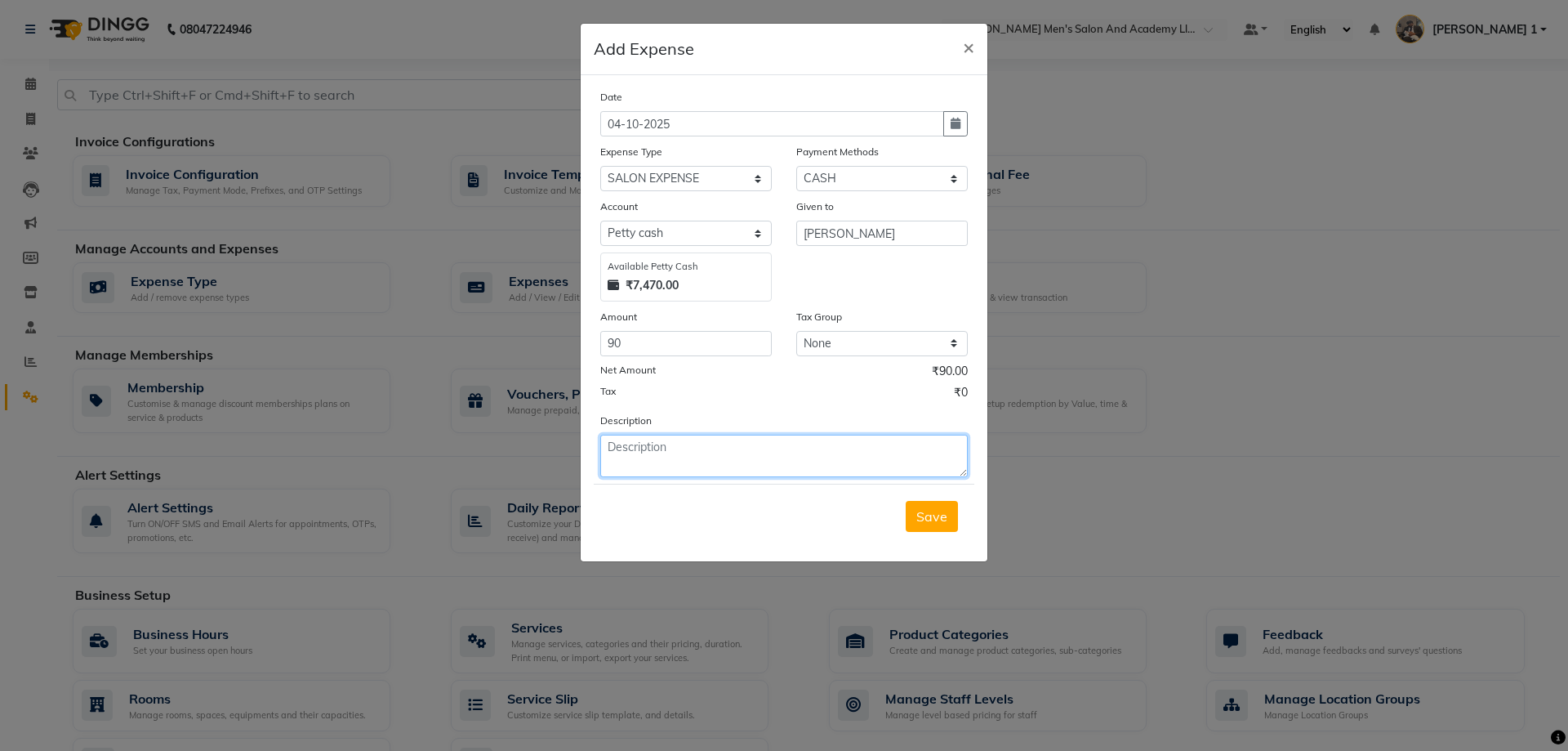
click at [851, 458] on textarea at bounding box center [784, 456] width 368 height 42
type textarea "MATAJI [PERSON_NAME]"
click at [934, 504] on button "Save" at bounding box center [932, 516] width 52 height 31
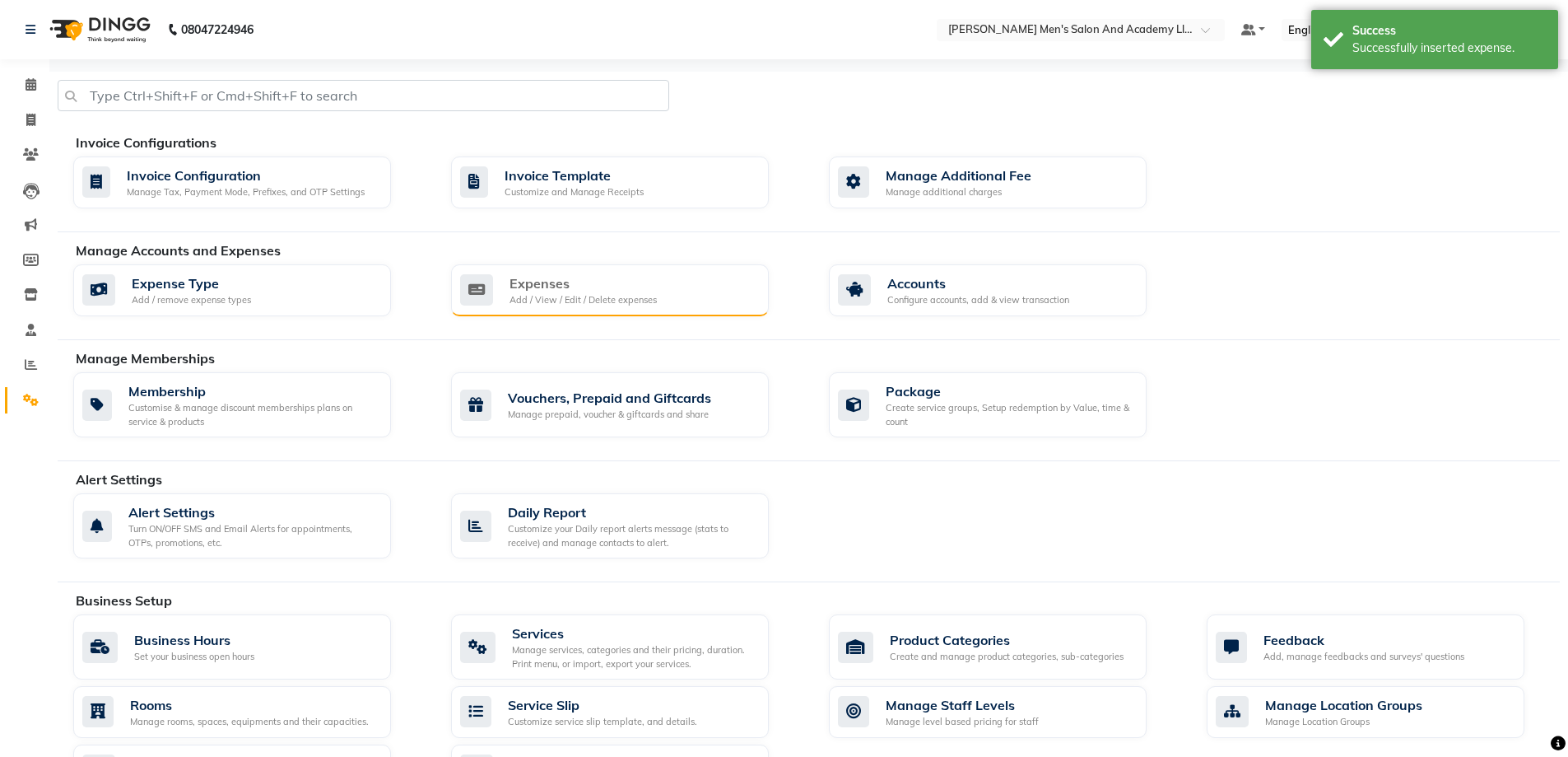
click at [750, 287] on div "Expenses Add / View / Edit / Delete expenses" at bounding box center [608, 290] width 296 height 34
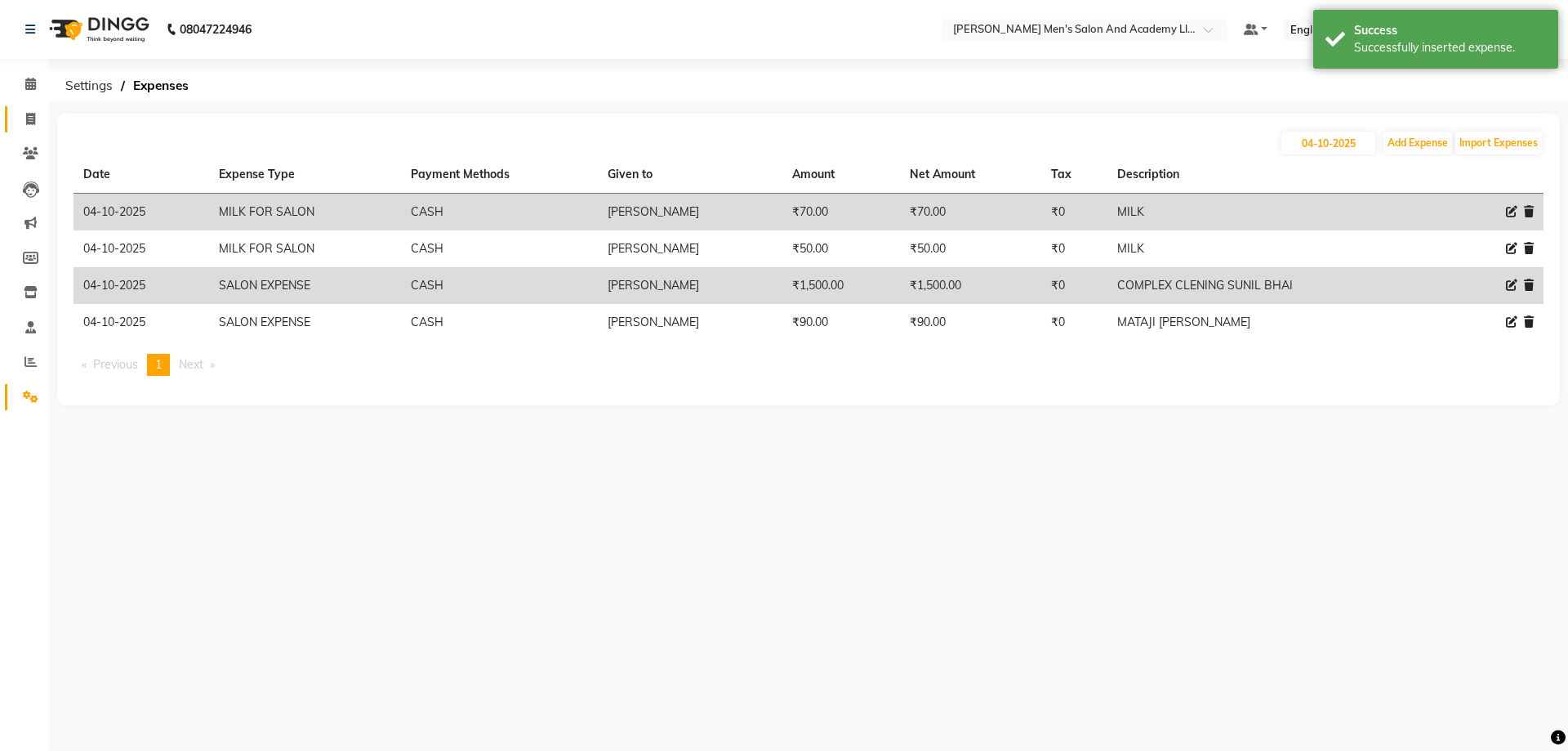
click at [38, 111] on span at bounding box center [31, 120] width 29 height 19
select select "service"
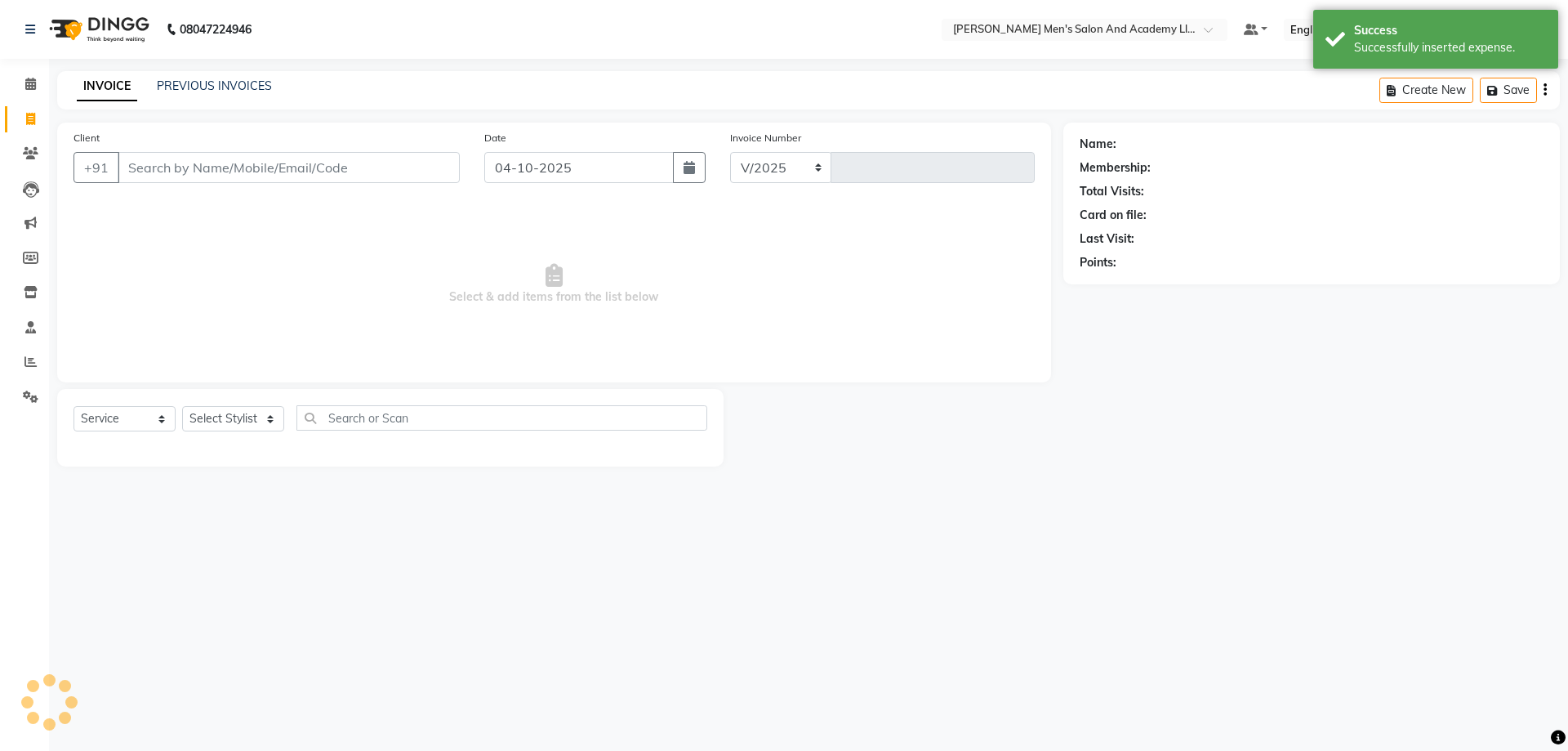
select select "6752"
type input "10821"
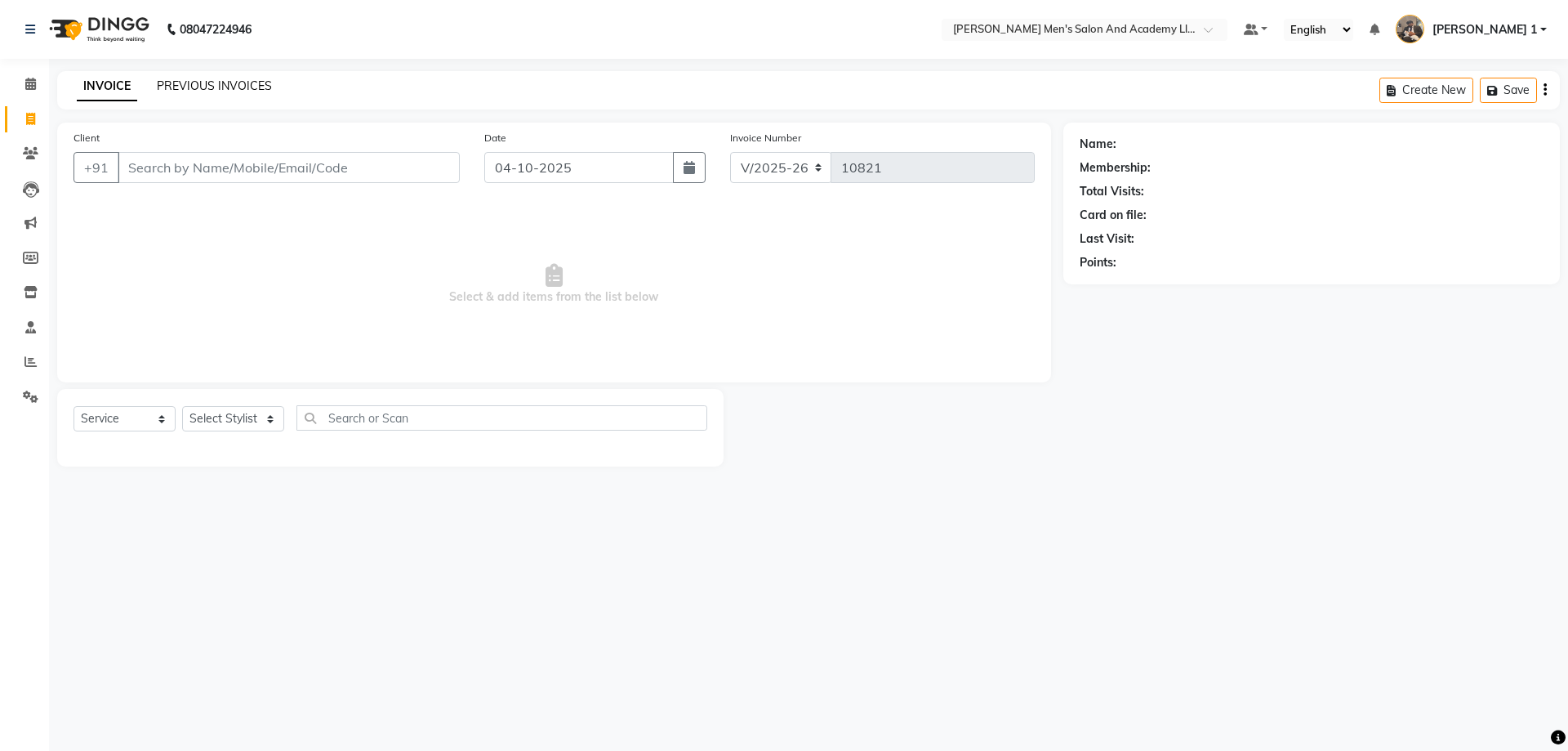
click at [212, 82] on link "PREVIOUS INVOICES" at bounding box center [214, 85] width 116 height 15
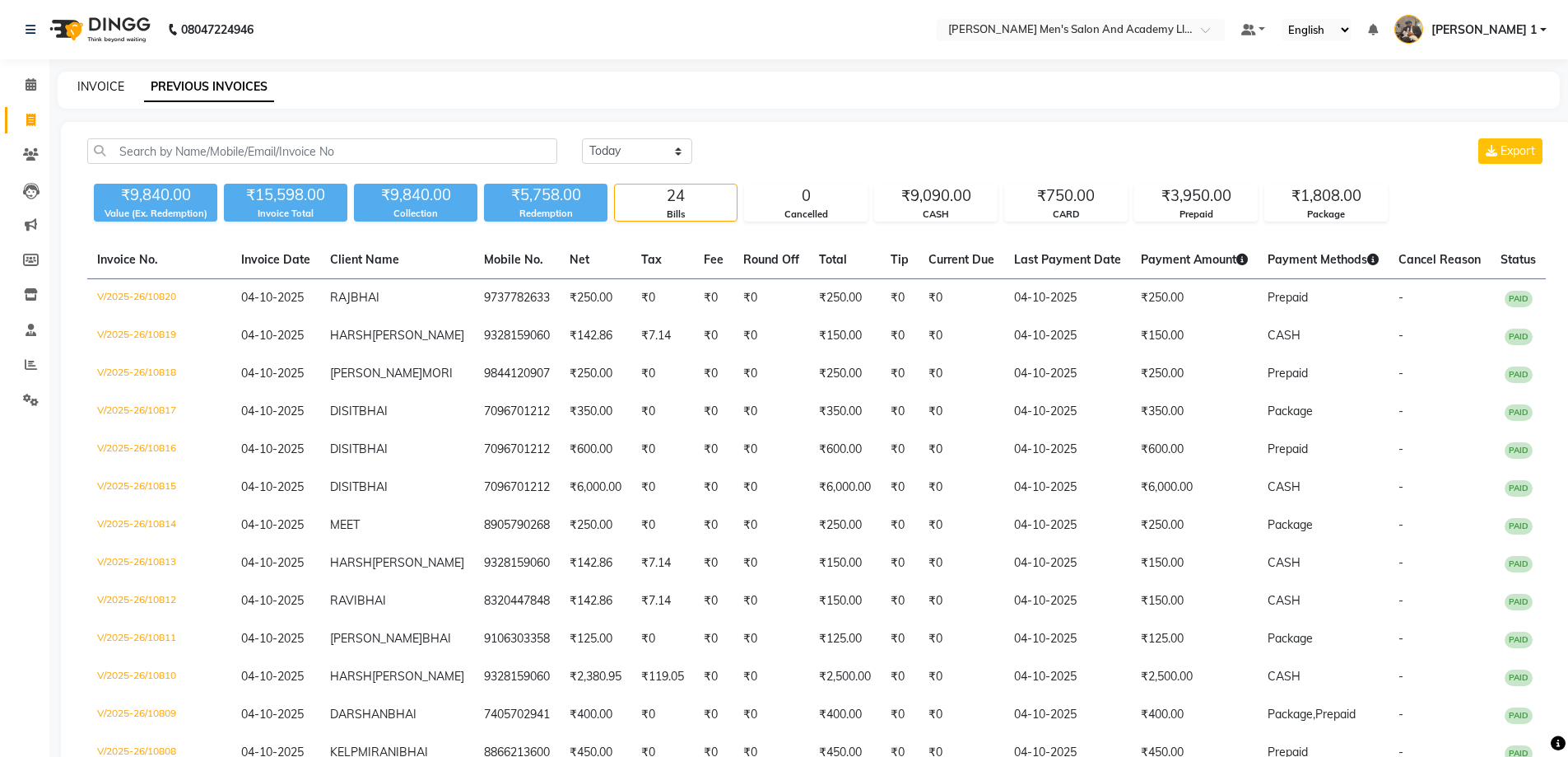
click at [115, 83] on link "INVOICE" at bounding box center [101, 86] width 47 height 15
select select "6752"
select select "service"
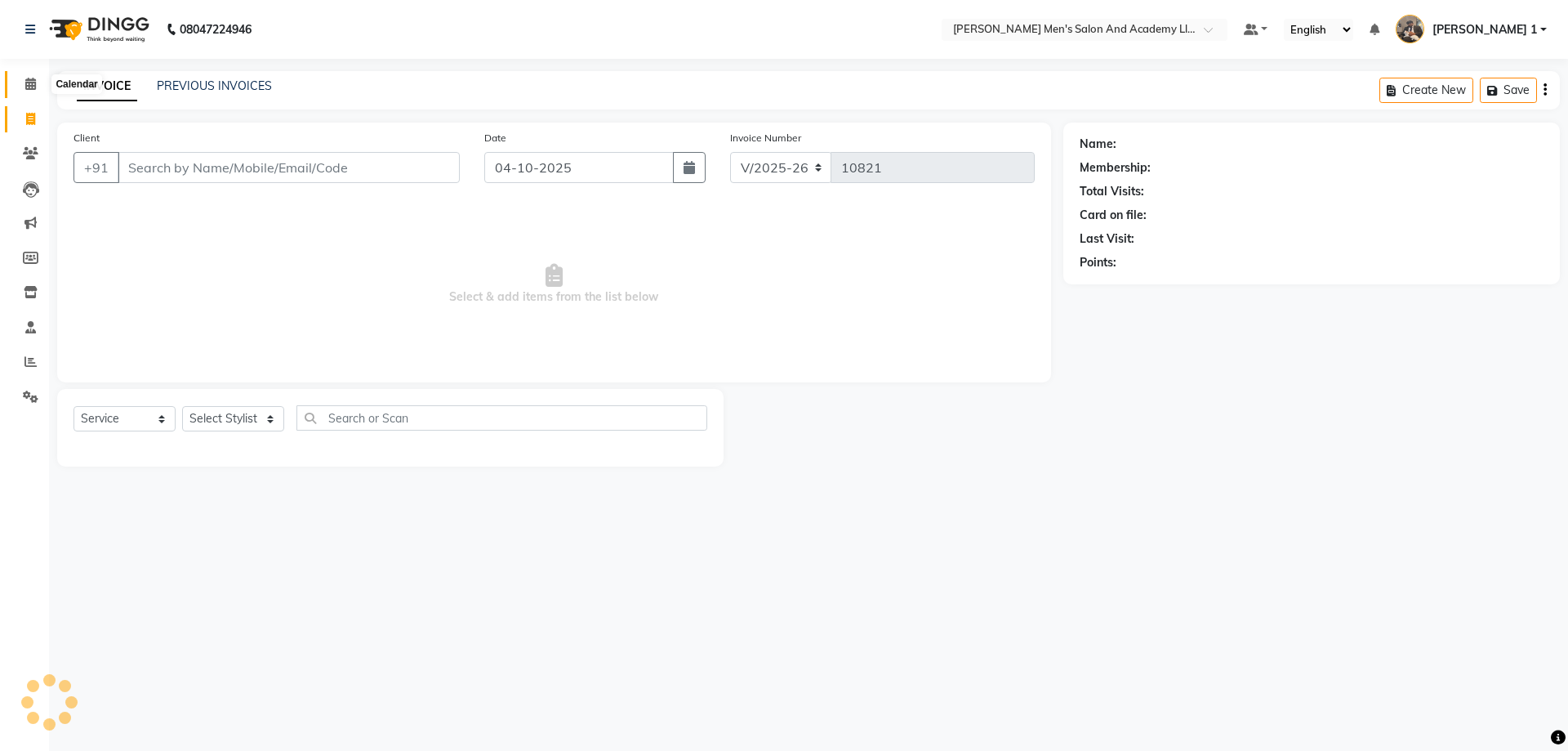
click at [29, 92] on span at bounding box center [31, 84] width 29 height 19
click at [28, 93] on span at bounding box center [31, 84] width 29 height 19
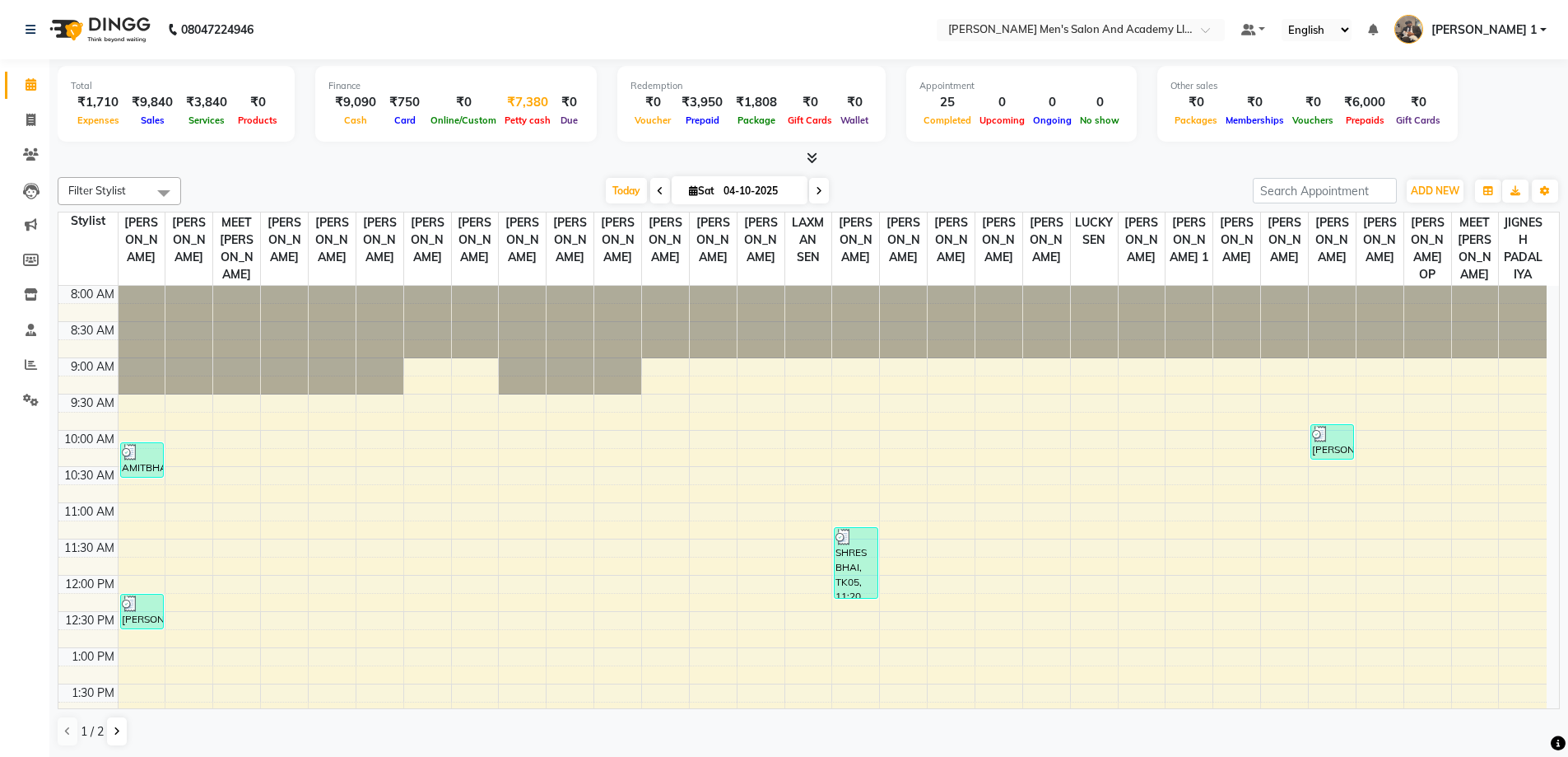
click at [555, 98] on div "Finance ₹9,090 Cash ₹750 Card ₹0 Online/Custom ₹7,380 [PERSON_NAME] cash ₹0 Due" at bounding box center [456, 104] width 282 height 76
click at [396, 171] on div "Filter Stylist Select All [PERSON_NAME] [PERSON_NAME] [PERSON_NAME] [PERSON_NAM…" at bounding box center [809, 461] width 1502 height 583
click at [44, 117] on span at bounding box center [31, 121] width 29 height 19
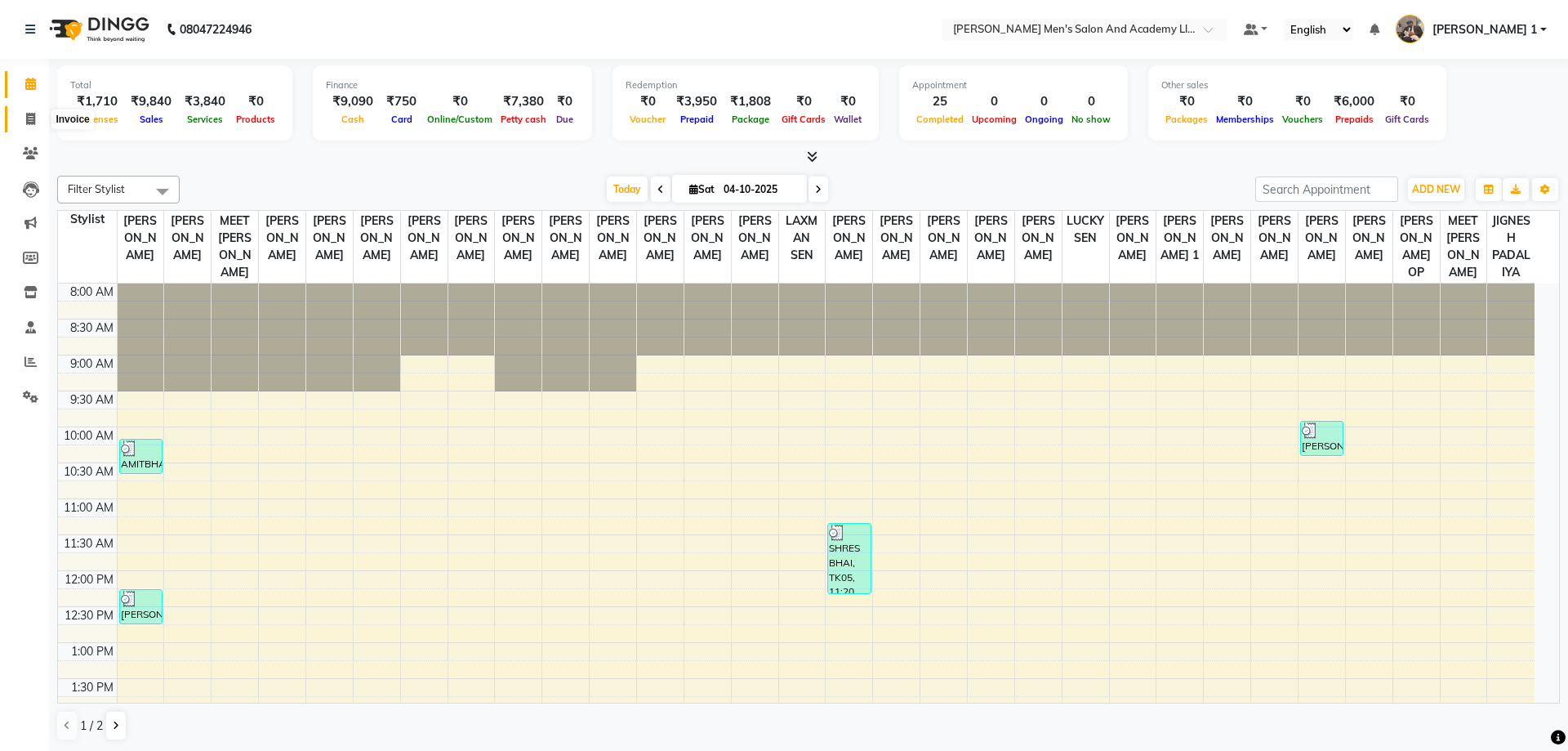
select select "6752"
select select "service"
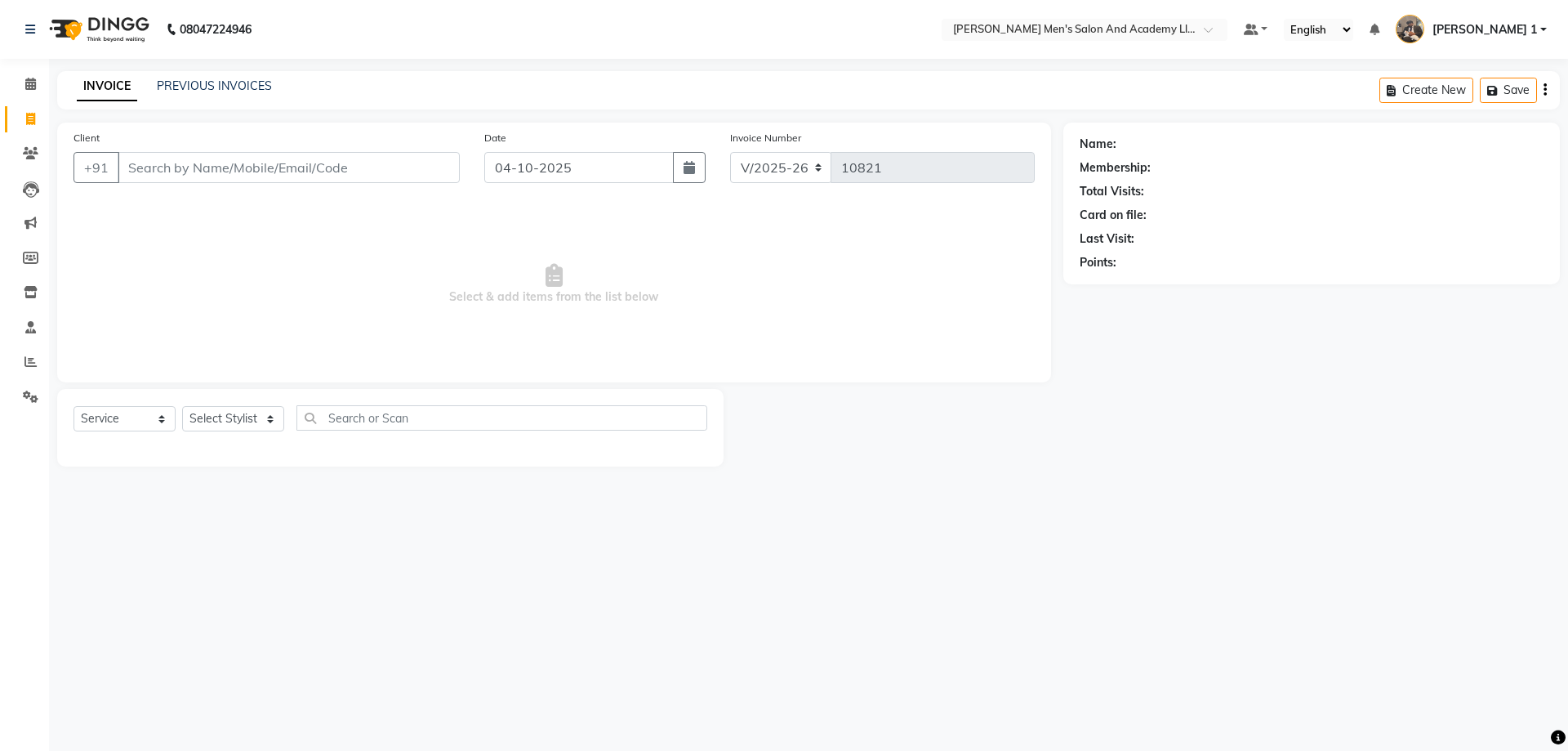
click at [188, 94] on div "PREVIOUS INVOICES" at bounding box center [214, 86] width 116 height 17
click at [191, 87] on link "PREVIOUS INVOICES" at bounding box center [214, 85] width 116 height 15
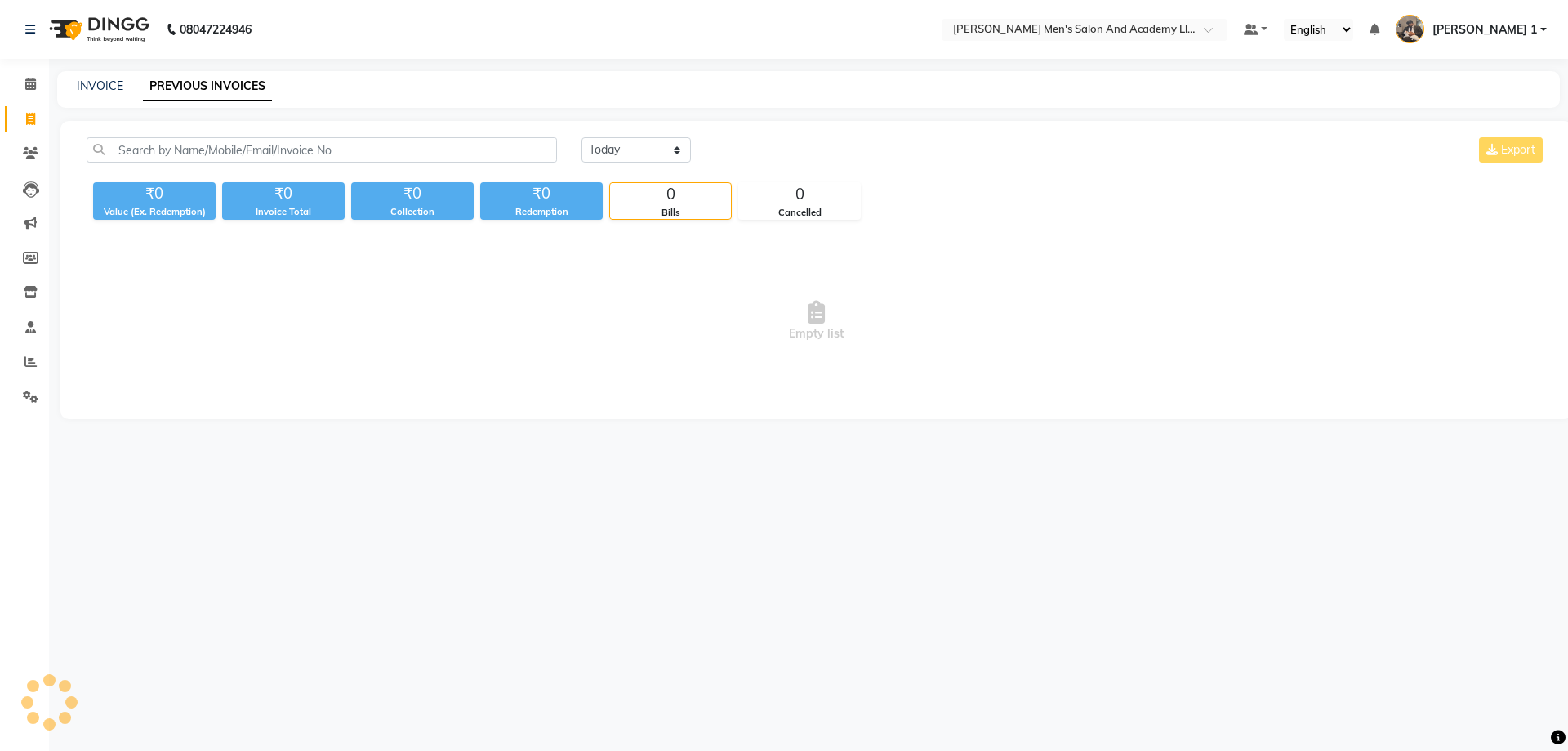
click at [195, 78] on link "PREVIOUS INVOICES" at bounding box center [207, 87] width 129 height 30
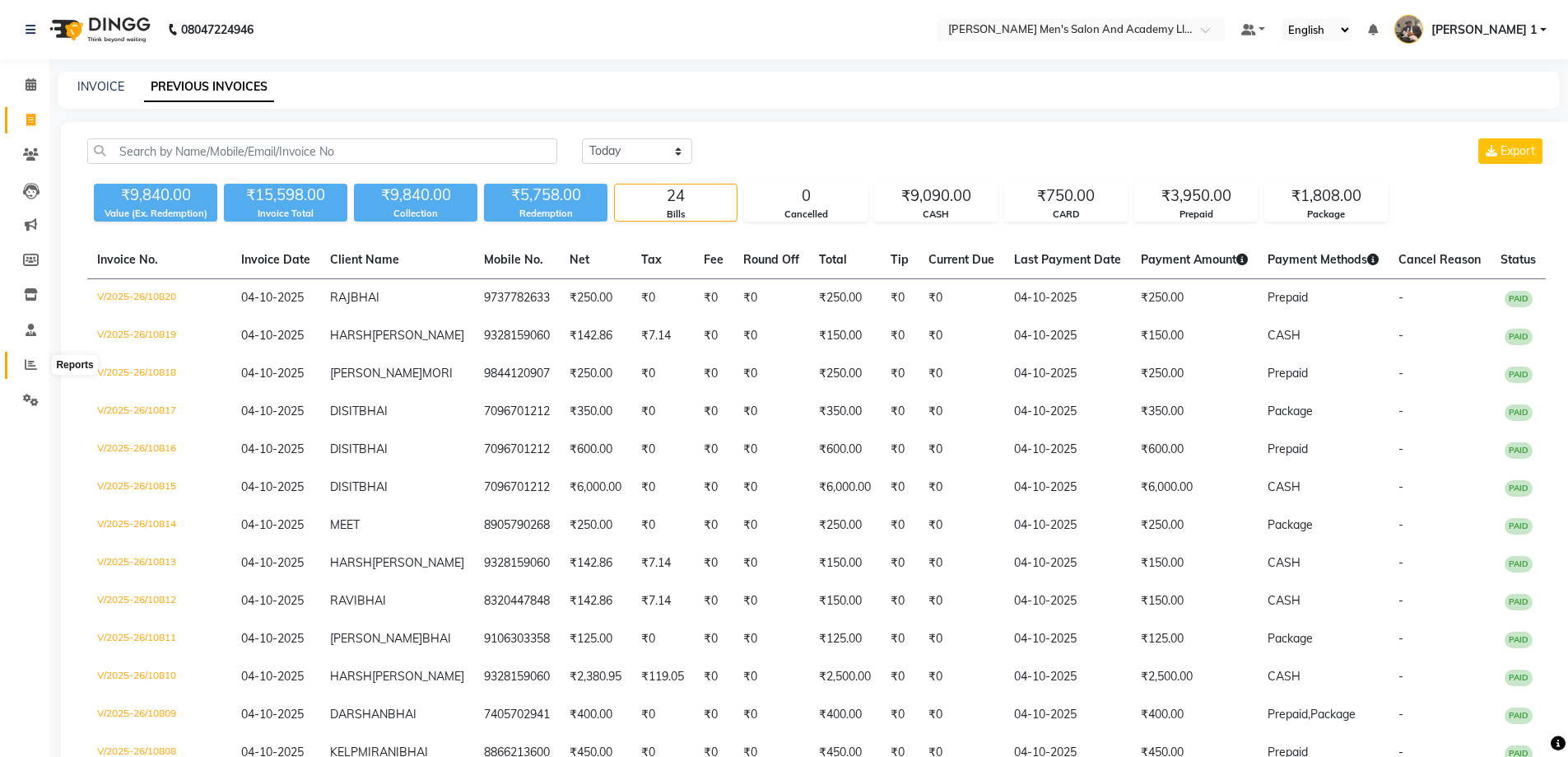
click at [34, 365] on icon at bounding box center [31, 365] width 12 height 12
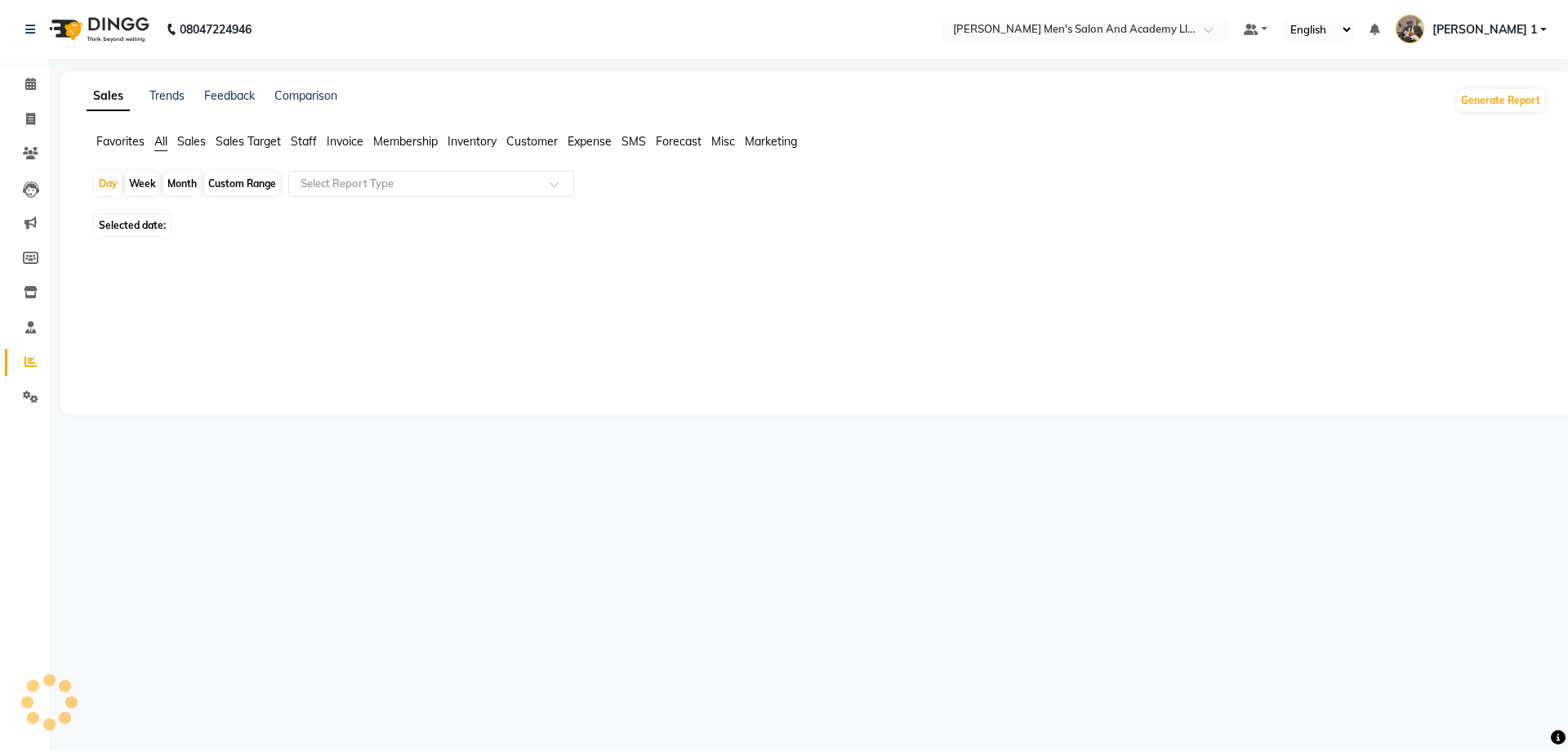
click at [34, 362] on icon at bounding box center [31, 362] width 12 height 12
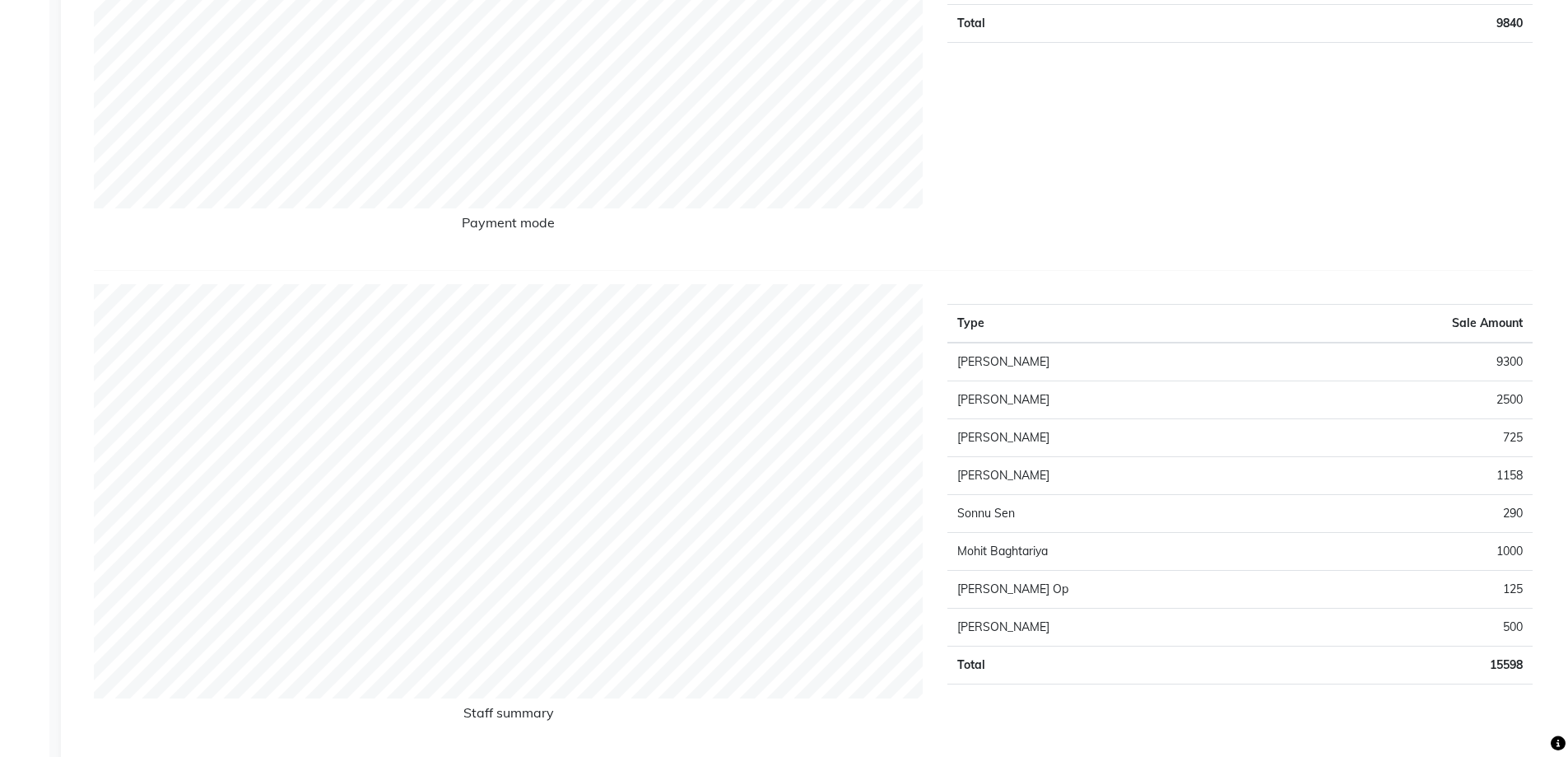
scroll to position [83, 0]
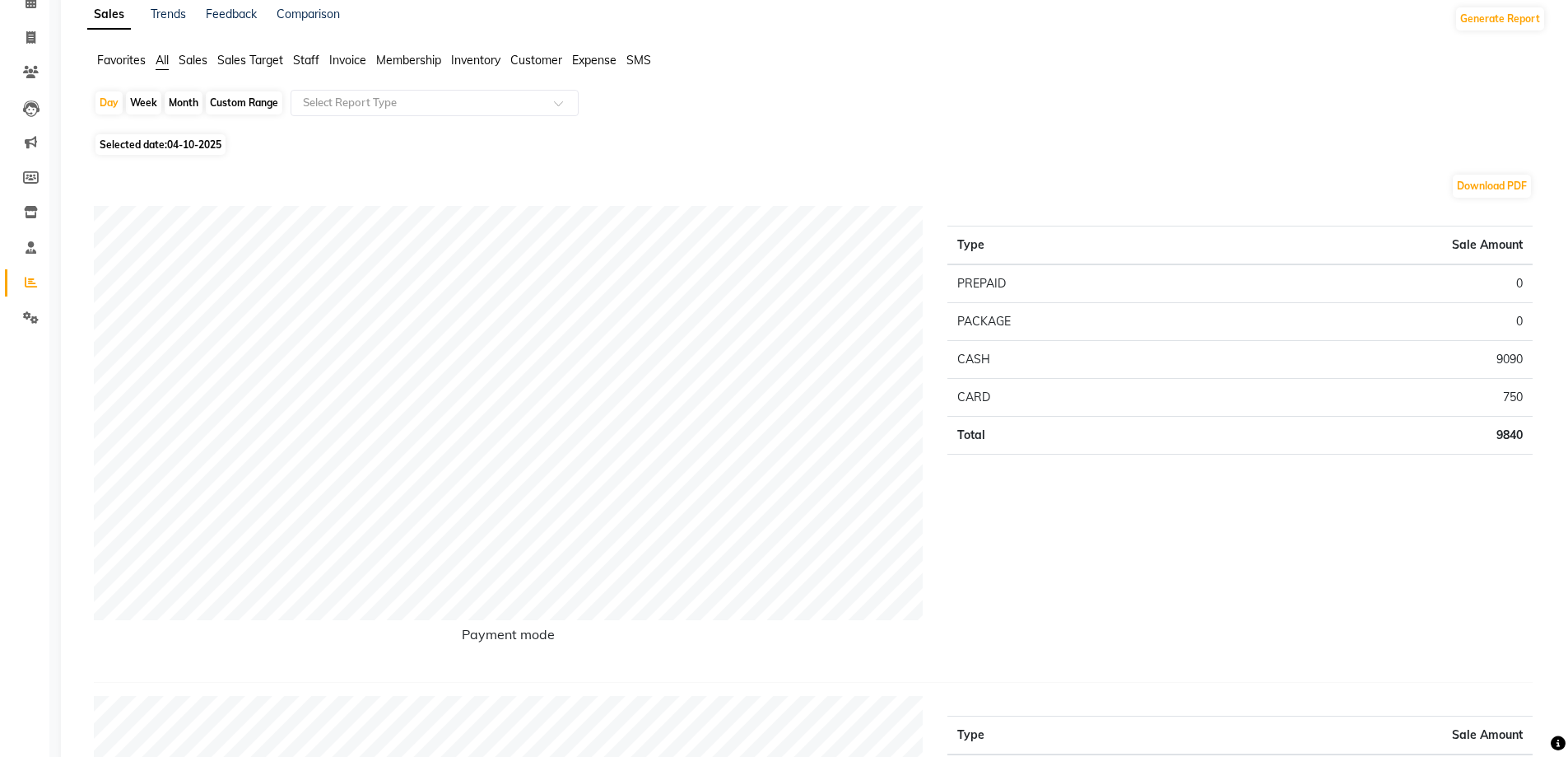
click at [318, 83] on div "Favorites All Sales Sales Target Staff Invoice Membership Inventory Customer Ex…" at bounding box center [816, 67] width 1483 height 31
drag, startPoint x: 318, startPoint y: 83, endPoint x: 309, endPoint y: 98, distance: 17.5
click at [395, 107] on div "Select Report Type" at bounding box center [434, 103] width 288 height 26
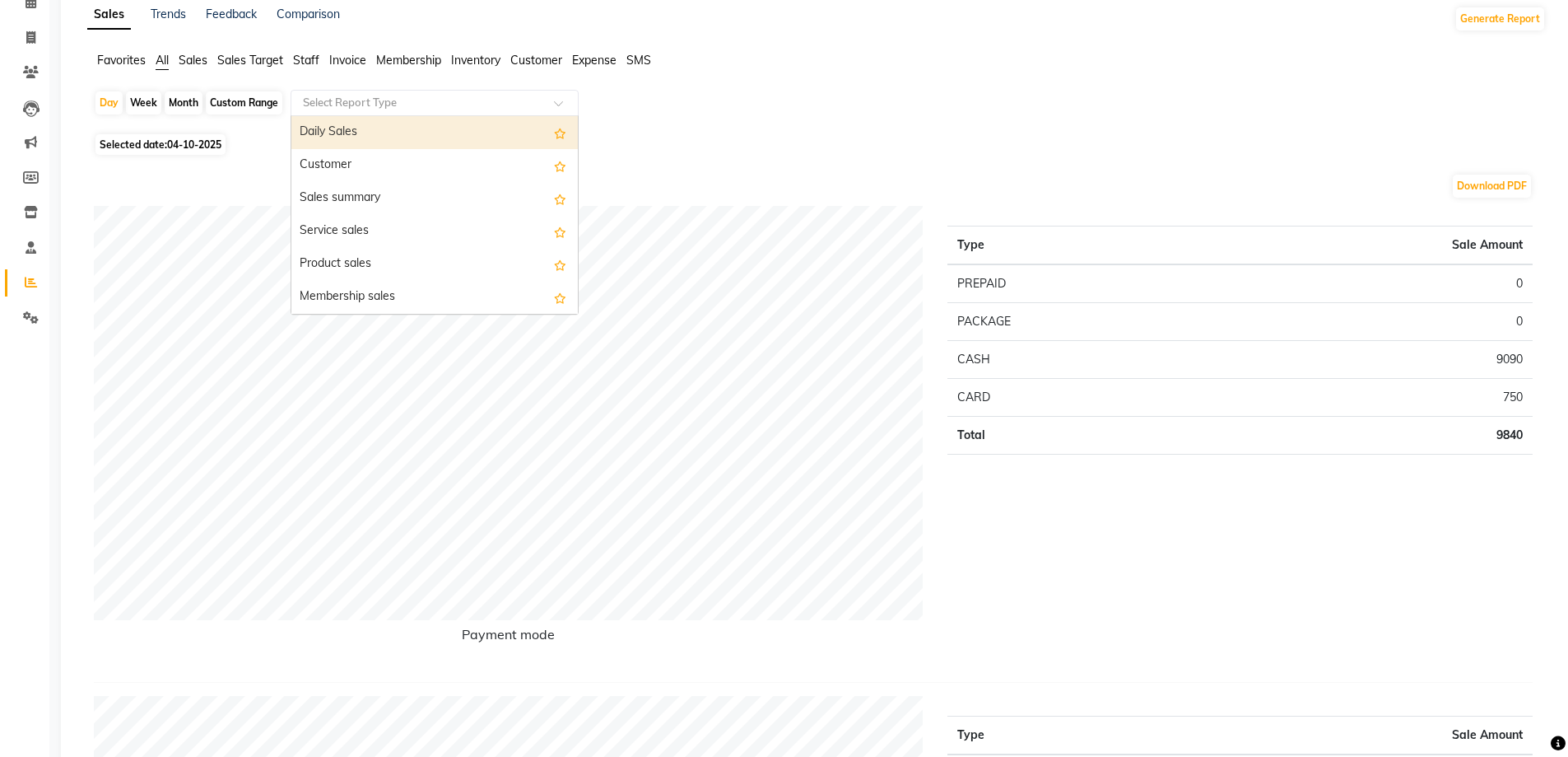
click at [306, 60] on span "Staff" at bounding box center [306, 60] width 26 height 15
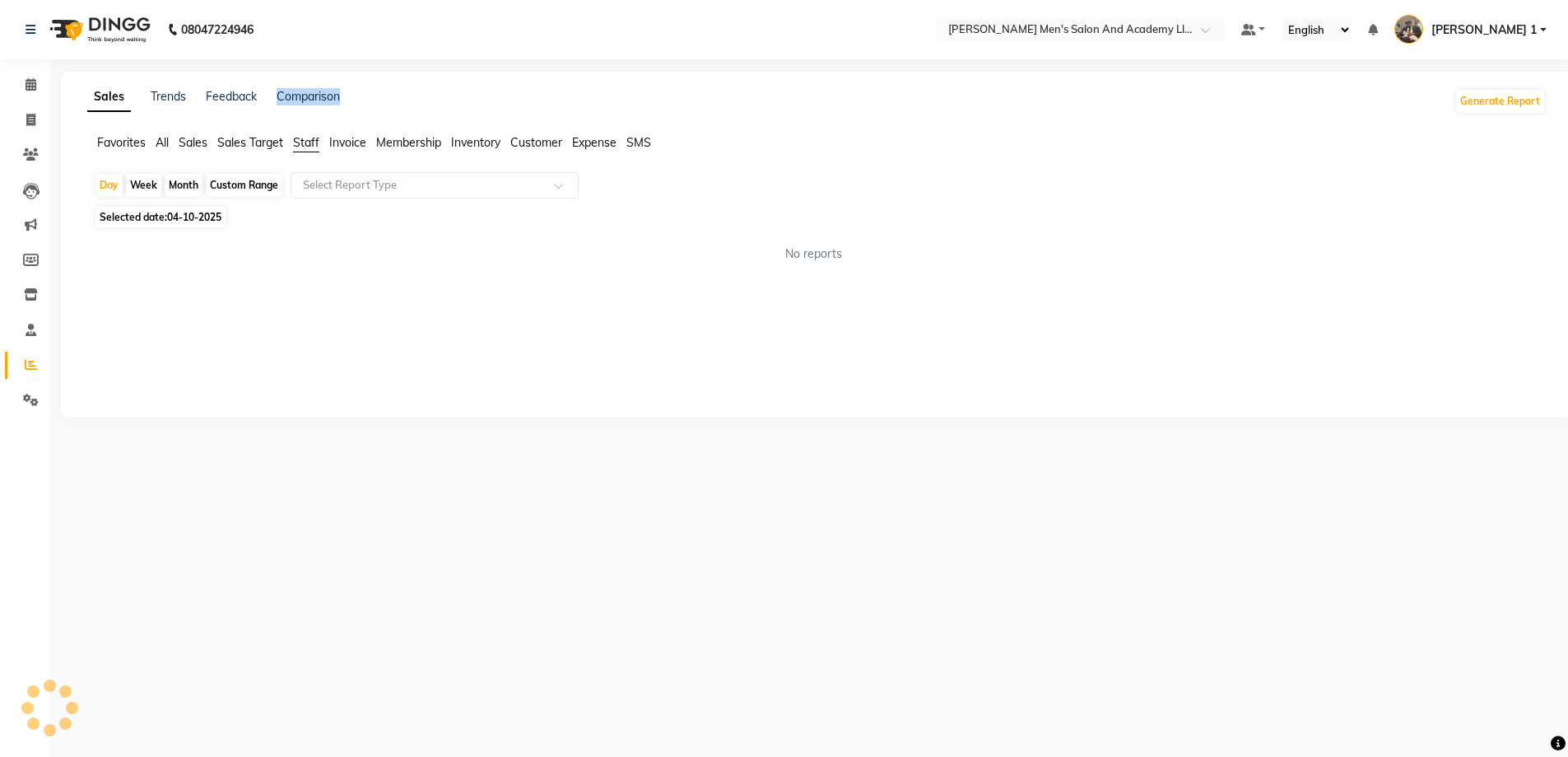
drag, startPoint x: 306, startPoint y: 60, endPoint x: 303, endPoint y: 69, distance: 9.5
click at [306, 64] on div "08047224946 Select Location × [PERSON_NAME]'s Salon And Academy Llp, Speed Well…" at bounding box center [784, 378] width 1568 height 757
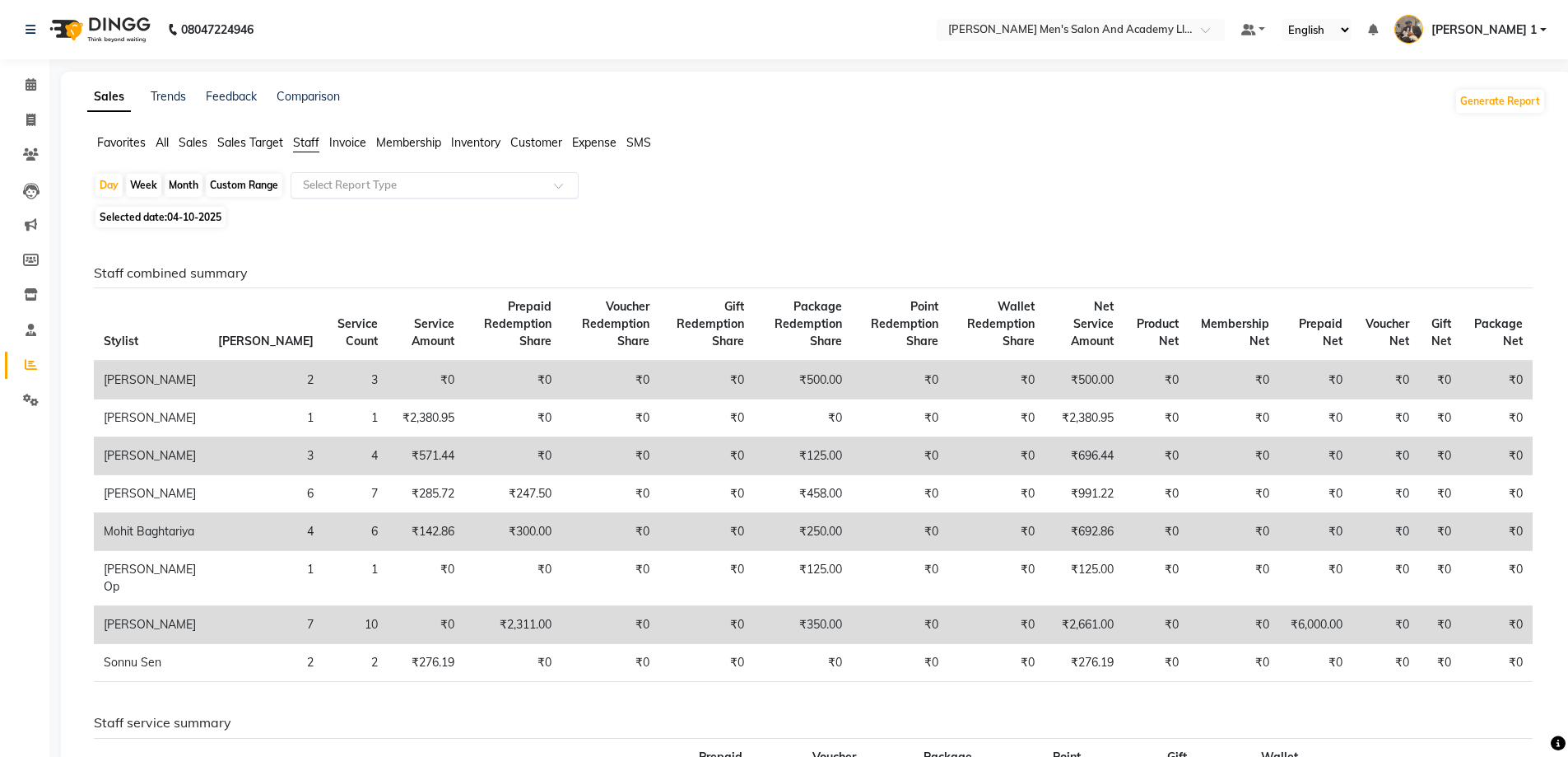
click at [341, 179] on input "text" at bounding box center [418, 185] width 237 height 17
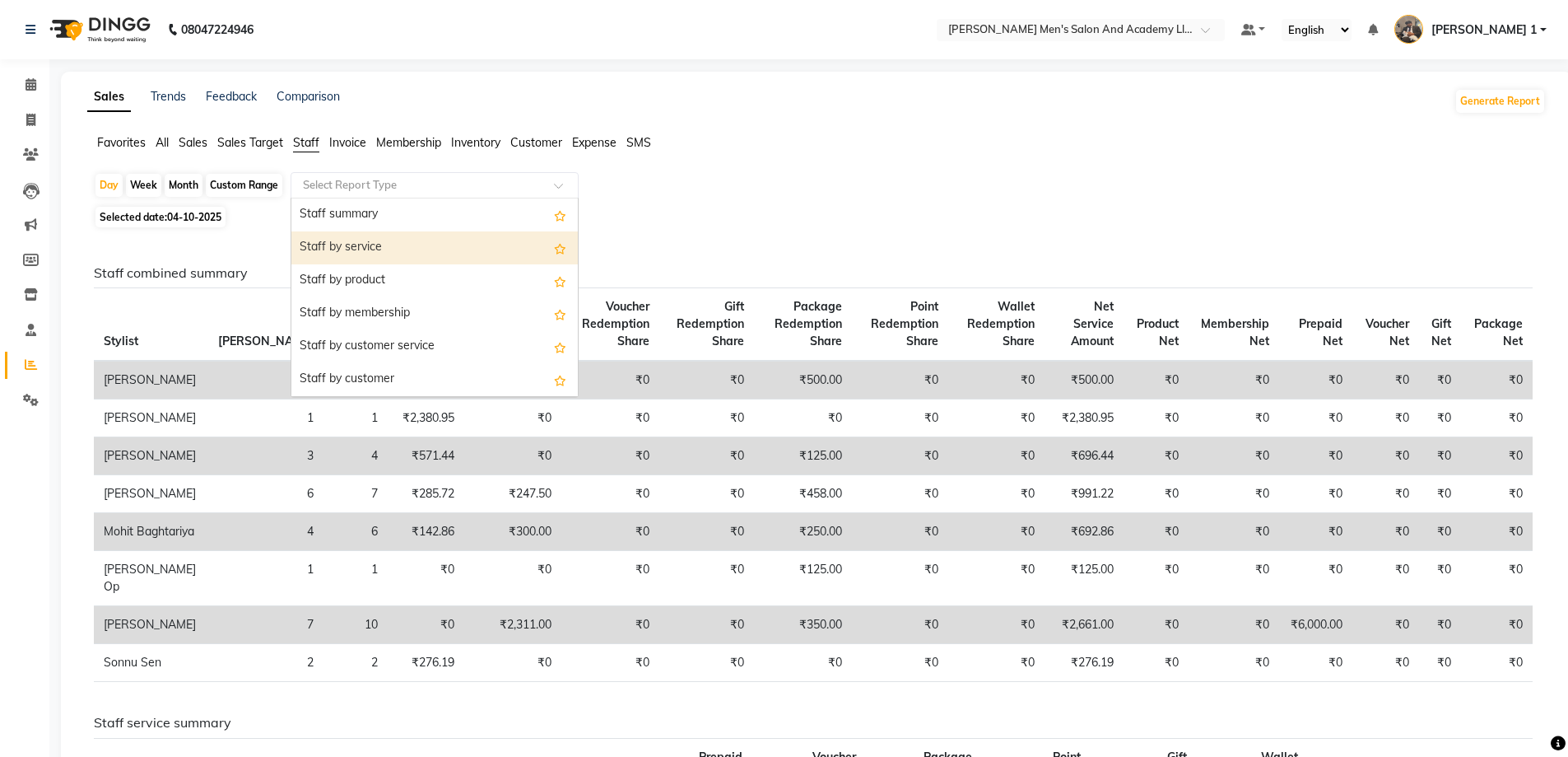
click at [330, 244] on div "Staff by service" at bounding box center [435, 247] width 287 height 33
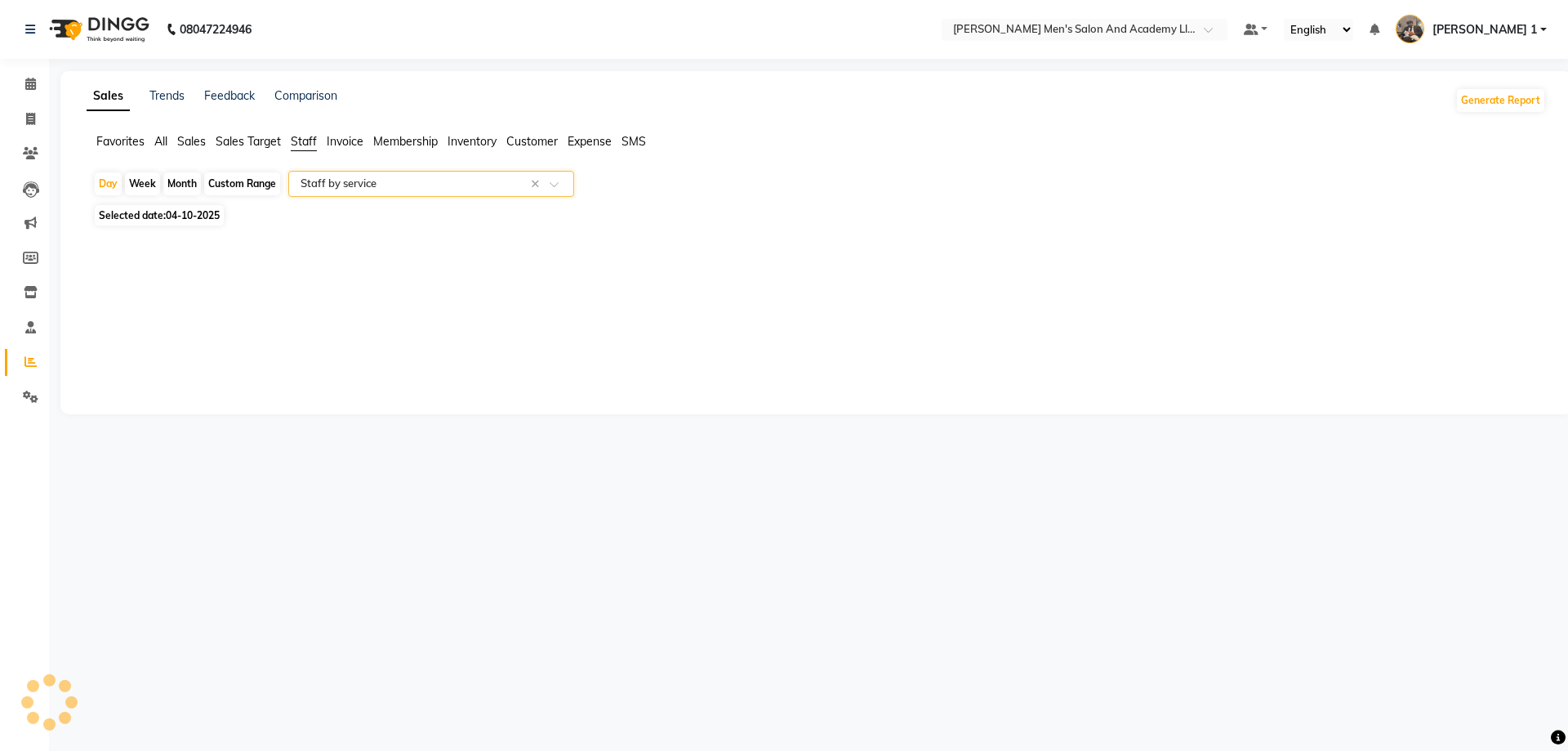
select select "full_report"
select select "csv"
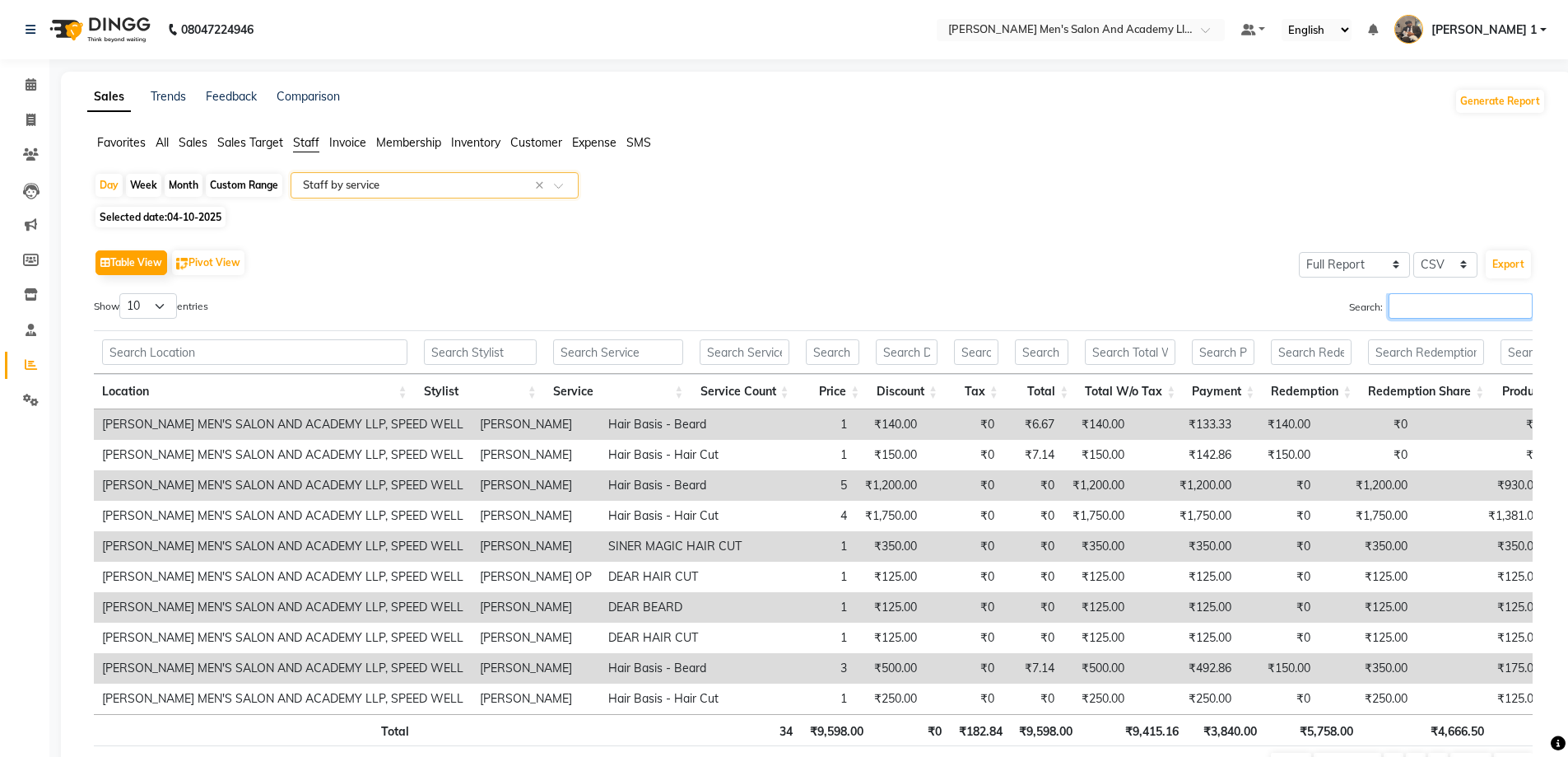
click at [1405, 301] on input "Search:" at bounding box center [1460, 306] width 144 height 26
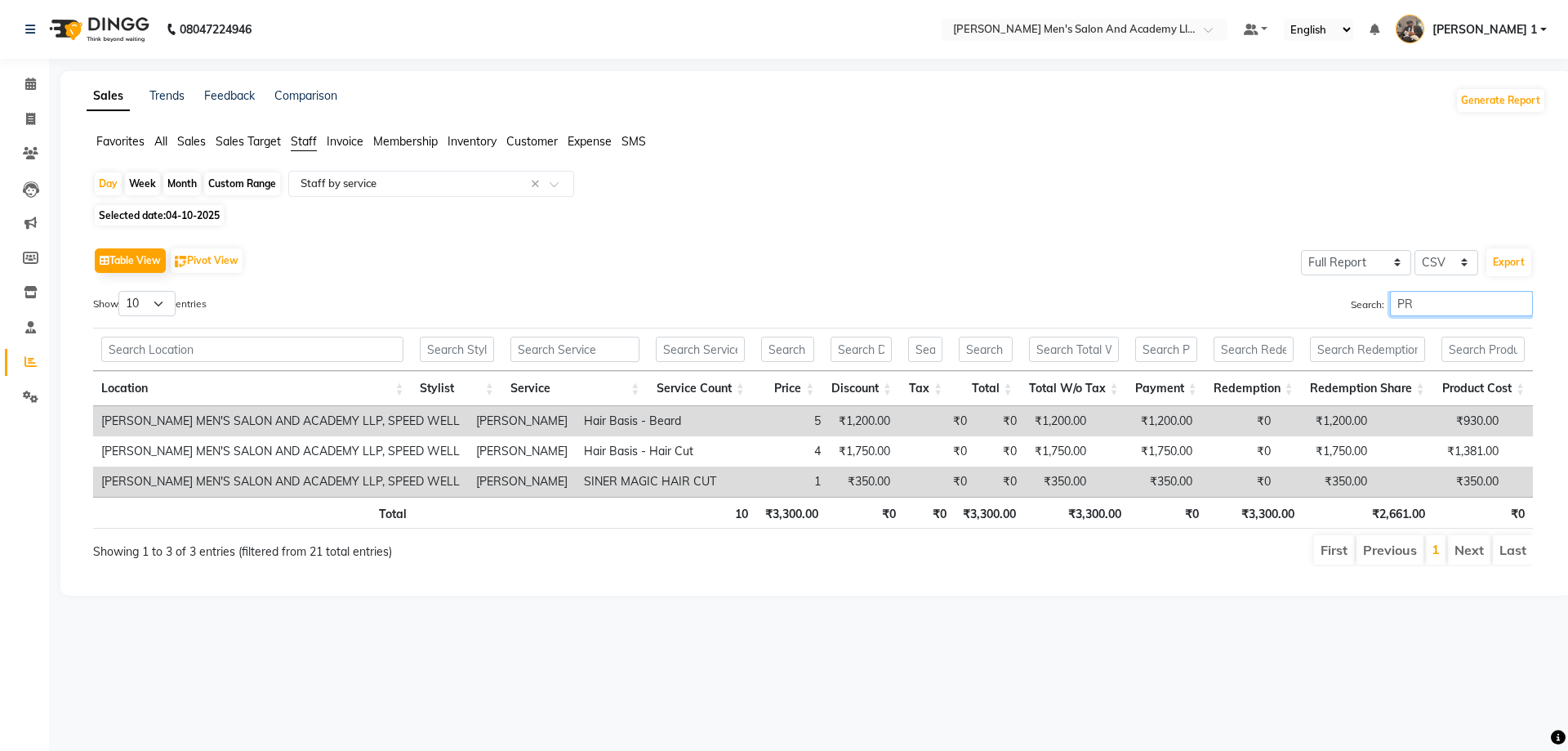
type input "P"
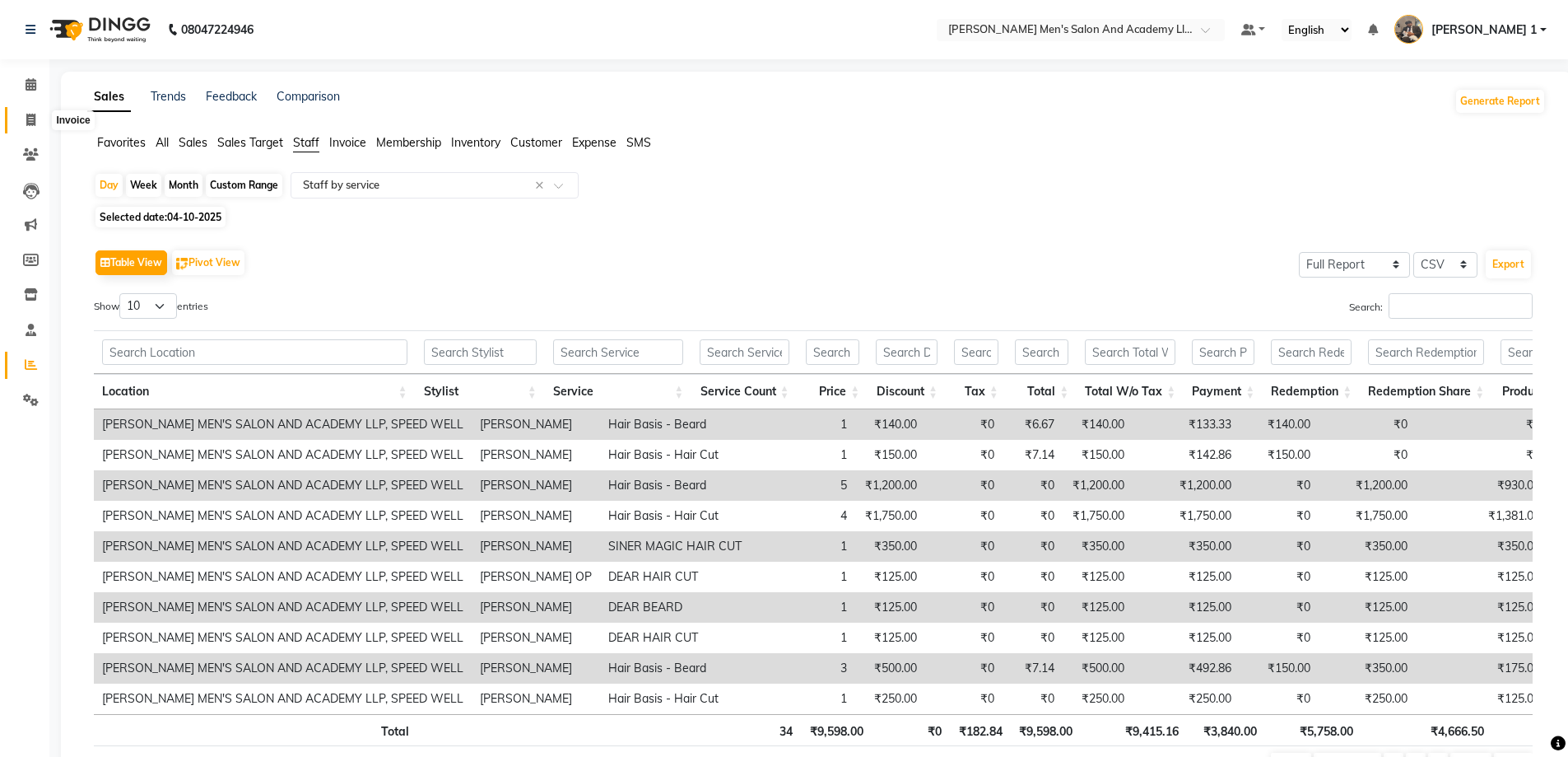
click at [32, 121] on icon at bounding box center [30, 120] width 9 height 12
select select "service"
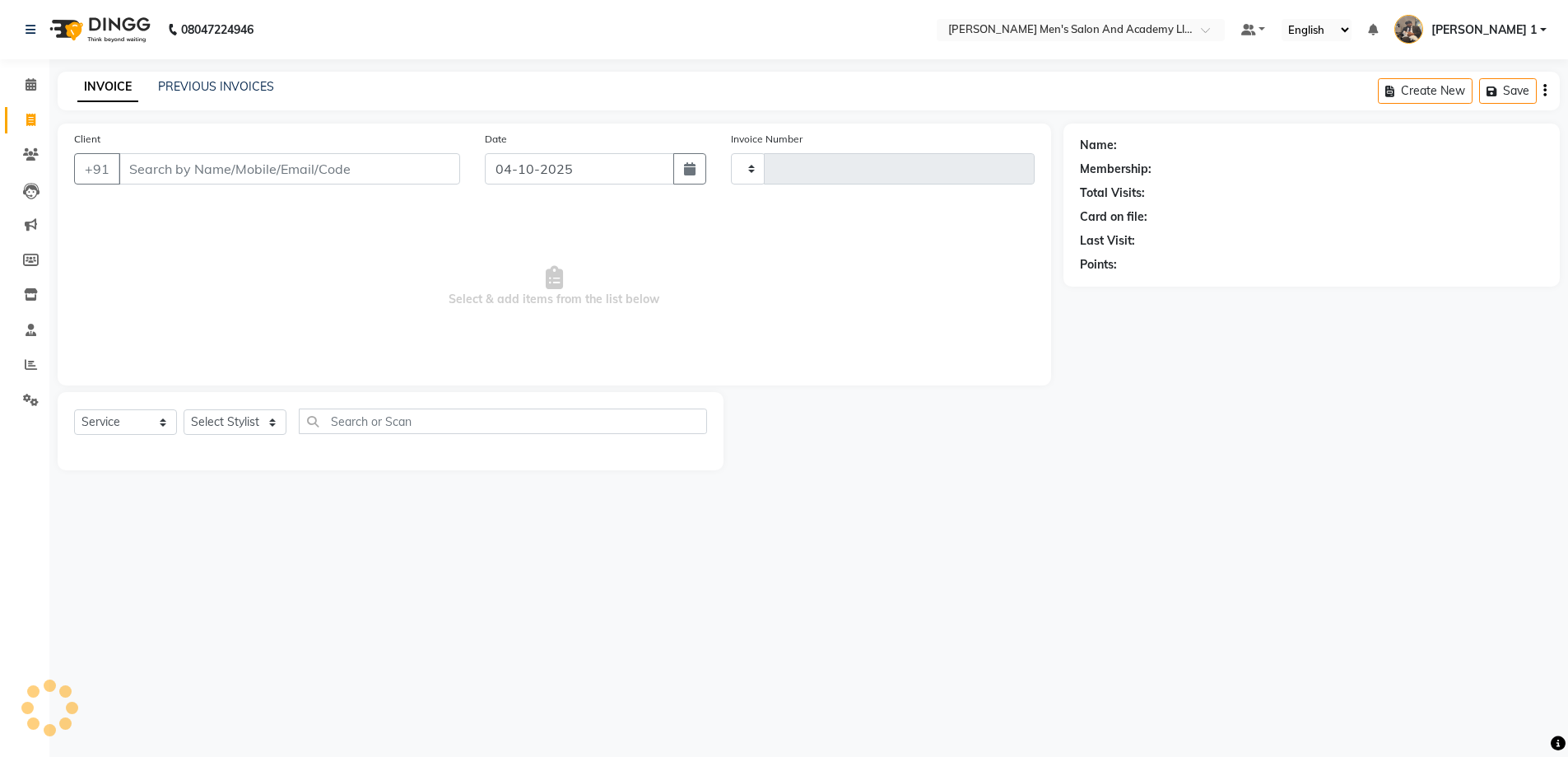
type input "10821"
select select "6752"
click at [139, 167] on input "Client" at bounding box center [291, 168] width 345 height 31
click at [139, 176] on input "Client" at bounding box center [291, 168] width 345 height 31
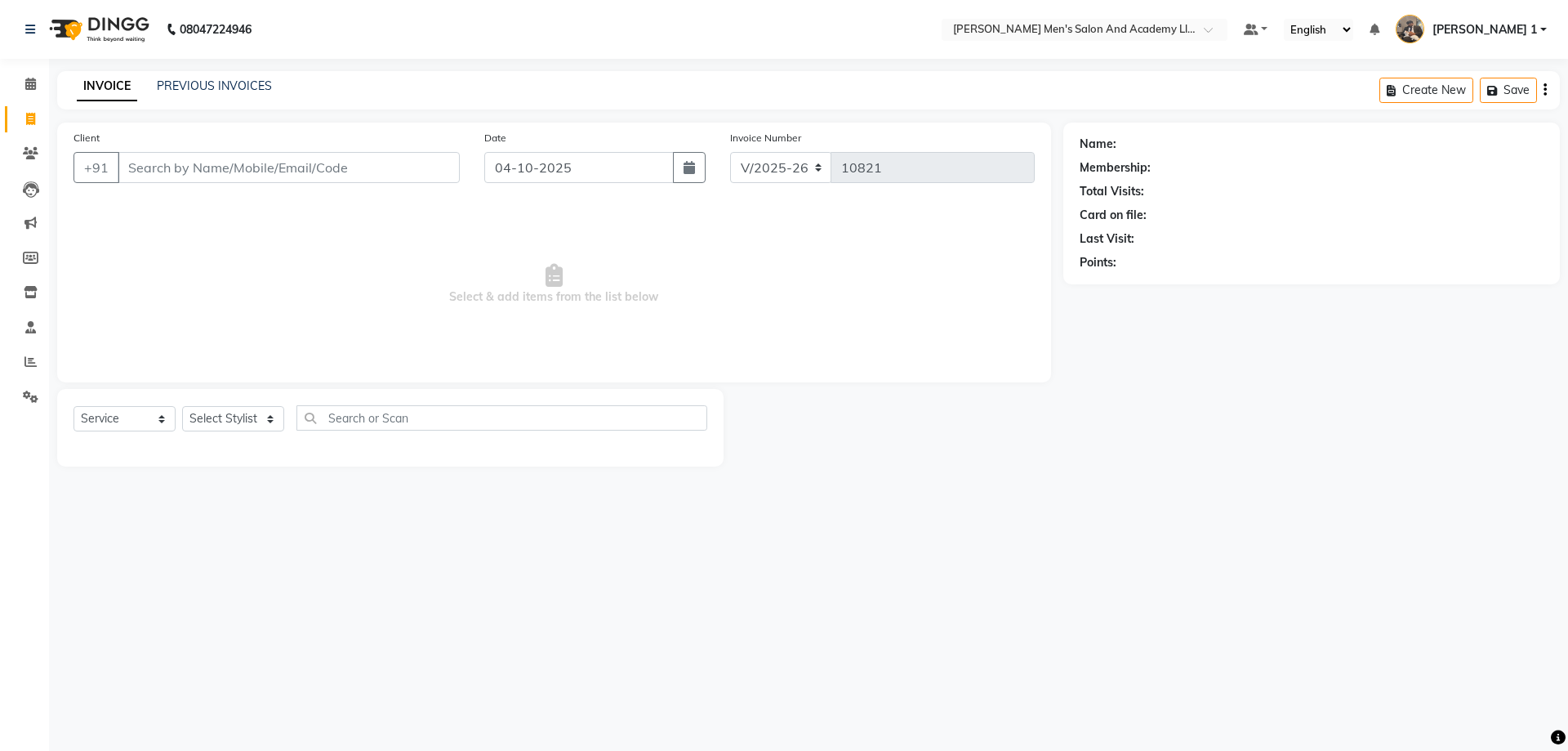
click at [138, 175] on input "Client" at bounding box center [289, 167] width 342 height 31
click at [143, 176] on input "Client" at bounding box center [289, 167] width 342 height 31
click at [143, 179] on input "Client" at bounding box center [289, 167] width 342 height 31
drag, startPoint x: 958, startPoint y: 437, endPoint x: 639, endPoint y: 356, distance: 329.1
click at [942, 444] on div at bounding box center [893, 427] width 340 height 78
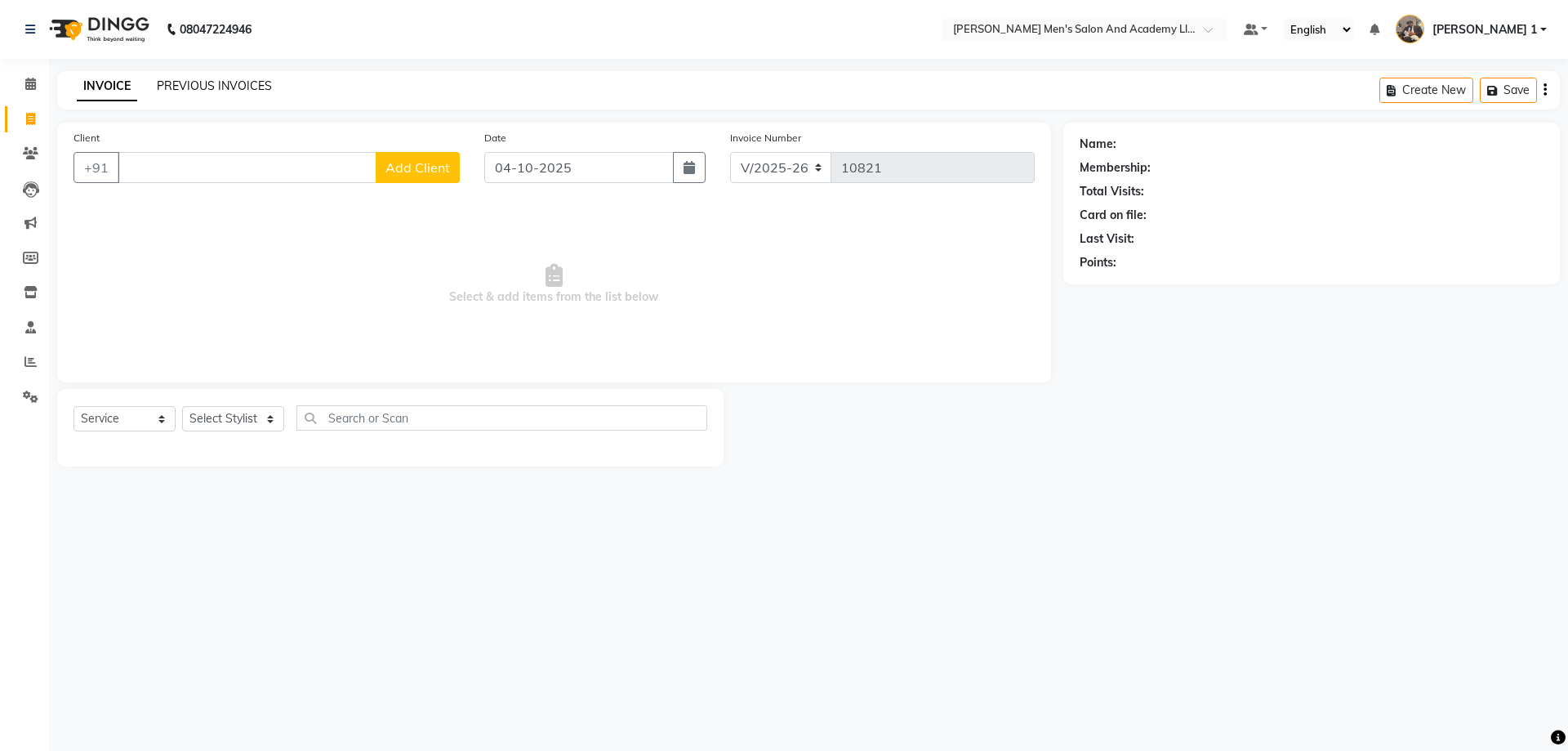
click at [247, 89] on link "PREVIOUS INVOICES" at bounding box center [214, 85] width 116 height 15
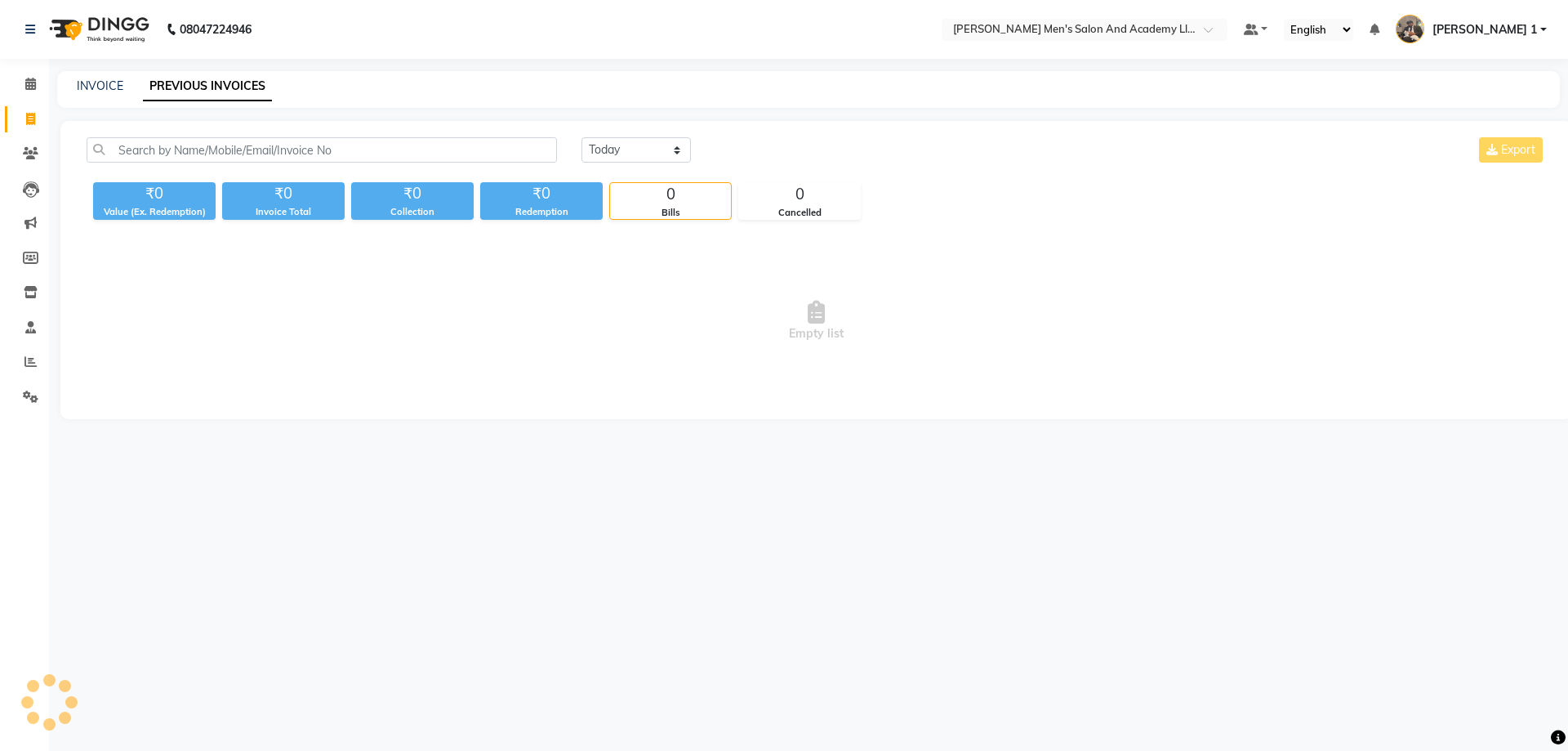
click at [840, 80] on div "INVOICE PREVIOUS INVOICES" at bounding box center [798, 86] width 1483 height 17
drag, startPoint x: 247, startPoint y: 89, endPoint x: 841, endPoint y: 86, distance: 594.0
click at [840, 84] on div "INVOICE PREVIOUS INVOICES" at bounding box center [798, 86] width 1483 height 17
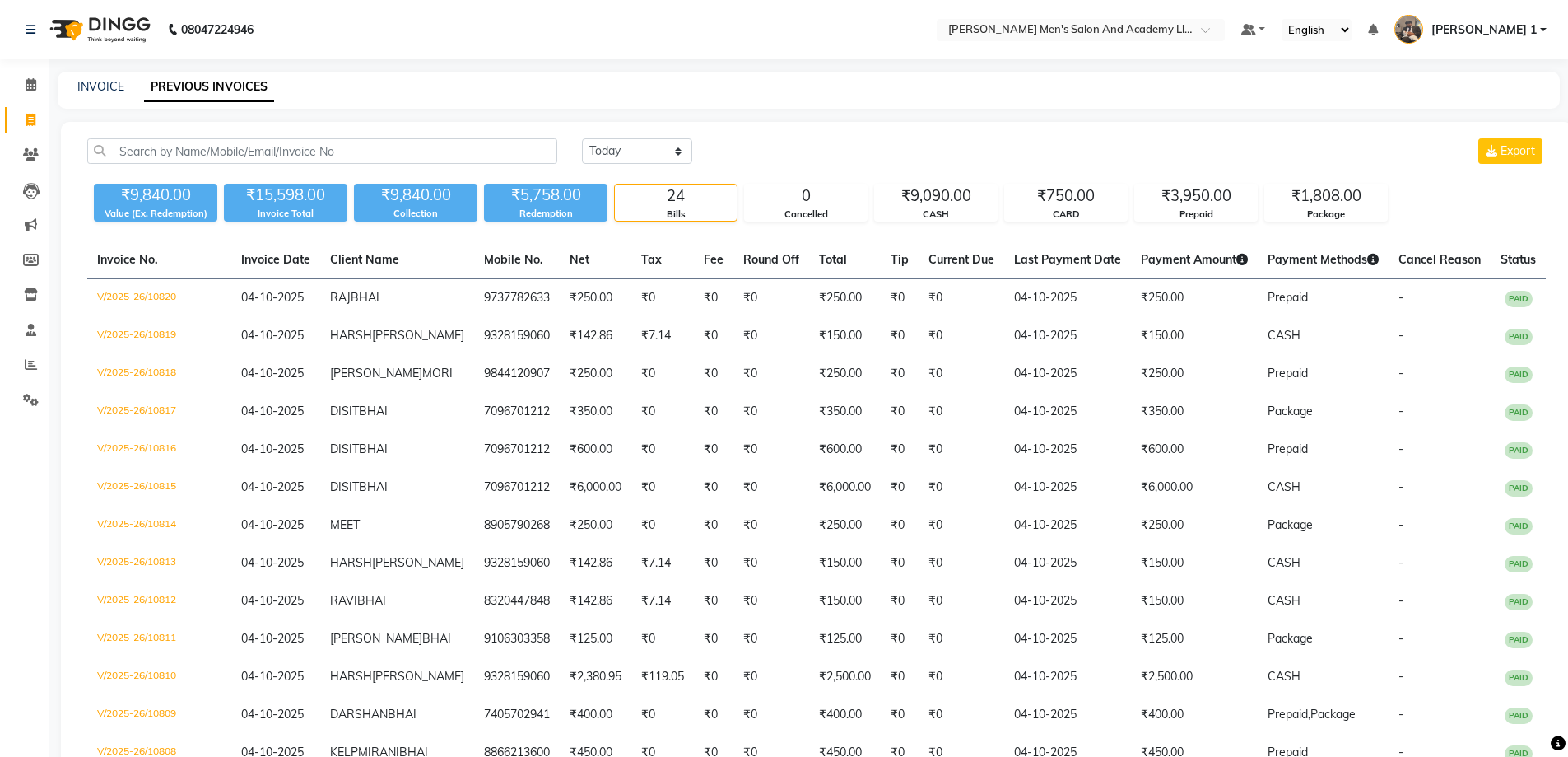
click at [177, 79] on link "PREVIOUS INVOICES" at bounding box center [209, 88] width 131 height 30
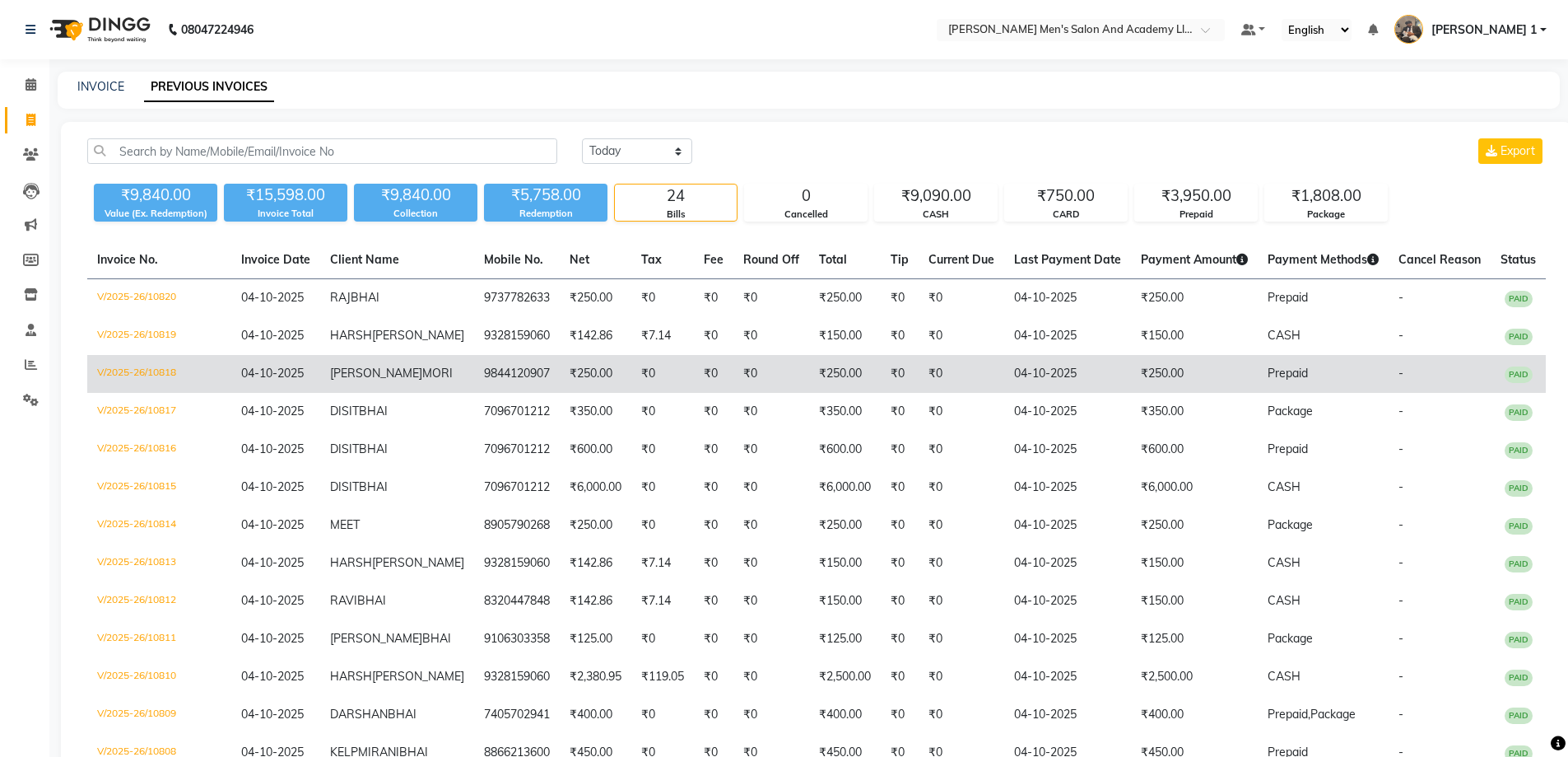
drag, startPoint x: 303, startPoint y: 407, endPoint x: 301, endPoint y: 394, distance: 13.2
click at [301, 392] on td "04-10-2025" at bounding box center [275, 374] width 89 height 38
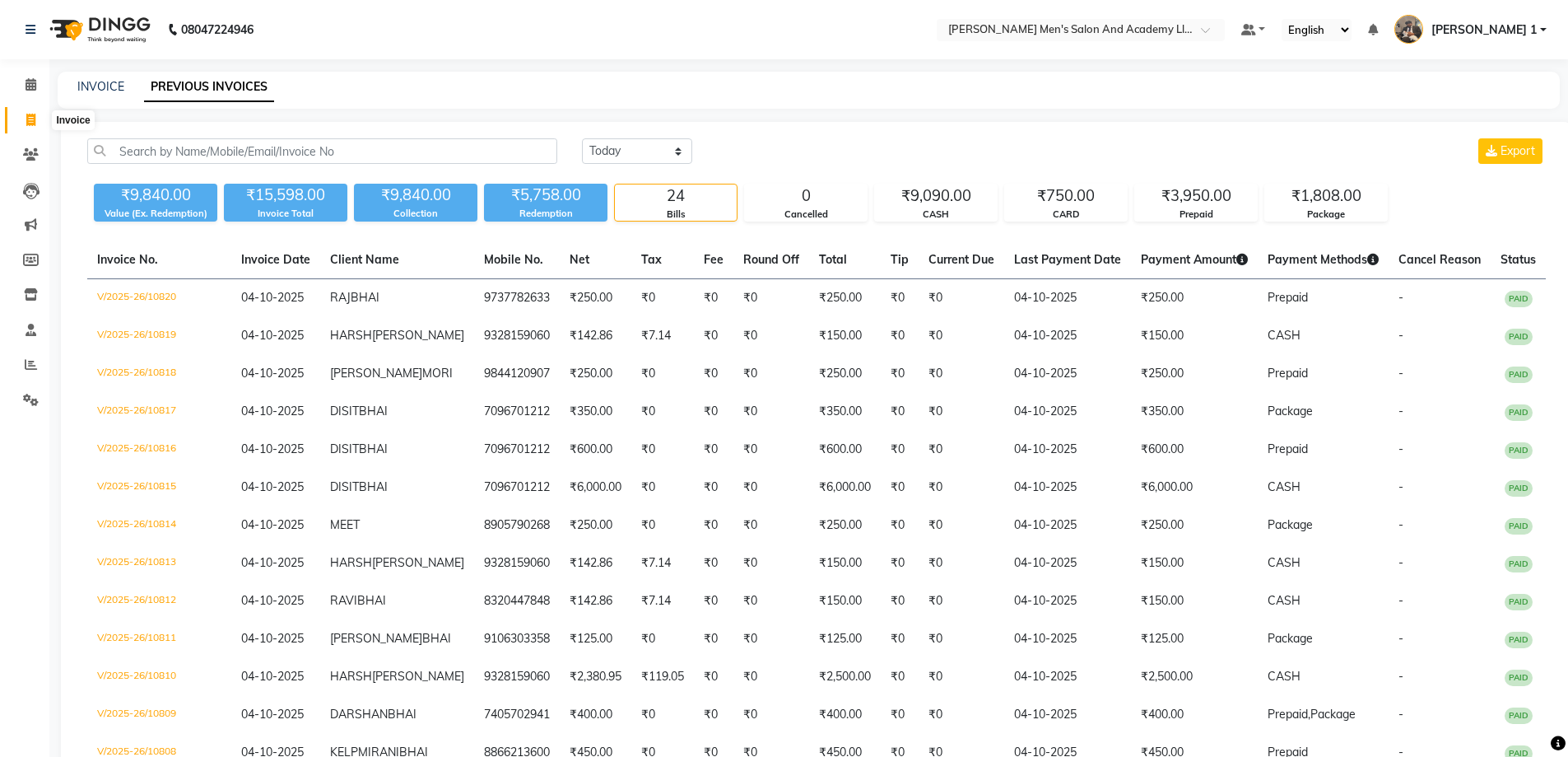
click at [31, 121] on icon at bounding box center [30, 120] width 9 height 12
select select "service"
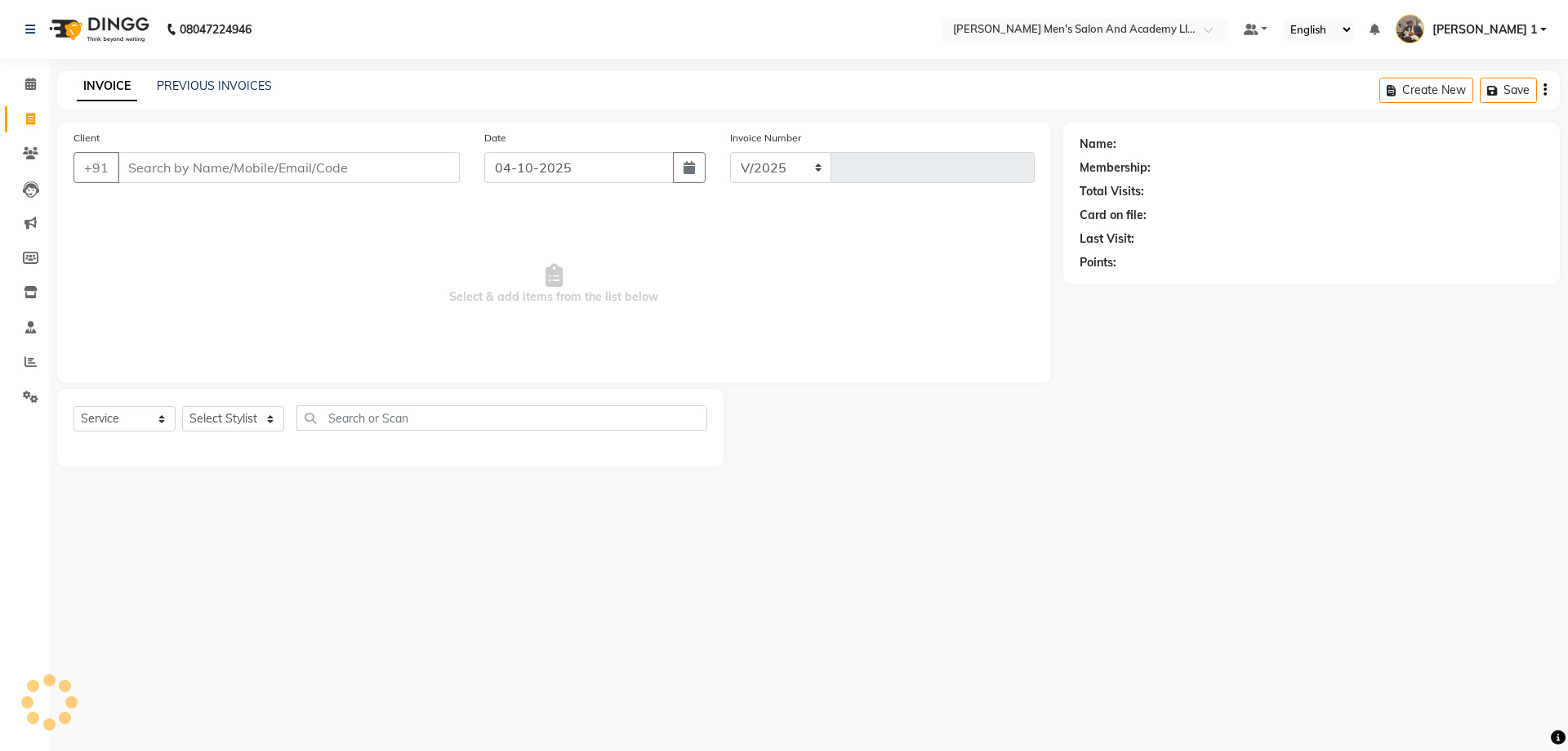
select select "6752"
type input "10821"
click at [128, 162] on input "Client" at bounding box center [289, 167] width 342 height 31
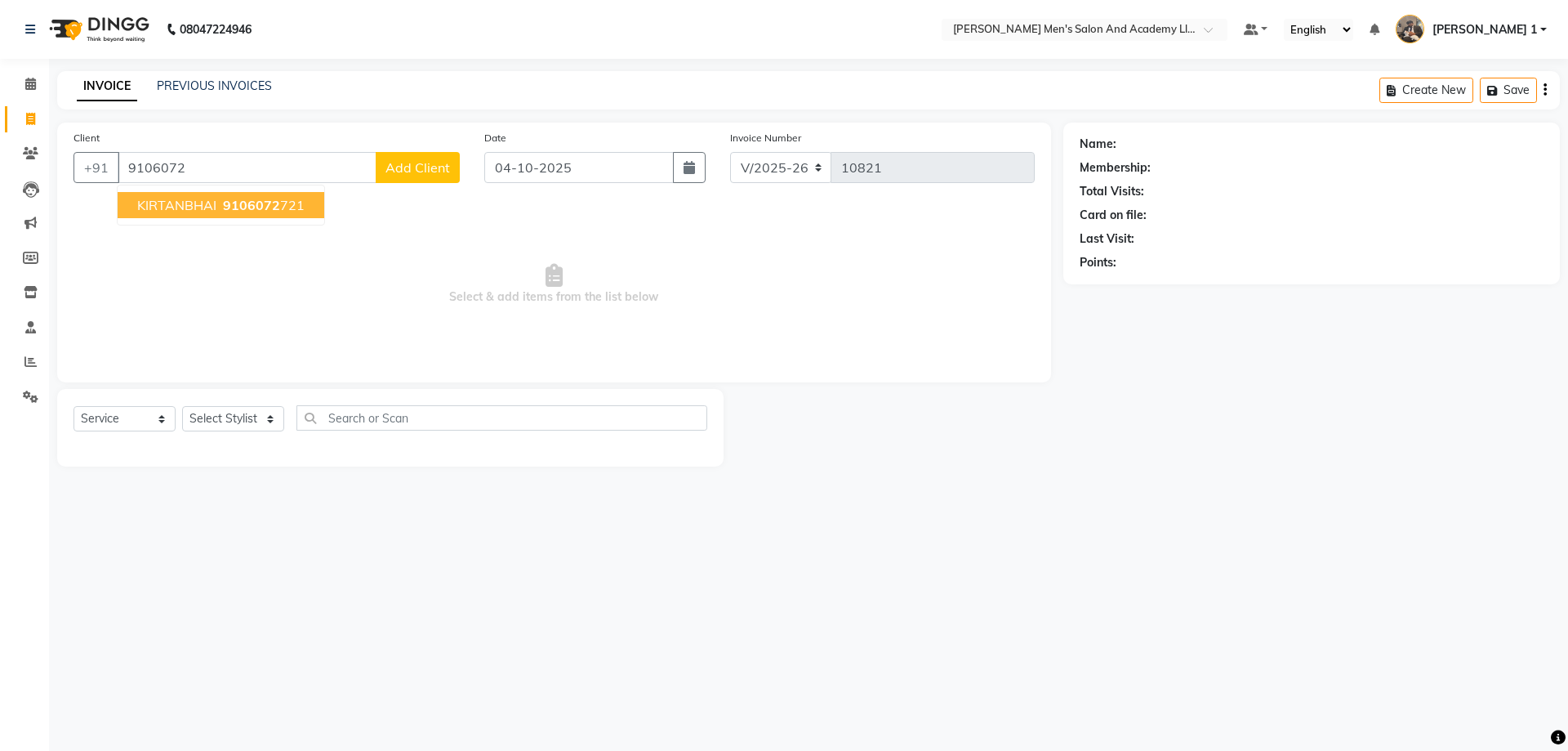
click at [193, 205] on span "KIRTANBHAI" at bounding box center [177, 205] width 79 height 17
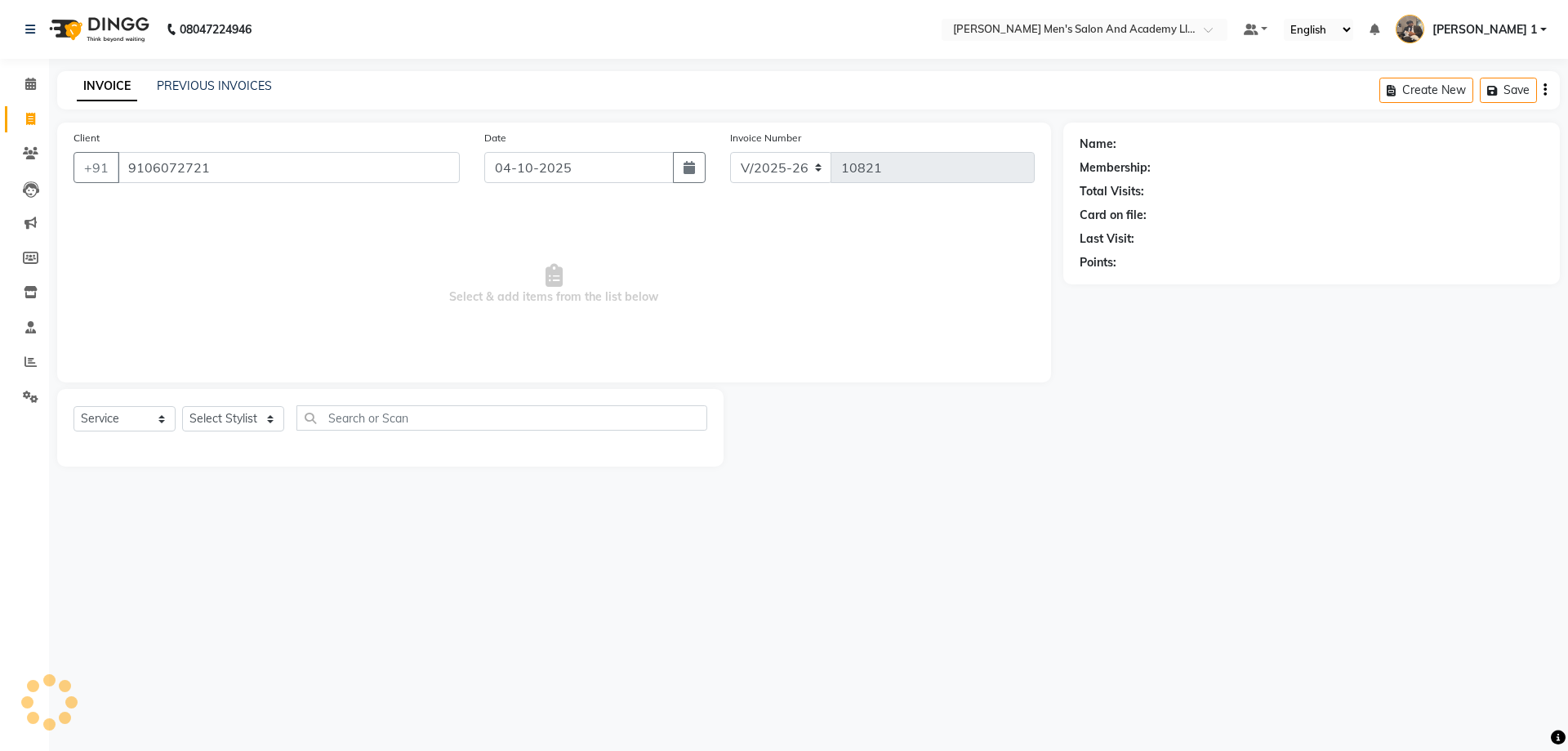
type input "9106072721"
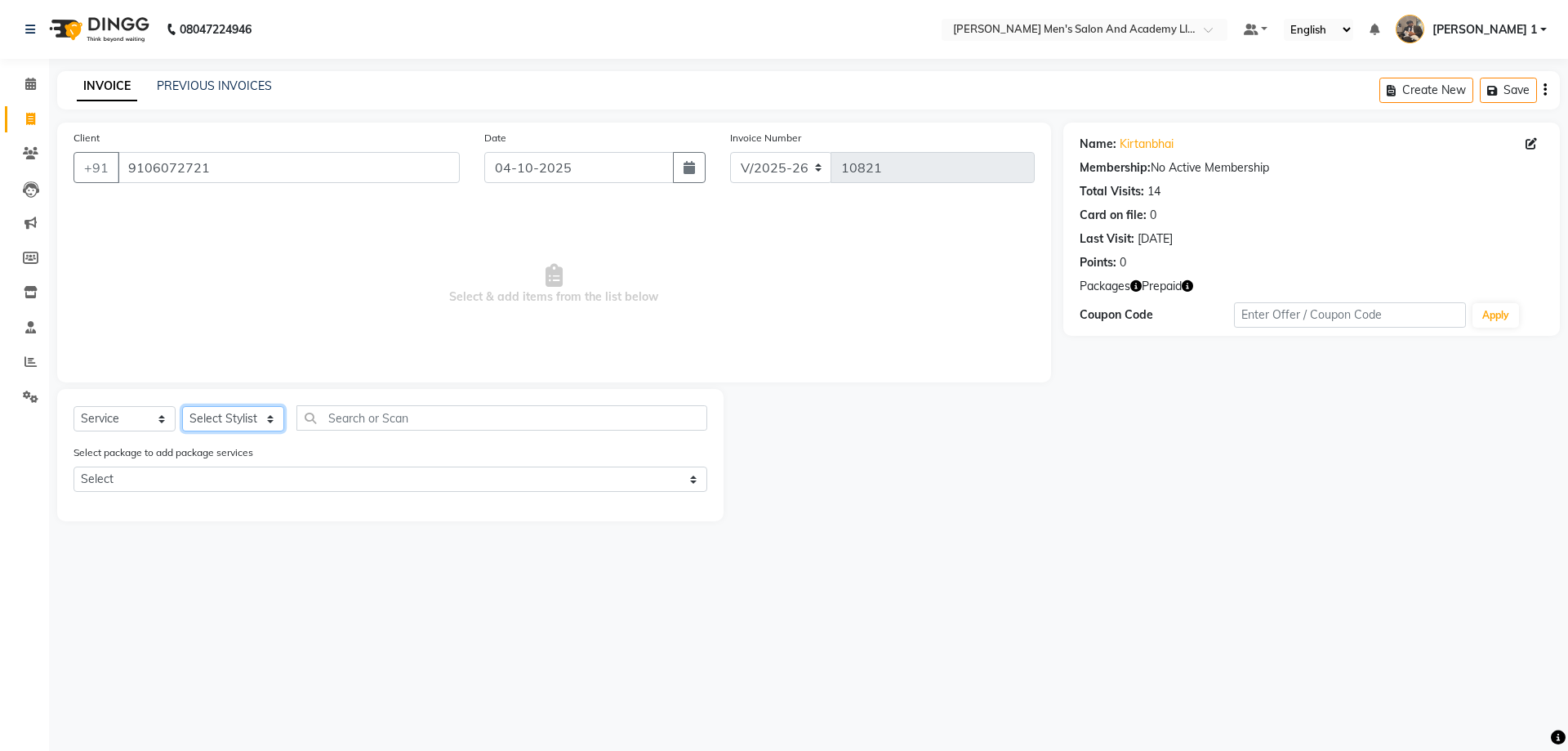
click at [225, 418] on select "Select Stylist [PERSON_NAME] [PERSON_NAME] [PERSON_NAME] [PERSON_NAME] [PERSON_…" at bounding box center [232, 419] width 102 height 26
drag, startPoint x: 1189, startPoint y: 275, endPoint x: 1186, endPoint y: 292, distance: 17.3
click at [1189, 277] on div "Name: Kirtanbhai Membership: No Active Membership Total Visits: 14 Card on file…" at bounding box center [1311, 229] width 496 height 213
click at [1186, 292] on button "button" at bounding box center [1188, 286] width 12 height 17
click at [808, 290] on span "Select & add items from the list below" at bounding box center [553, 284] width 961 height 163
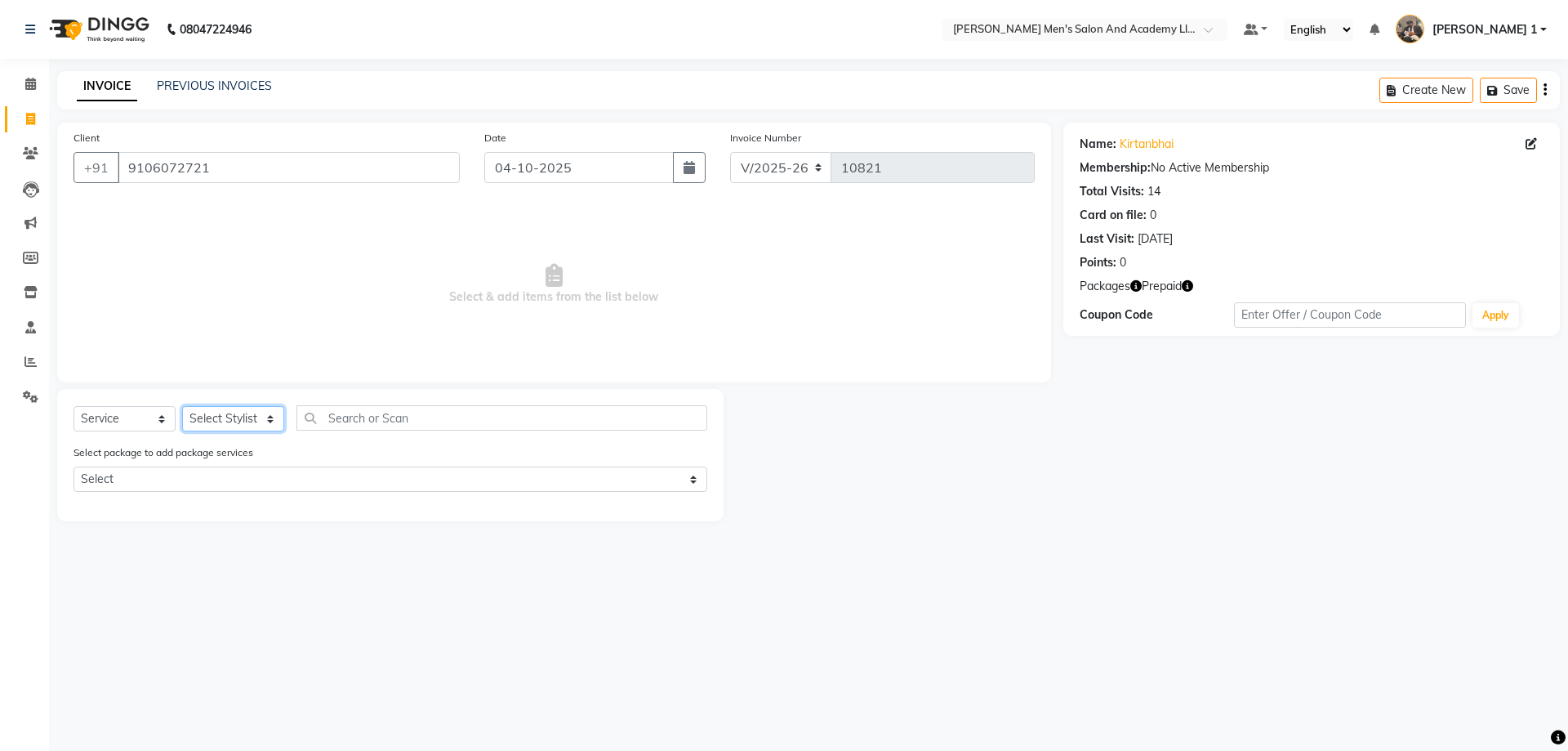
click at [217, 421] on select "Select Stylist [PERSON_NAME] [PERSON_NAME] [PERSON_NAME] [PERSON_NAME] [PERSON_…" at bounding box center [232, 419] width 102 height 26
select select "52738"
click at [182, 406] on select "Select Stylist [PERSON_NAME] [PERSON_NAME] [PERSON_NAME] [PERSON_NAME] [PERSON_…" at bounding box center [232, 419] width 102 height 26
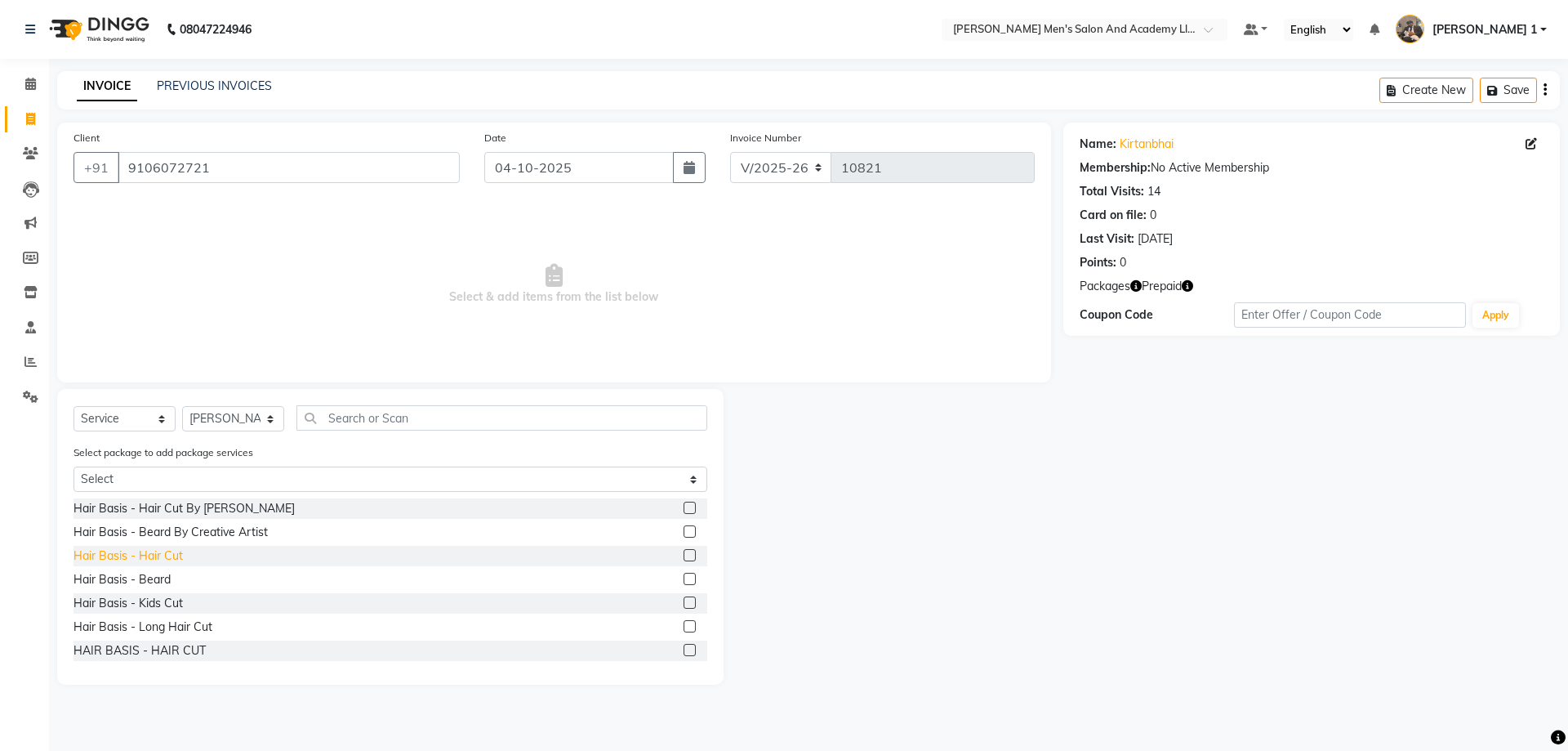
click at [161, 563] on div "Hair Basis - Hair Cut" at bounding box center [127, 555] width 110 height 17
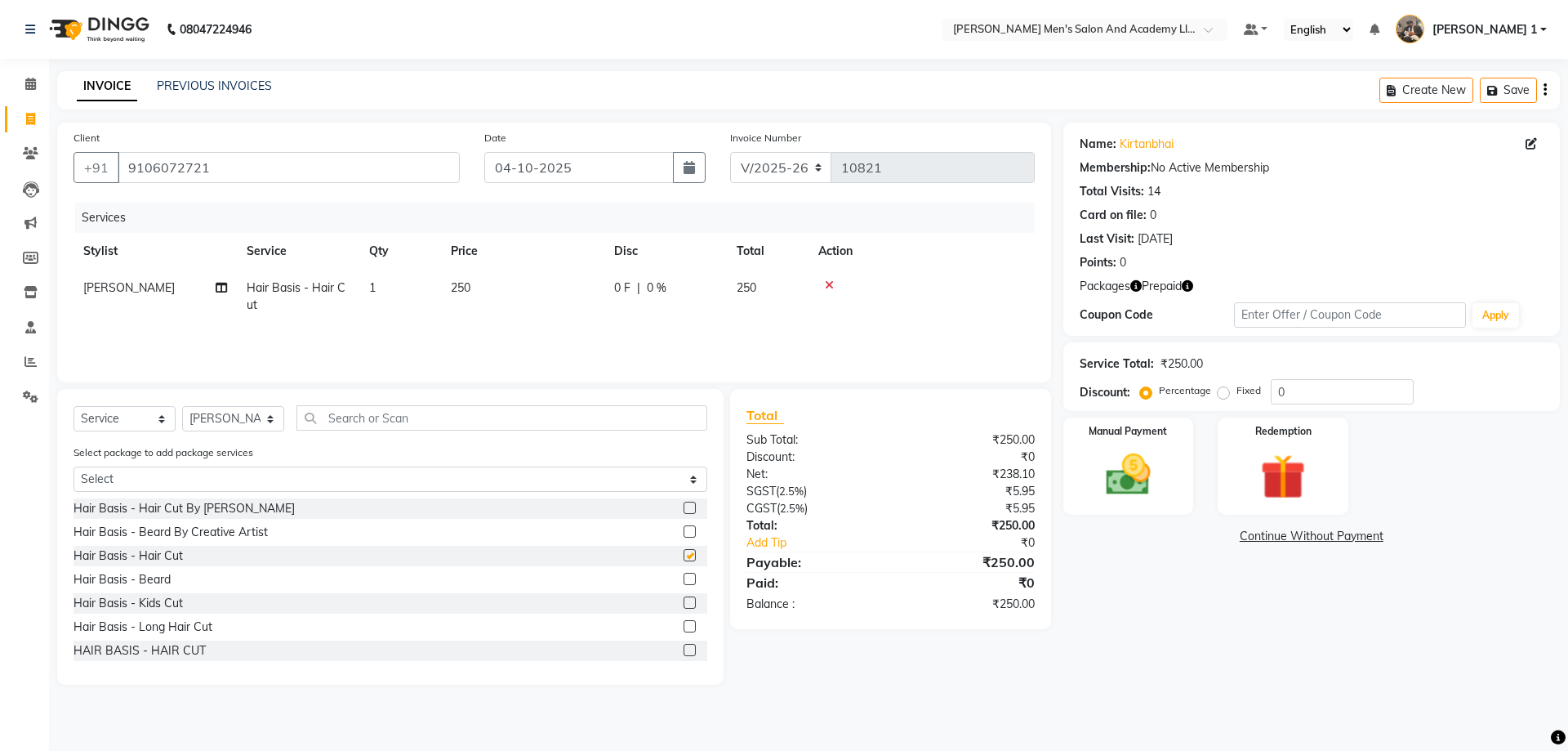
checkbox input "false"
click at [546, 293] on td "250" at bounding box center [522, 296] width 163 height 54
select select "52738"
click at [472, 319] on tr "[PERSON_NAME] [PERSON_NAME] [PERSON_NAME] [PERSON_NAME] [PERSON_NAME] AVINASH […" at bounding box center [553, 300] width 961 height 62
type input "350"
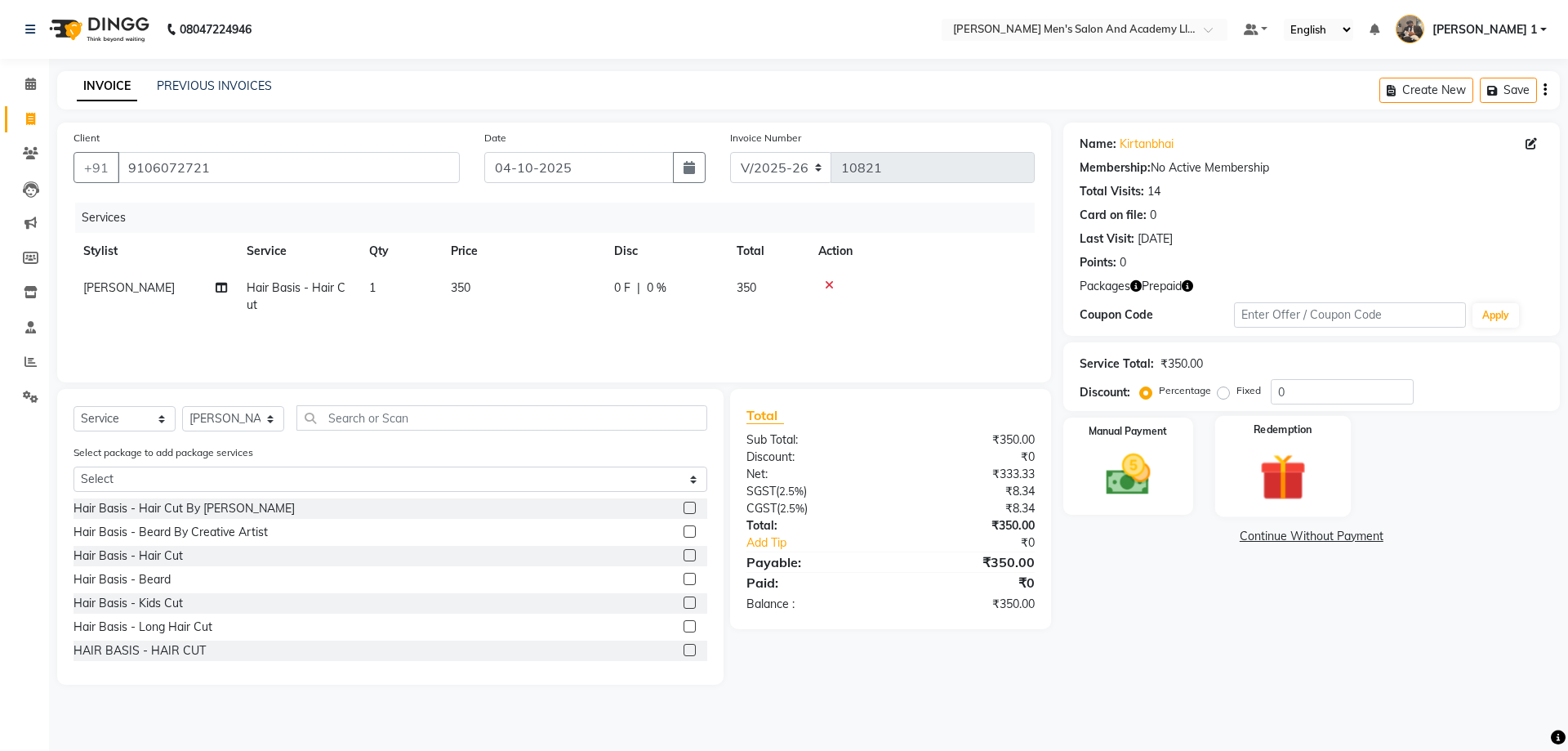
click at [1263, 494] on img at bounding box center [1282, 476] width 76 height 58
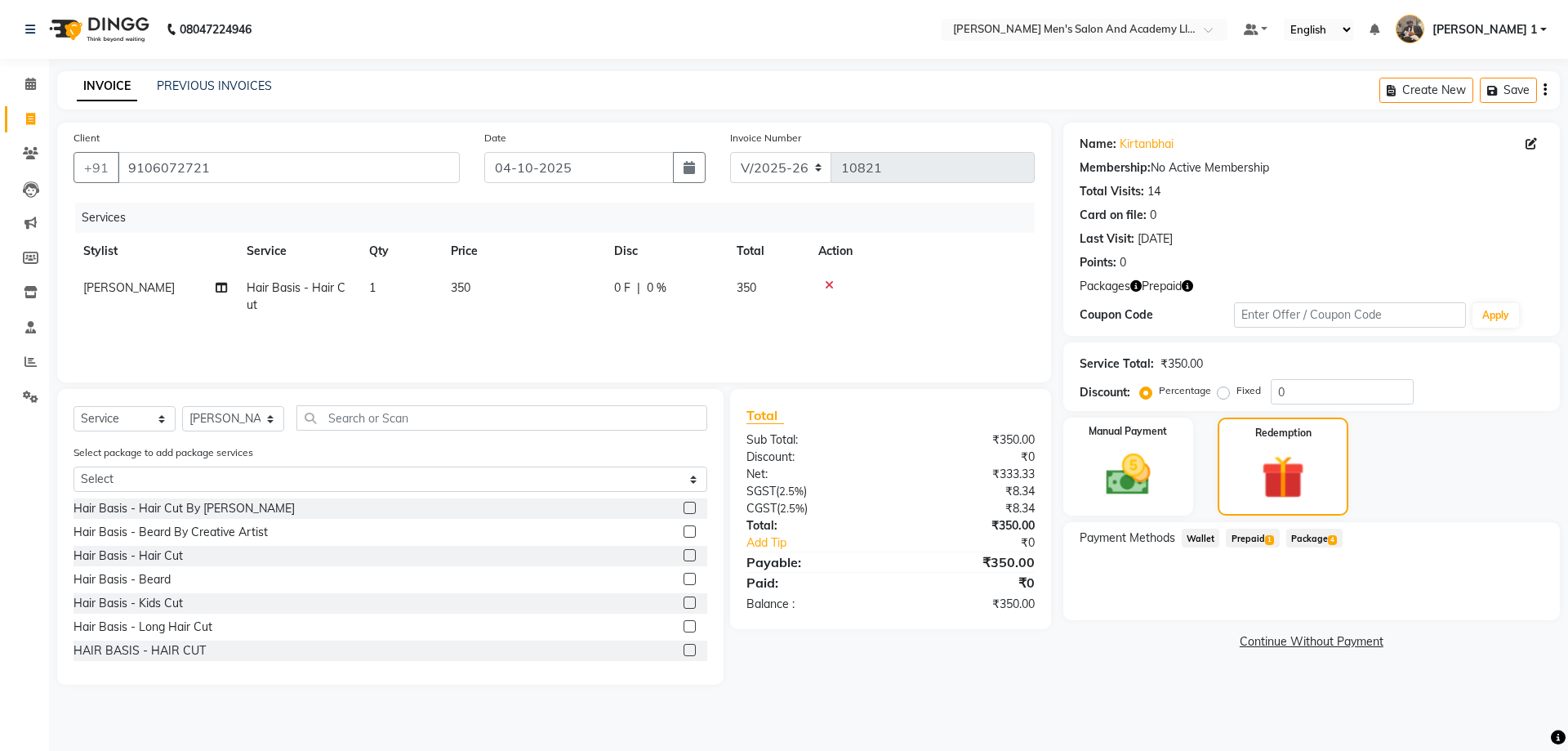
click at [1249, 535] on span "Prepaid 1" at bounding box center [1253, 538] width 53 height 19
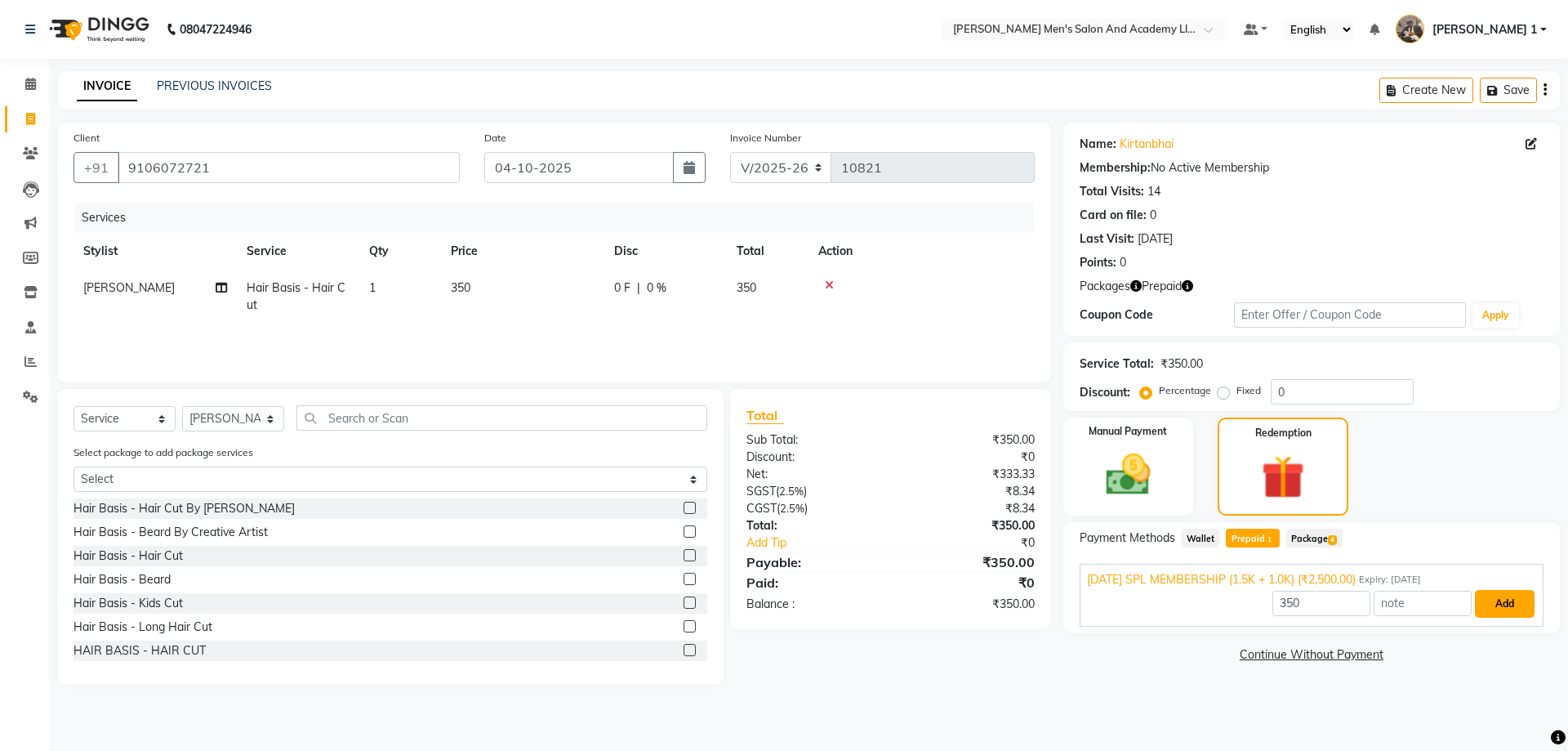
drag, startPoint x: 1503, startPoint y: 597, endPoint x: 1449, endPoint y: 619, distance: 58.3
click at [1502, 597] on button "Add" at bounding box center [1505, 604] width 59 height 28
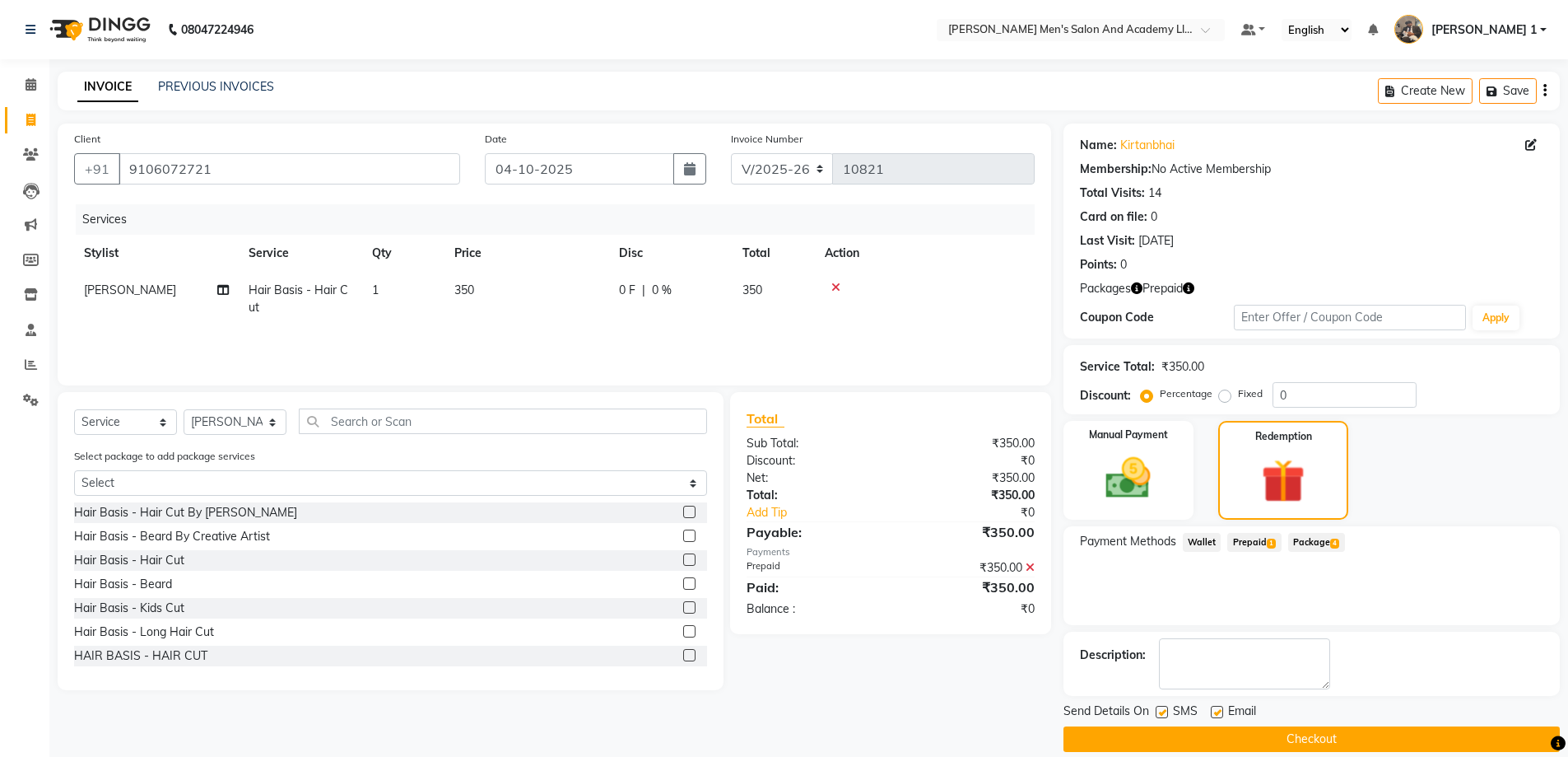
click at [1212, 713] on label at bounding box center [1217, 711] width 12 height 12
click at [1212, 713] on input "checkbox" at bounding box center [1216, 712] width 11 height 11
checkbox input "false"
click at [1205, 738] on button "Checkout" at bounding box center [1312, 739] width 496 height 26
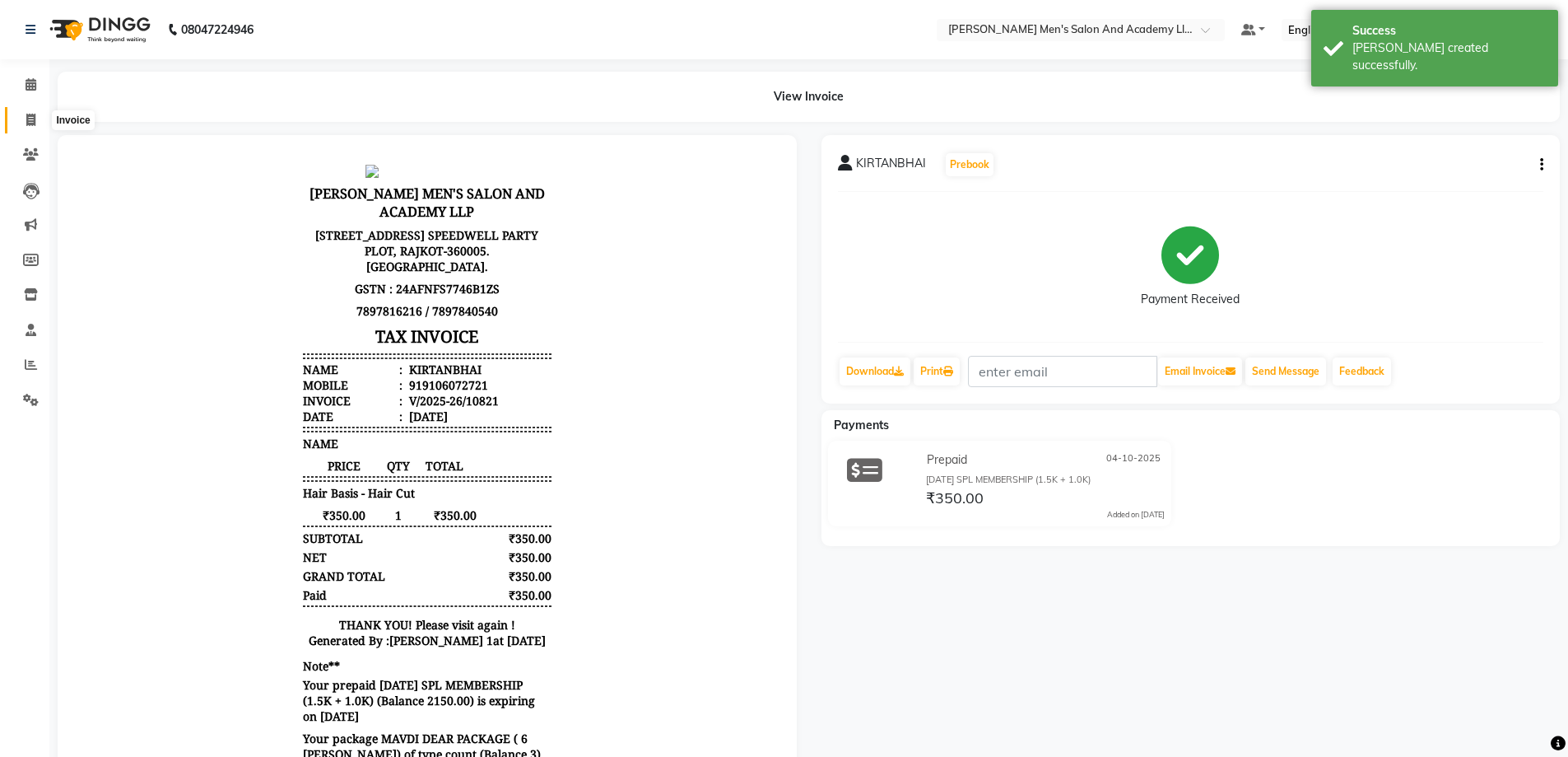
click at [34, 117] on icon at bounding box center [30, 120] width 9 height 12
select select "service"
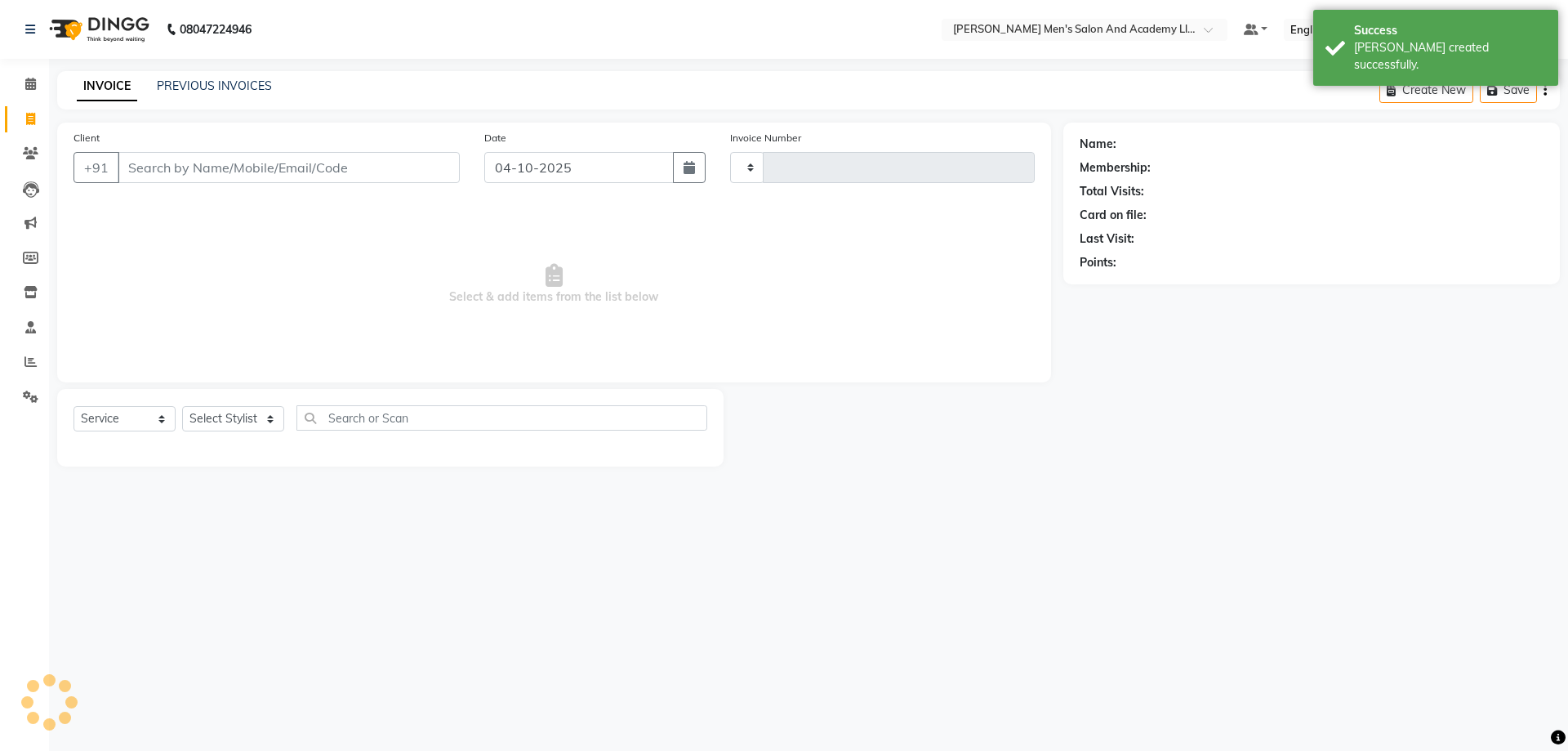
type input "10822"
select select "6752"
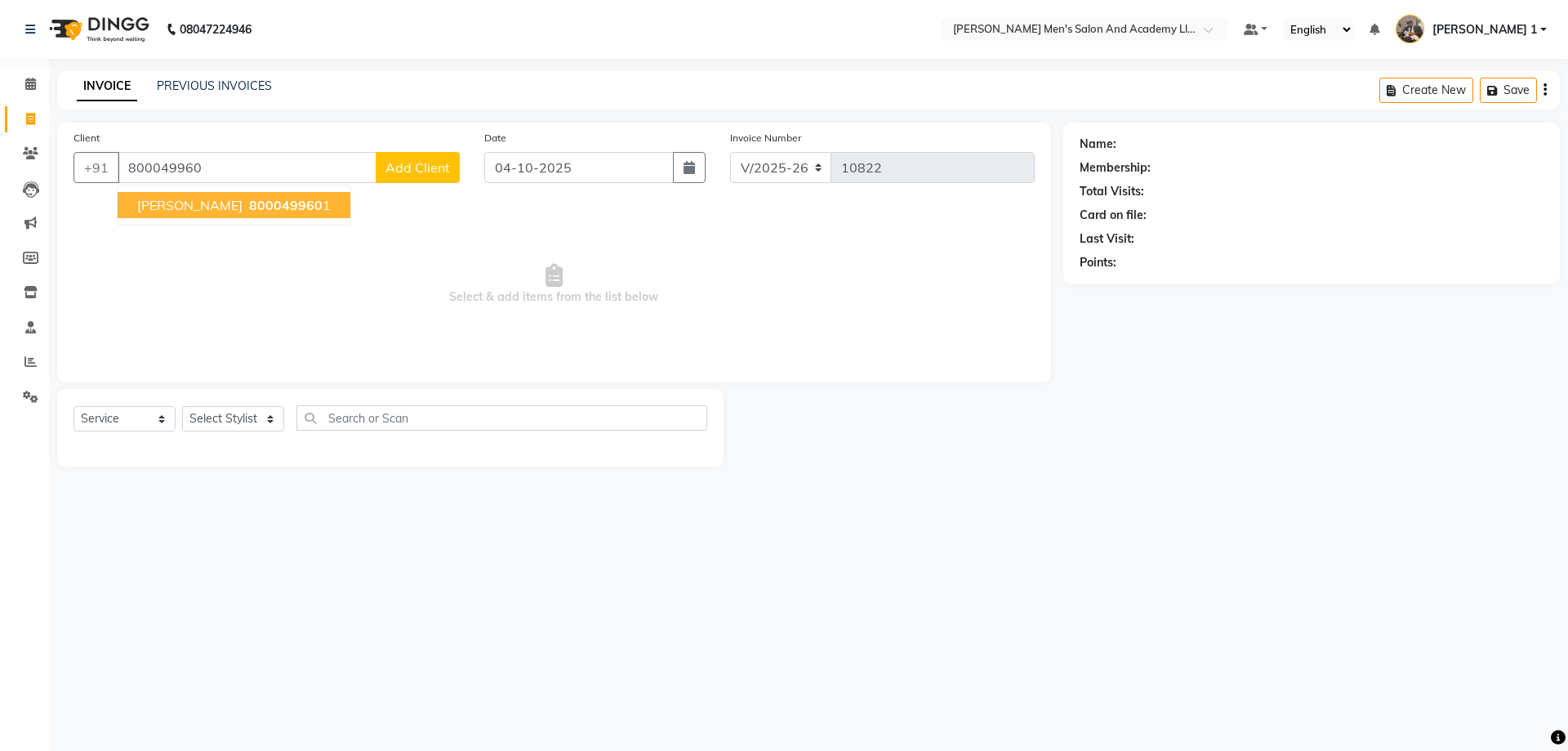
click at [252, 210] on span "800049960" at bounding box center [286, 205] width 73 height 17
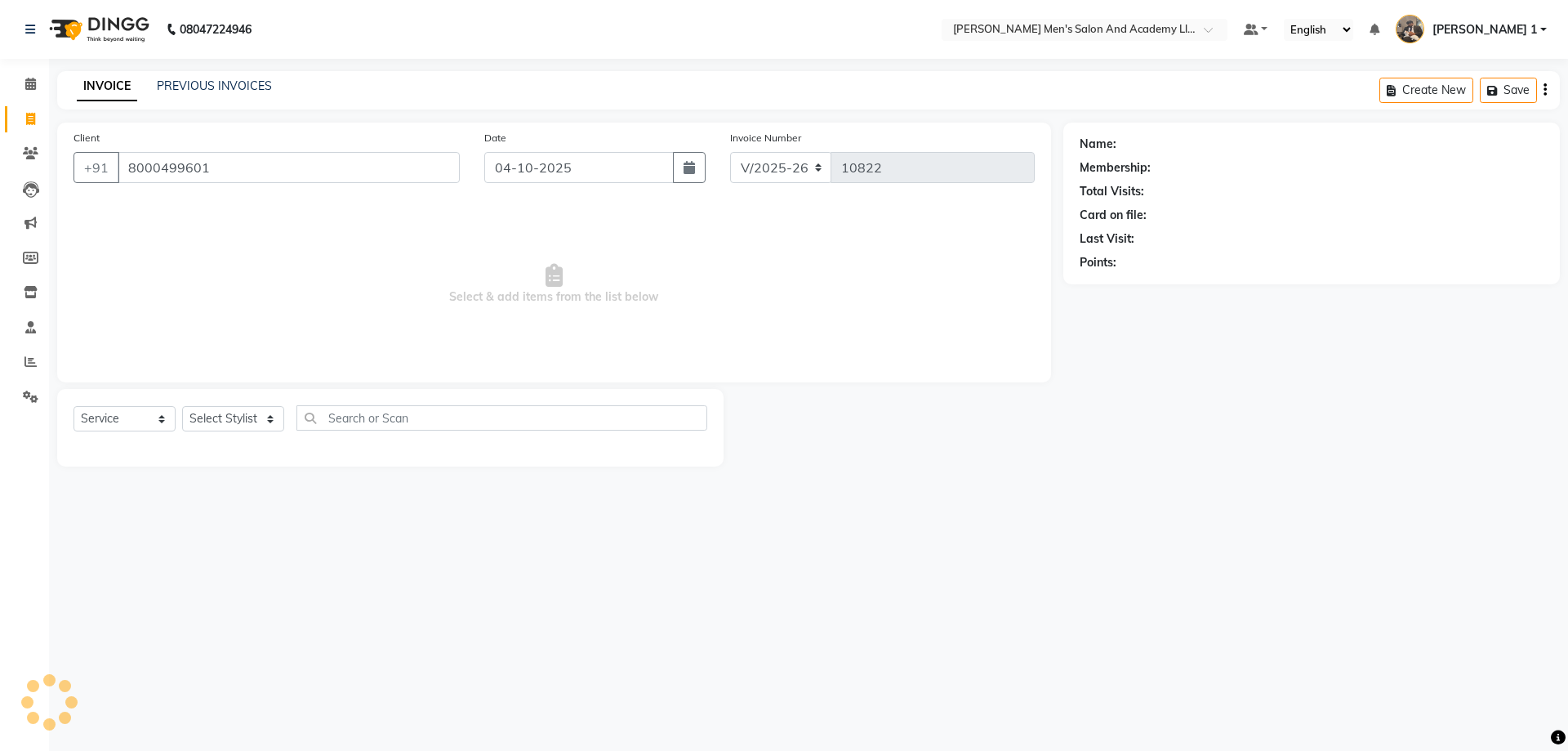
type input "8000499601"
click at [240, 423] on select "Select Stylist [PERSON_NAME] [PERSON_NAME] [PERSON_NAME] [PERSON_NAME] [PERSON_…" at bounding box center [232, 419] width 102 height 26
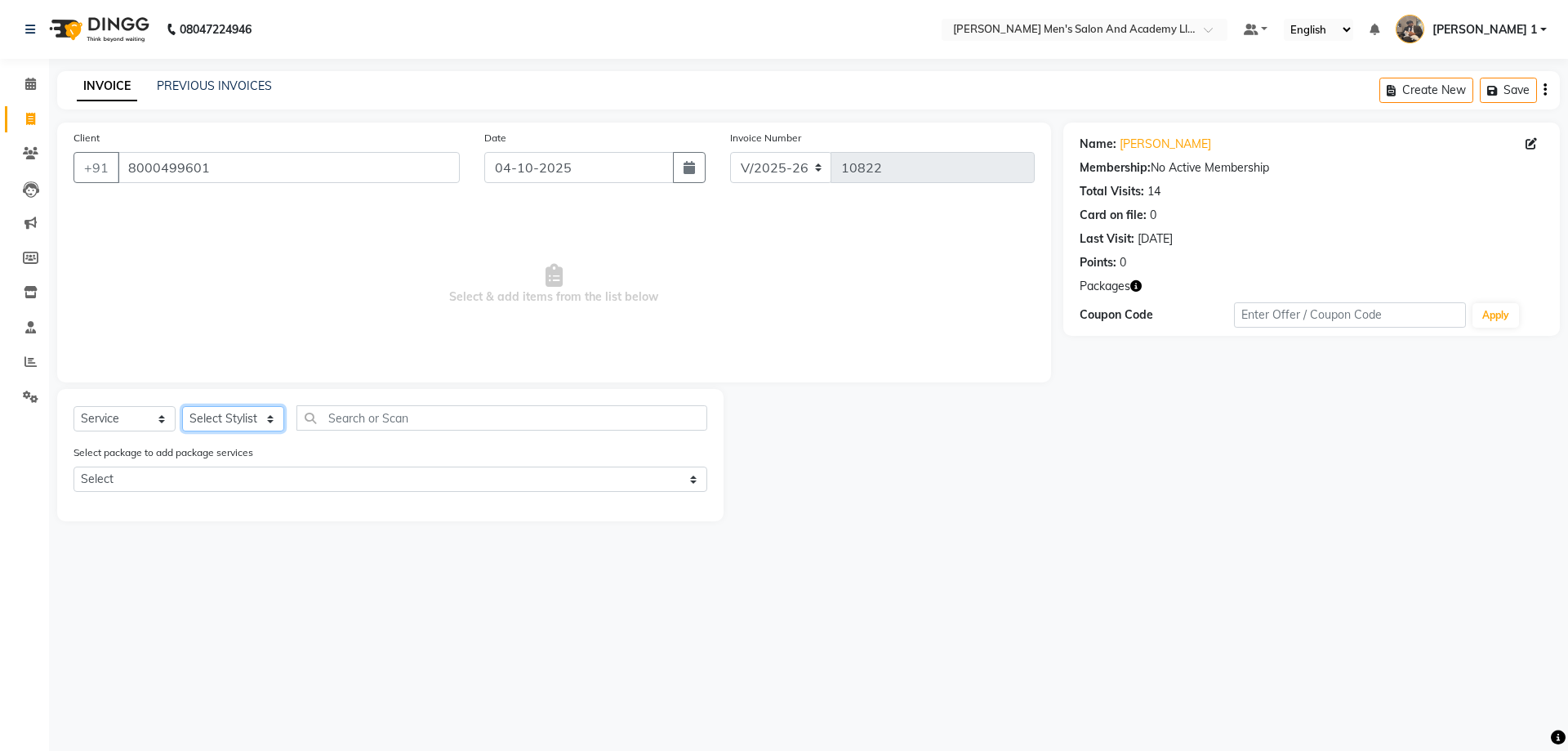
select select "52737"
click at [182, 406] on select "Select Stylist [PERSON_NAME] [PERSON_NAME] [PERSON_NAME] [PERSON_NAME] [PERSON_…" at bounding box center [232, 419] width 102 height 26
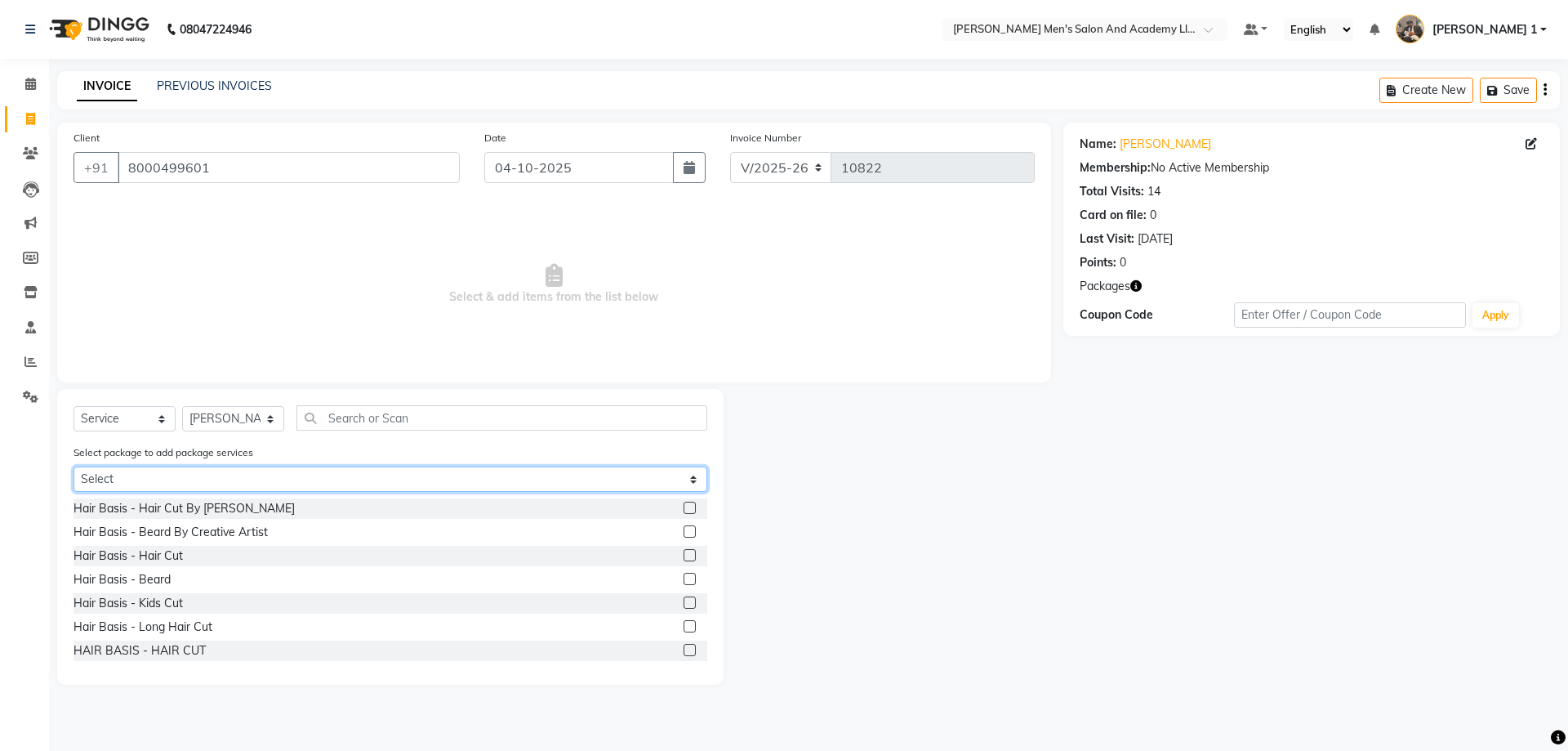
click at [186, 490] on select "Select MAVDI DEAR PACKAGE ( 6 HAIR CUT / 6 [PERSON_NAME])" at bounding box center [389, 479] width 633 height 26
select select "1: Object"
click at [73, 466] on select "Select MAVDI DEAR PACKAGE ( 6 HAIR CUT / 6 [PERSON_NAME])" at bounding box center [389, 479] width 633 height 26
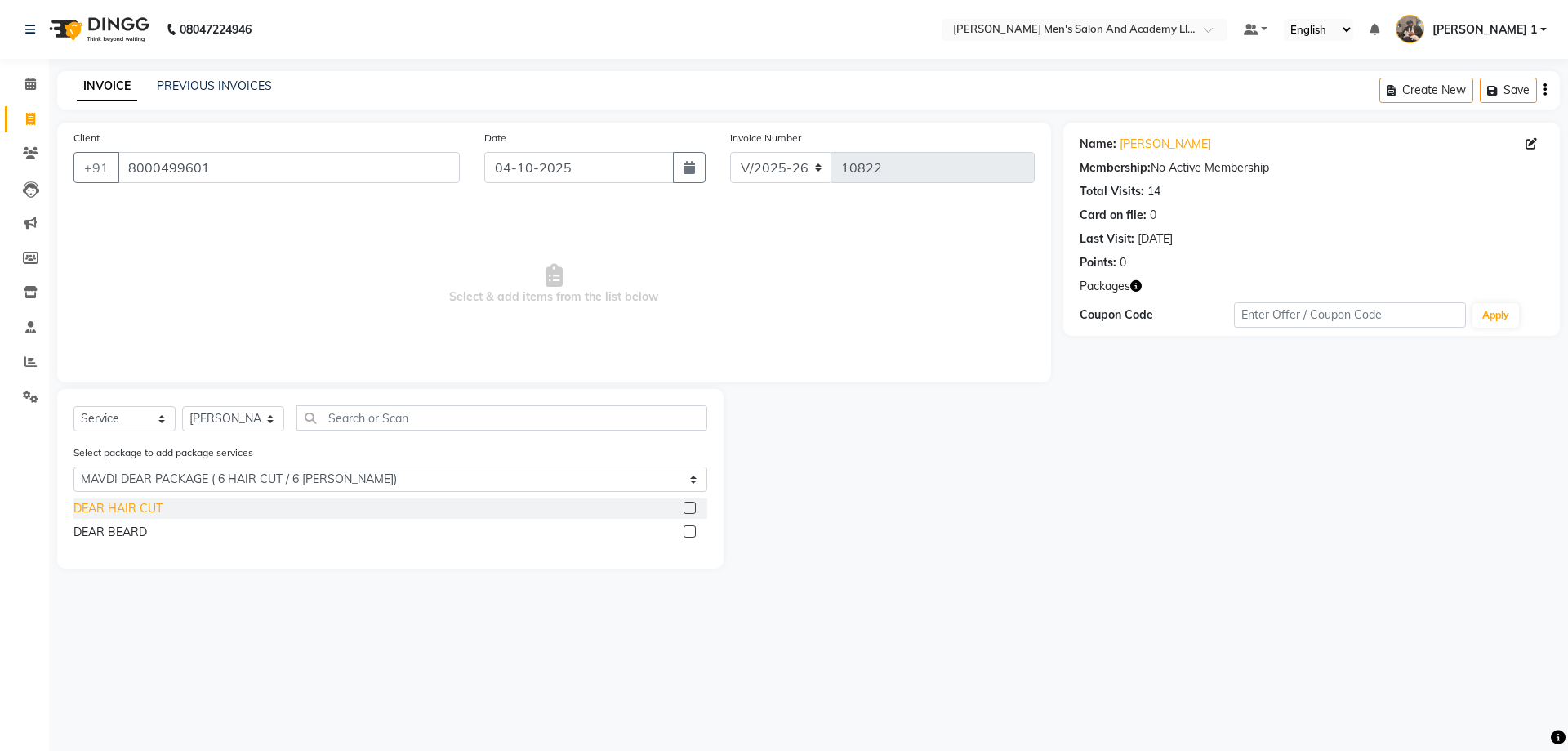
click at [148, 511] on div "DEAR HAIR CUT" at bounding box center [118, 508] width 89 height 17
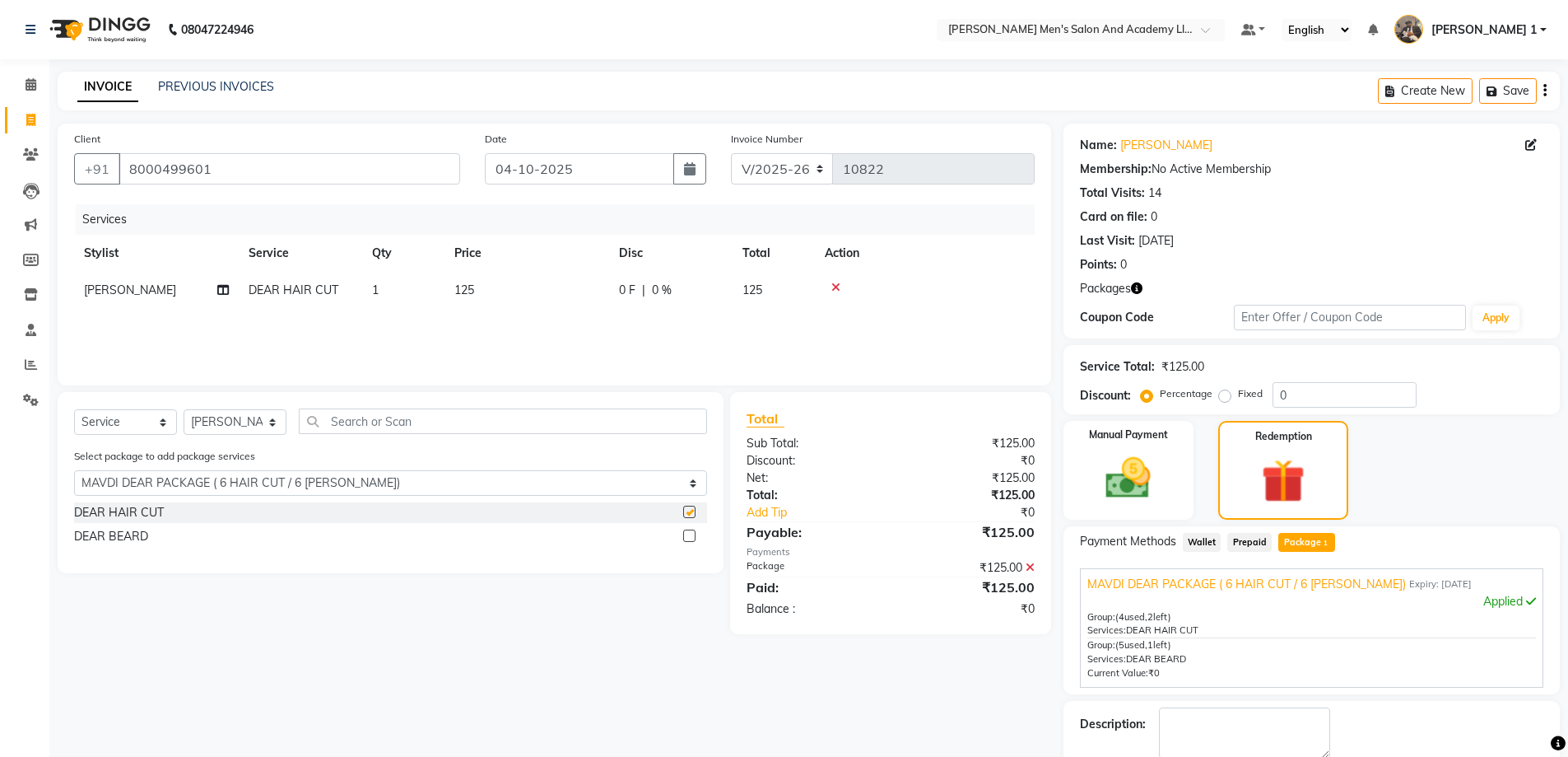
checkbox input "false"
click at [136, 529] on div "DEAR BEARD" at bounding box center [111, 536] width 74 height 17
checkbox input "false"
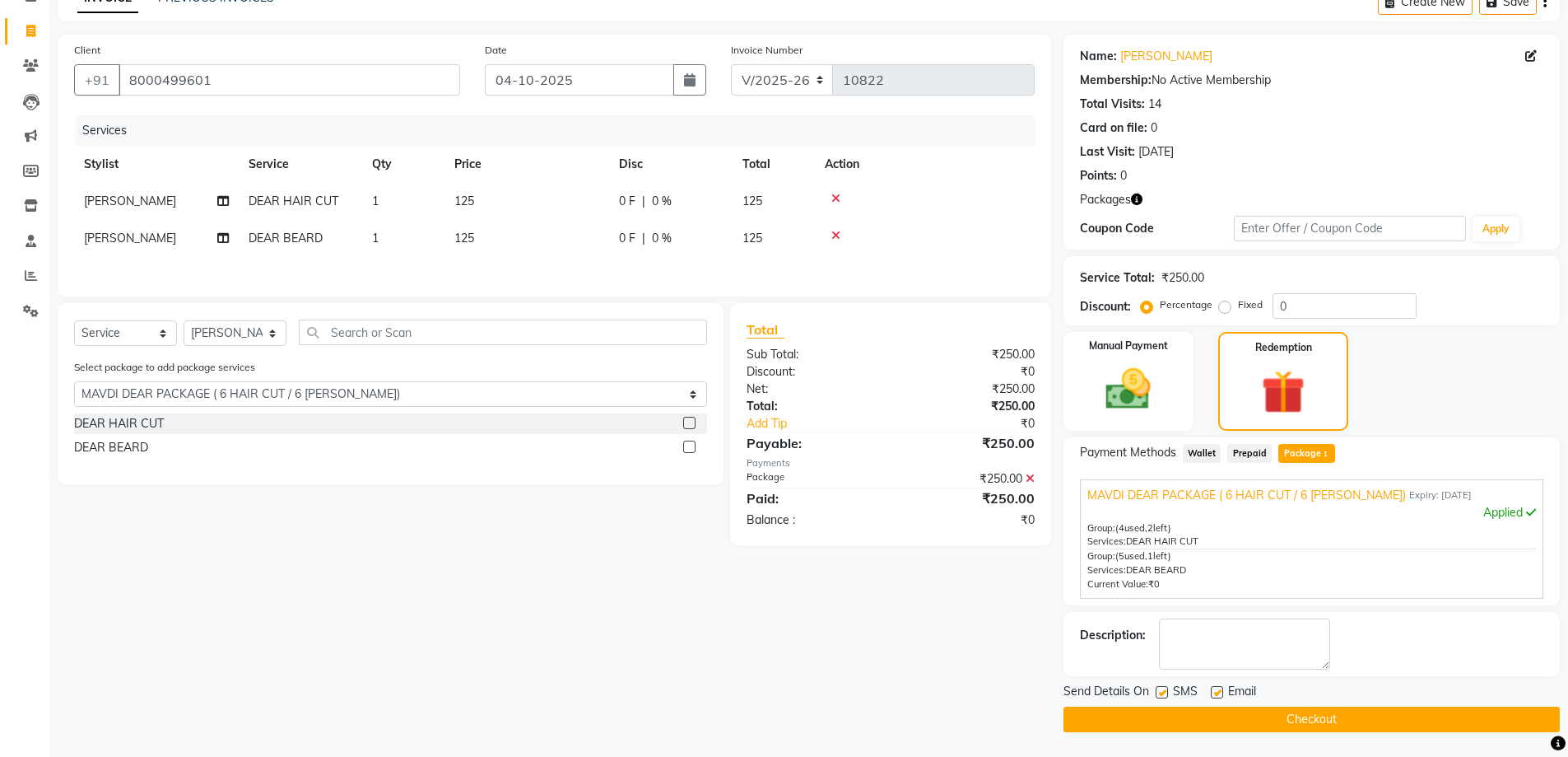
click at [1224, 689] on div "Email" at bounding box center [1240, 692] width 59 height 21
click at [1216, 694] on label at bounding box center [1217, 691] width 12 height 12
click at [1216, 694] on input "checkbox" at bounding box center [1216, 692] width 11 height 11
checkbox input "false"
click at [1212, 712] on button "Checkout" at bounding box center [1312, 719] width 496 height 26
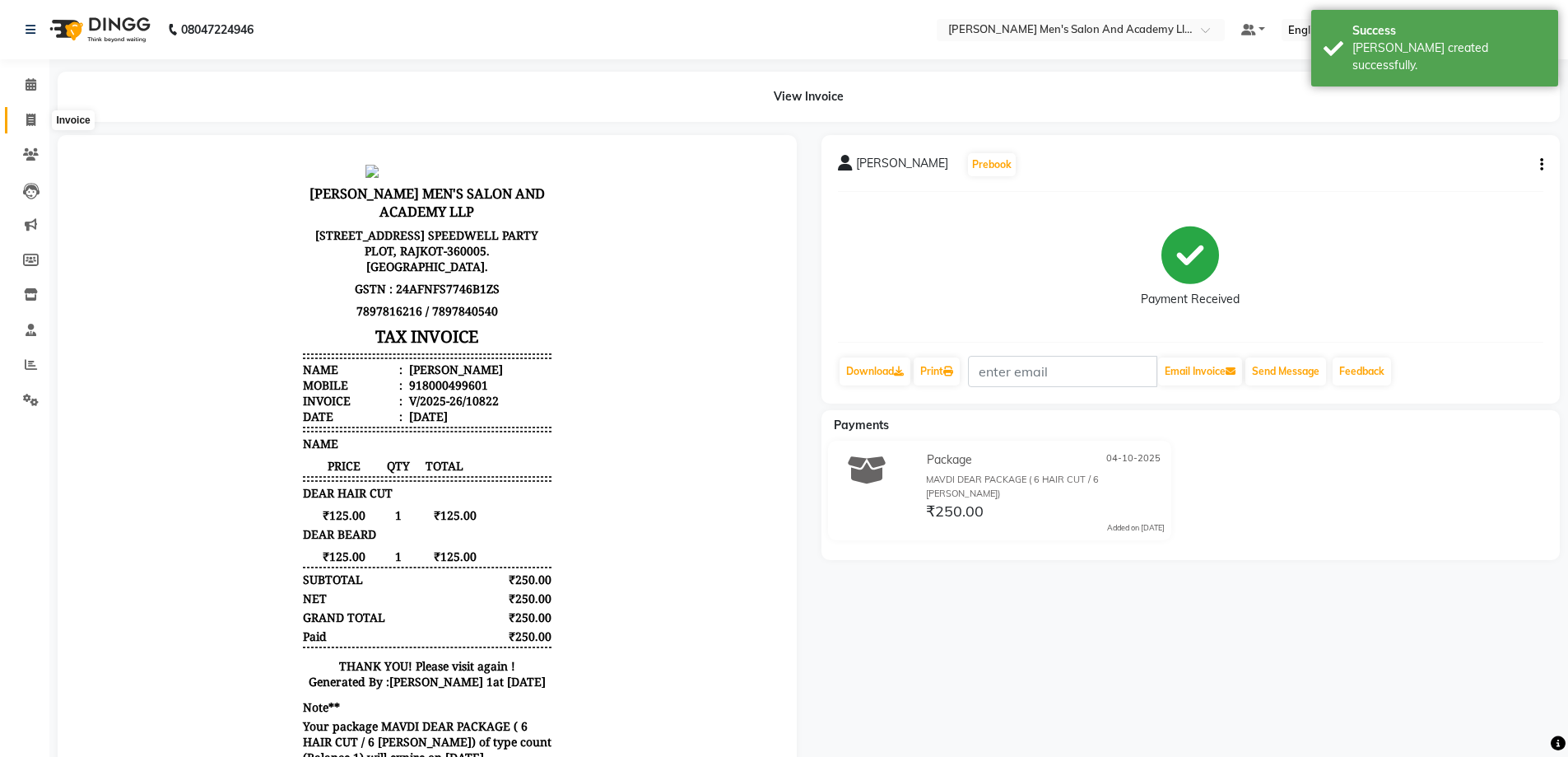
click at [31, 126] on span at bounding box center [31, 121] width 29 height 19
select select "service"
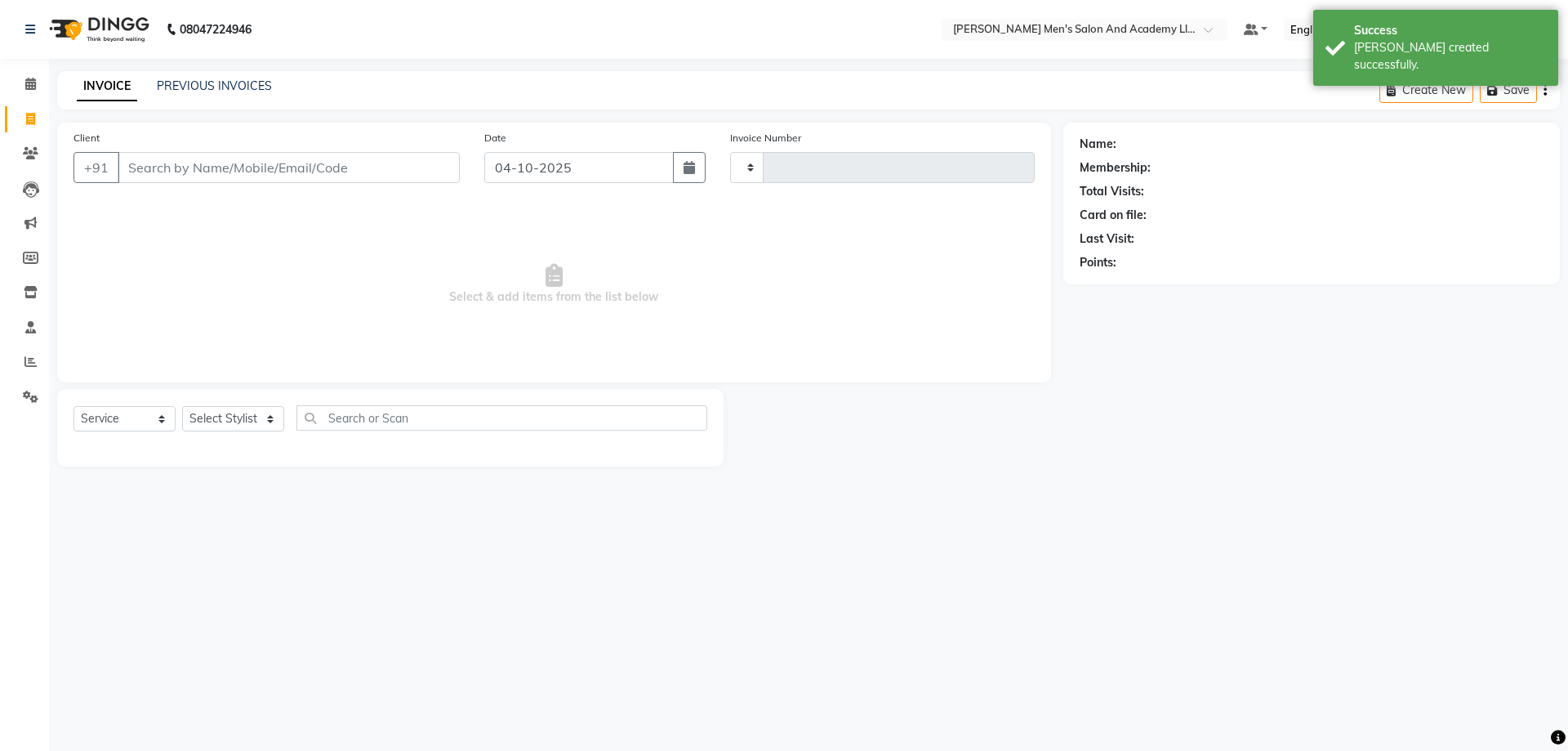
type input "10823"
select select "6752"
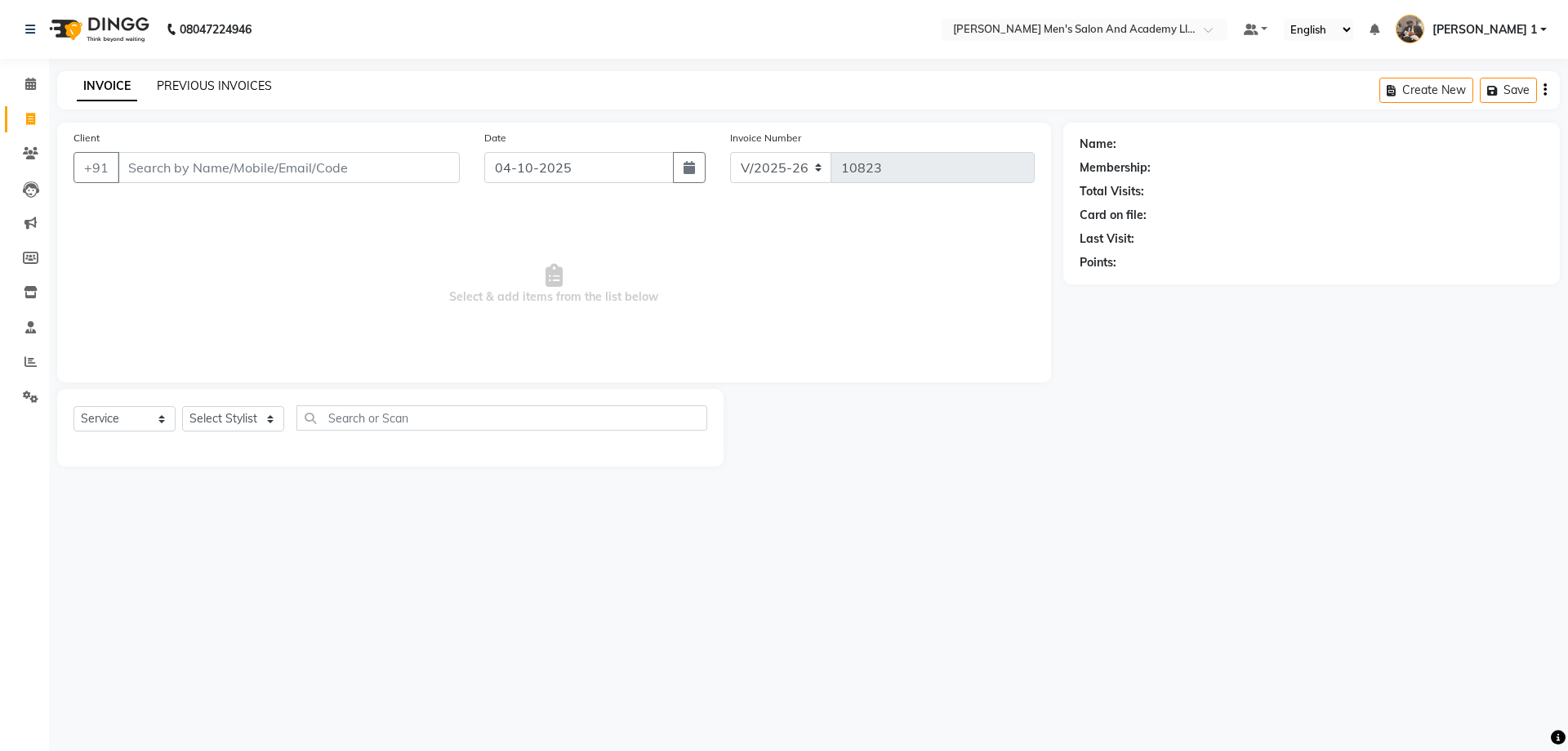
click at [212, 88] on link "PREVIOUS INVOICES" at bounding box center [214, 85] width 116 height 15
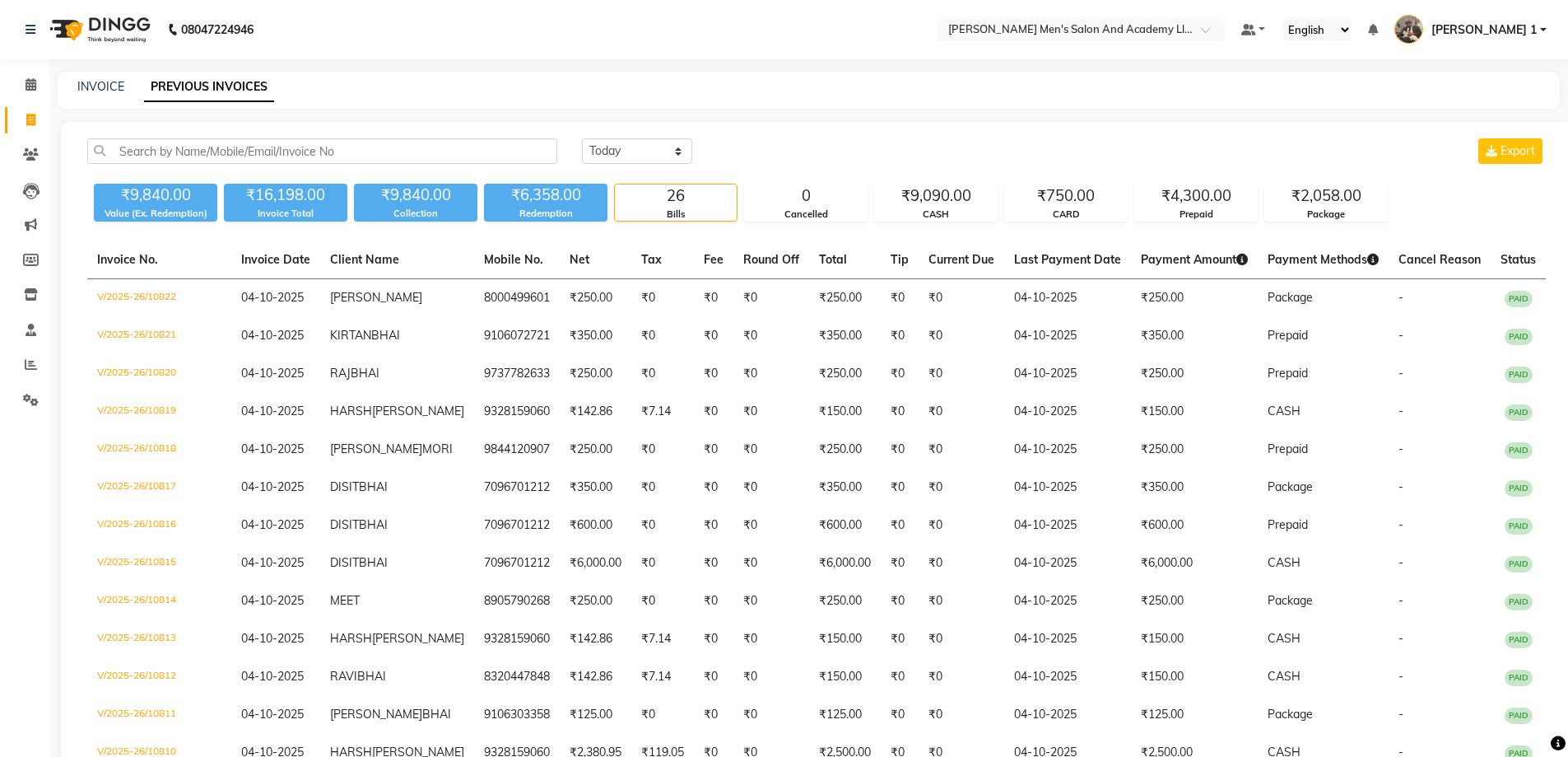
drag, startPoint x: 467, startPoint y: 199, endPoint x: 385, endPoint y: 211, distance: 82.9
click at [385, 212] on div "₹9,840.00 Collection" at bounding box center [415, 202] width 124 height 38
click at [456, 64] on div "08047224946 Select Location × [PERSON_NAME]'s Salon And Academy Llp, Speed Well…" at bounding box center [784, 676] width 1568 height 1354
click at [118, 88] on link "INVOICE" at bounding box center [101, 86] width 47 height 15
select select "service"
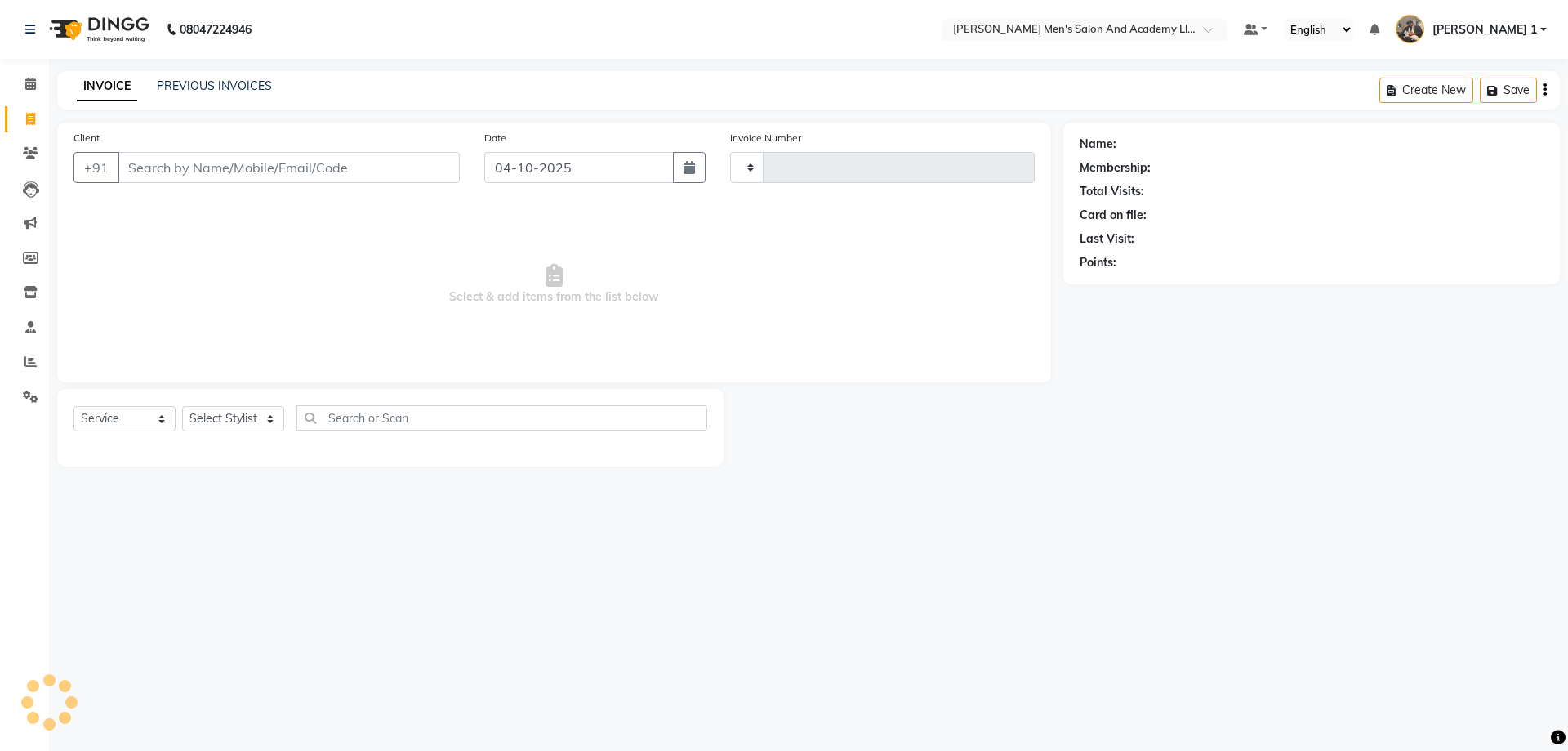
type input "10823"
select select "6752"
click at [16, 365] on link "Reports" at bounding box center [25, 362] width 40 height 27
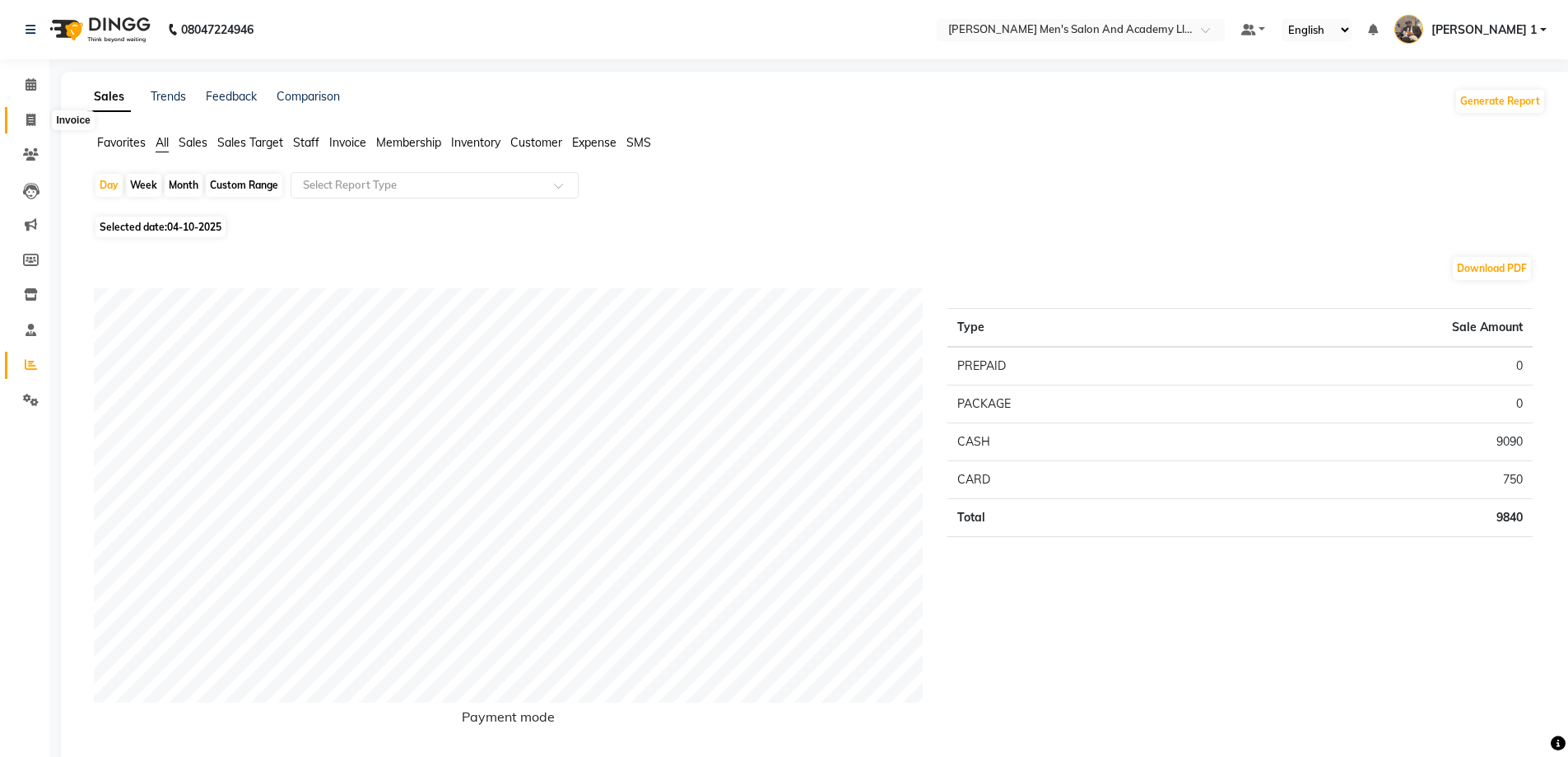
click at [40, 116] on span at bounding box center [31, 121] width 29 height 19
select select "service"
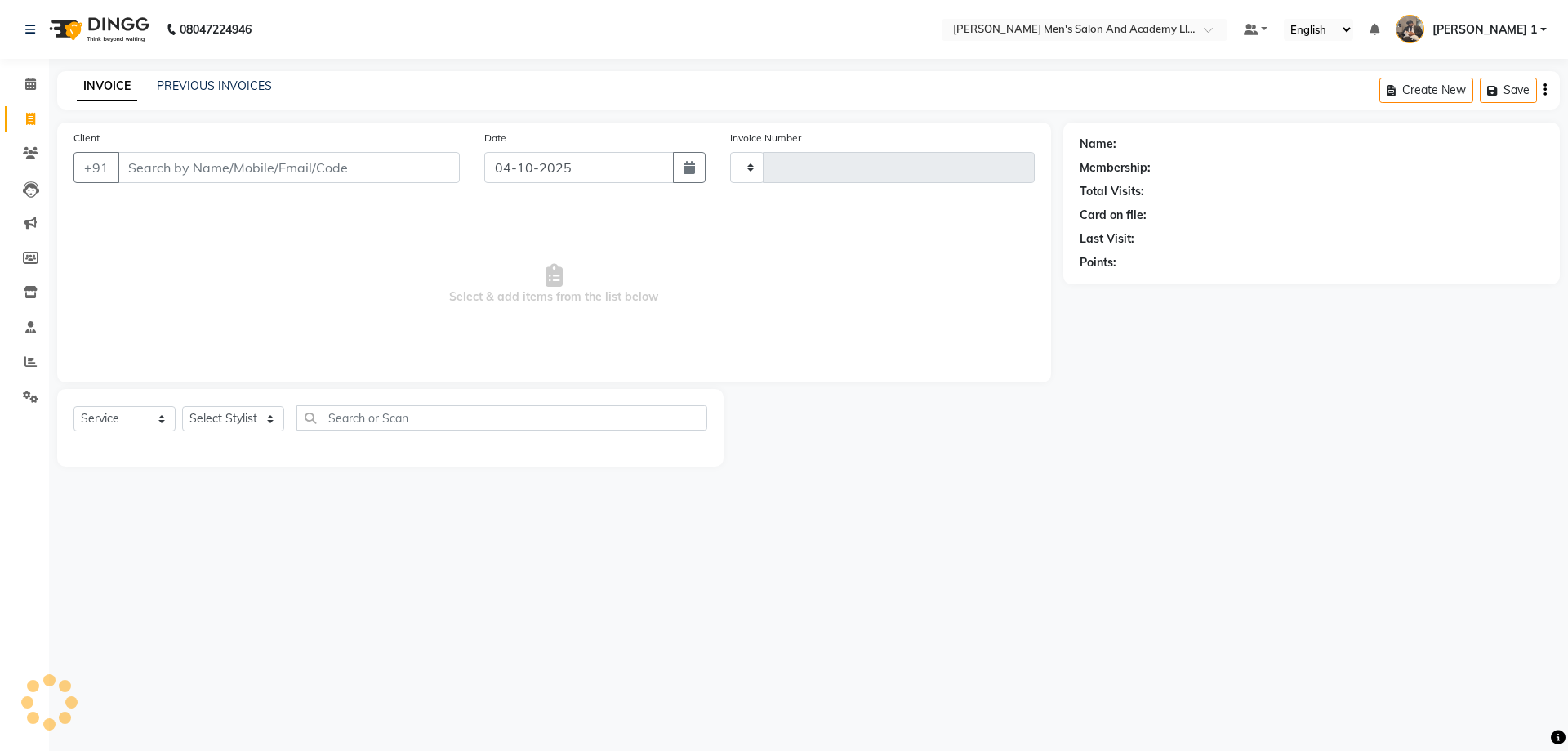
type input "10823"
select select "6752"
click at [229, 82] on link "PREVIOUS INVOICES" at bounding box center [214, 85] width 116 height 15
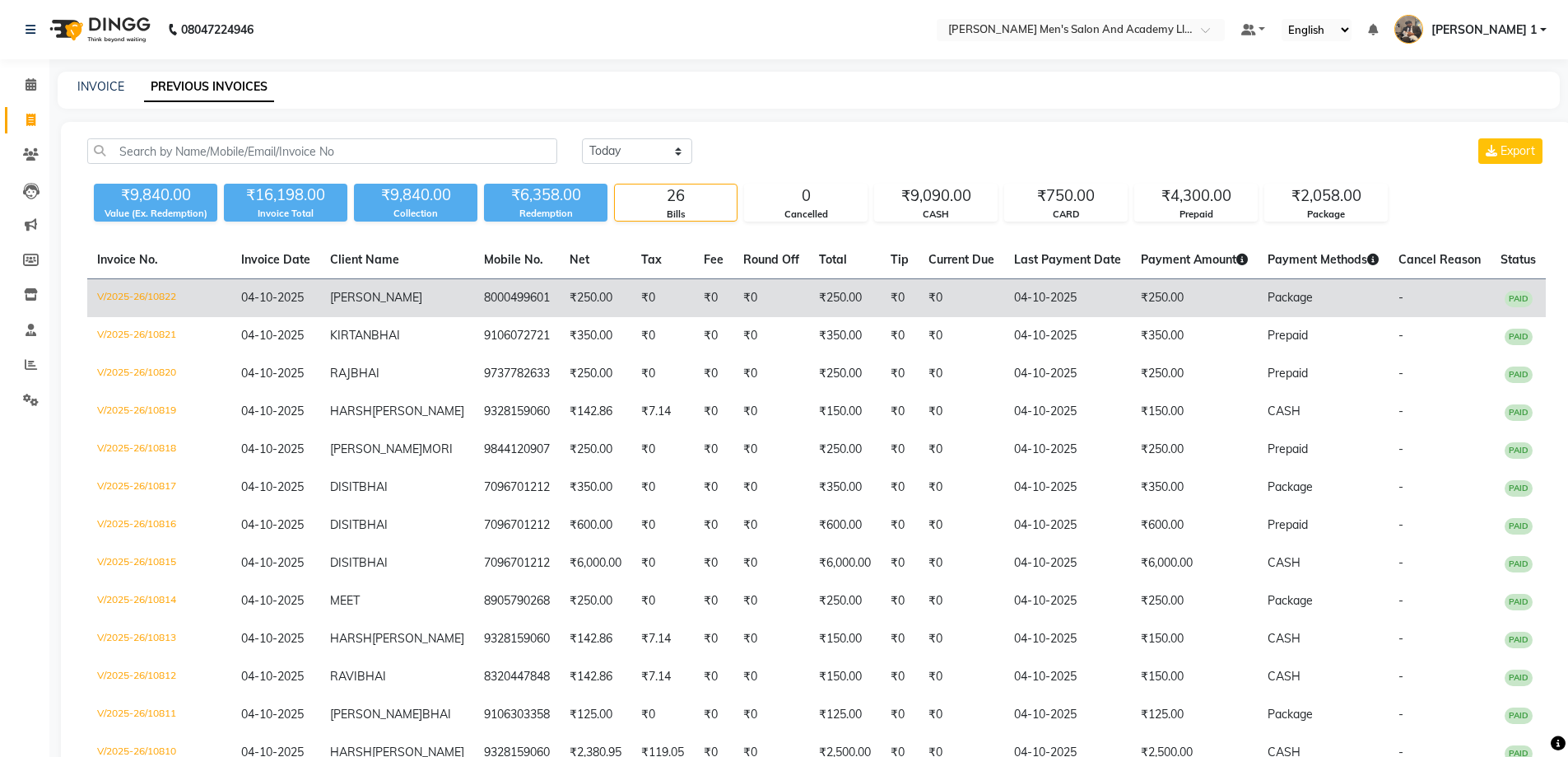
click at [562, 287] on td "₹250.00" at bounding box center [596, 298] width 72 height 39
